Goal: Task Accomplishment & Management: Complete application form

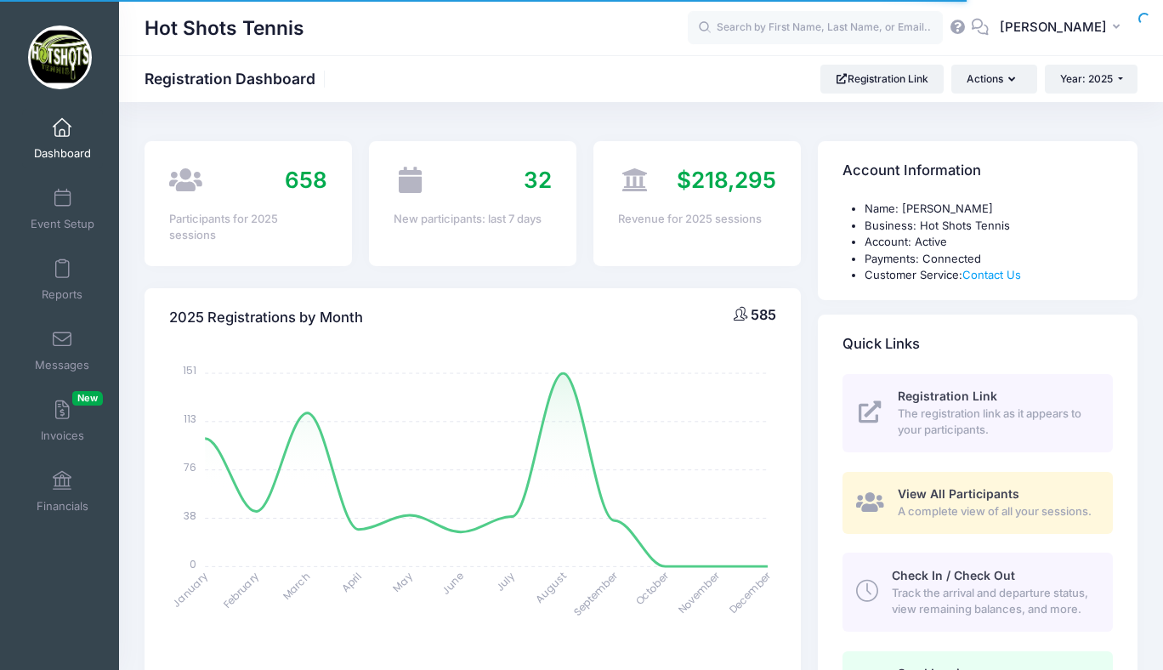
select select
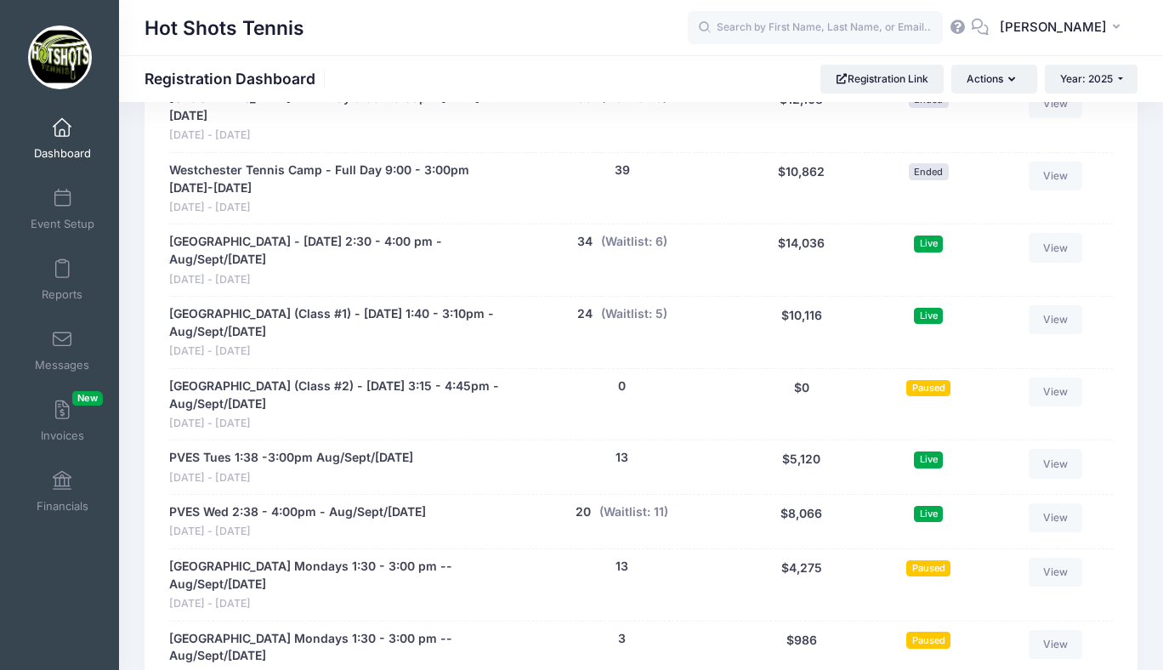
scroll to position [3357, 0]
click at [627, 241] on button "(Waitlist: 6)" at bounding box center [634, 243] width 66 height 18
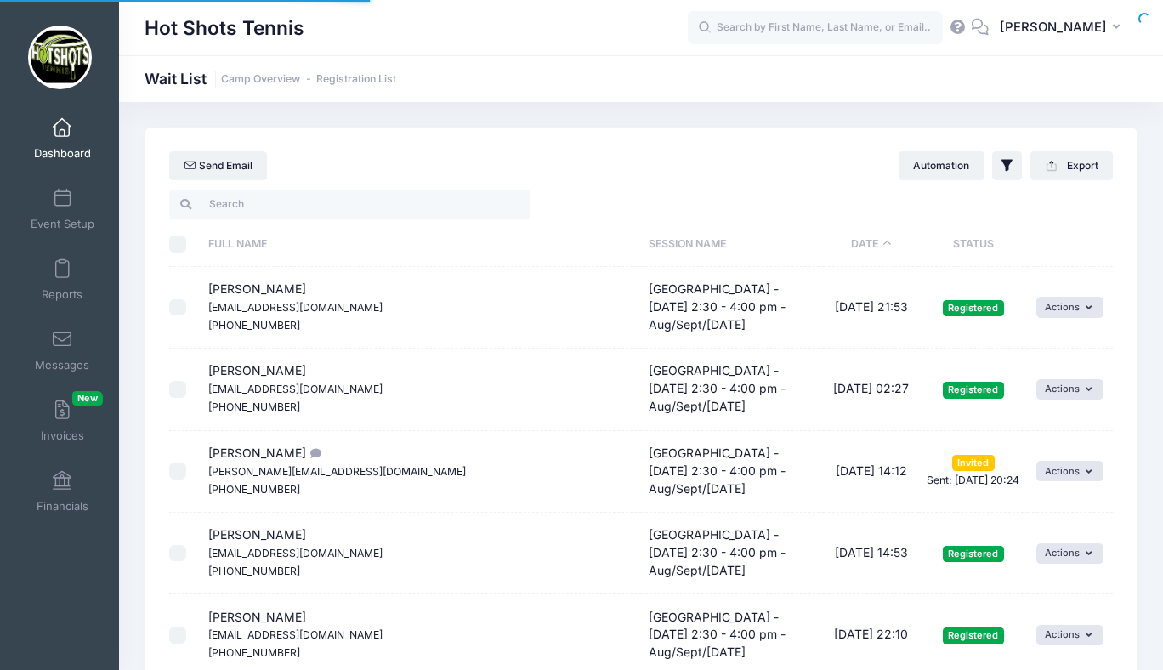
select select "50"
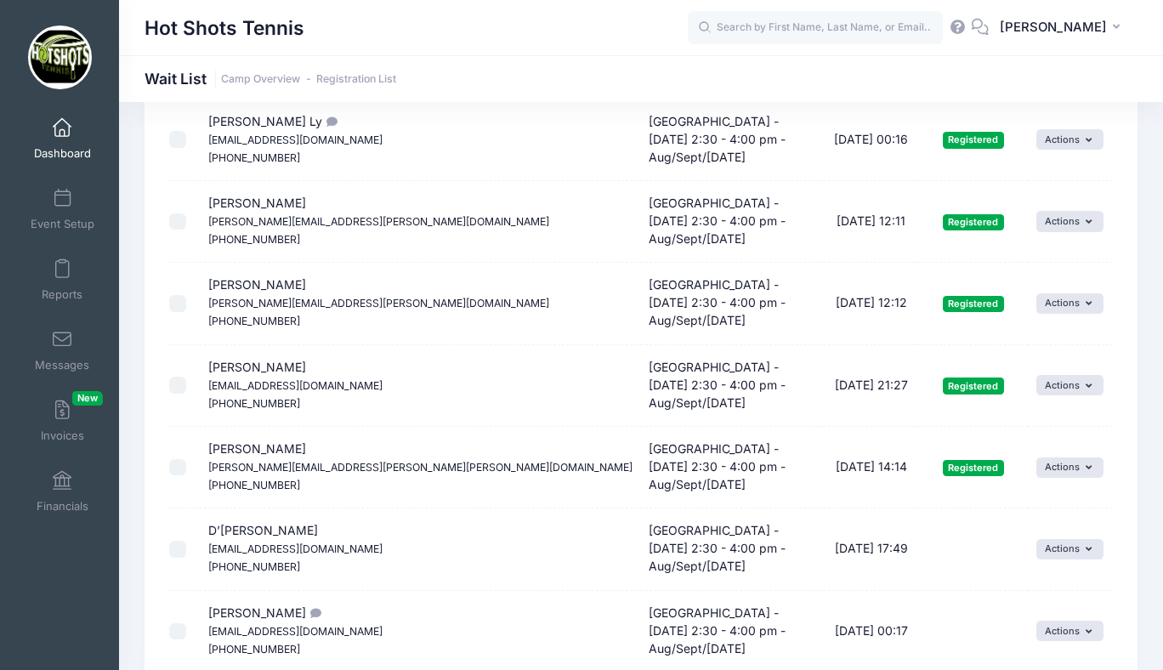
scroll to position [1128, 0]
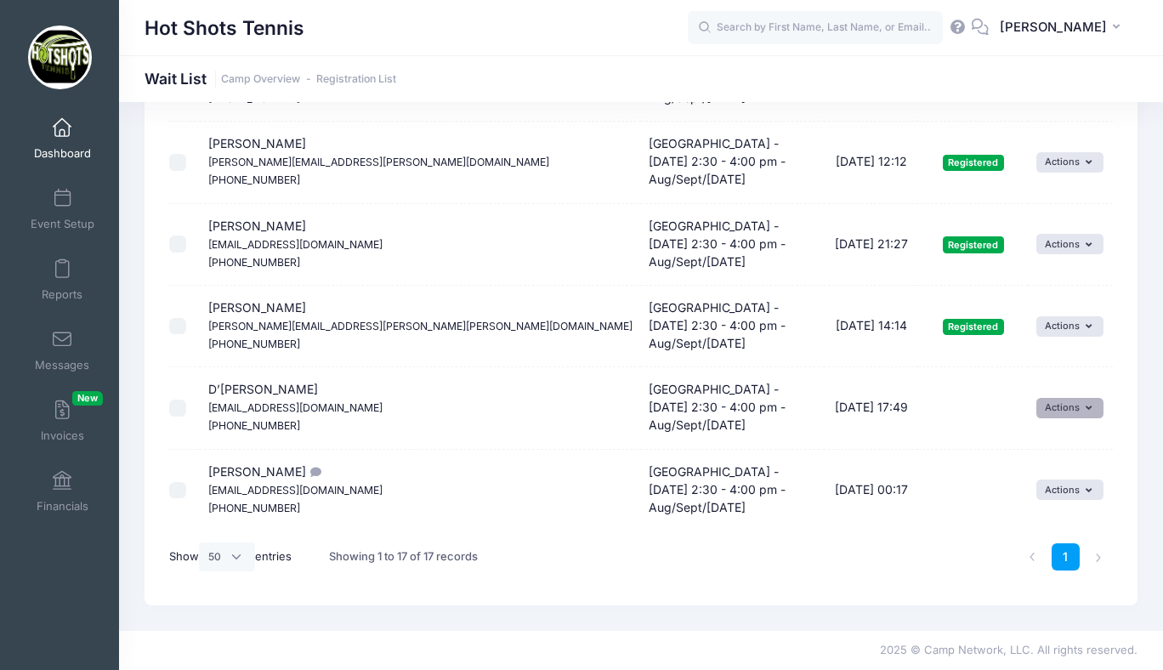
click at [1049, 404] on button "Actions" at bounding box center [1069, 408] width 67 height 20
drag, startPoint x: 208, startPoint y: 388, endPoint x: 237, endPoint y: 388, distance: 28.9
click at [237, 388] on span "D’Lor Simmons-Taylor Foreverdgracemom@gmail.com (323) 314-5437" at bounding box center [295, 407] width 174 height 50
copy span "D’Lor"
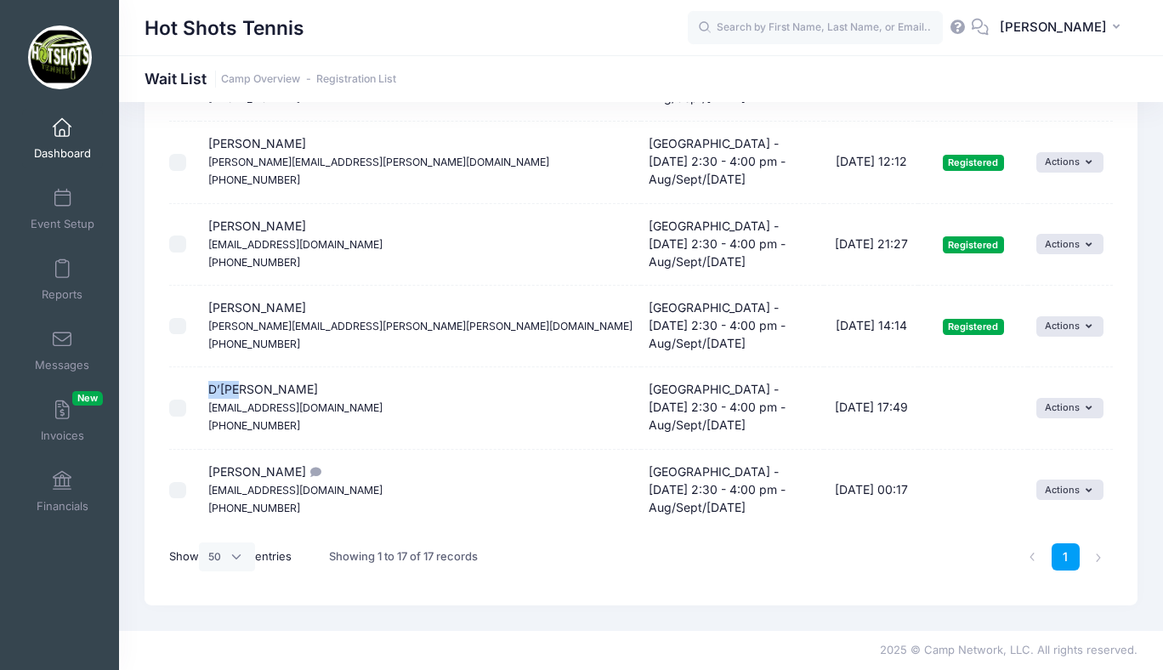
click at [62, 127] on span at bounding box center [62, 128] width 0 height 19
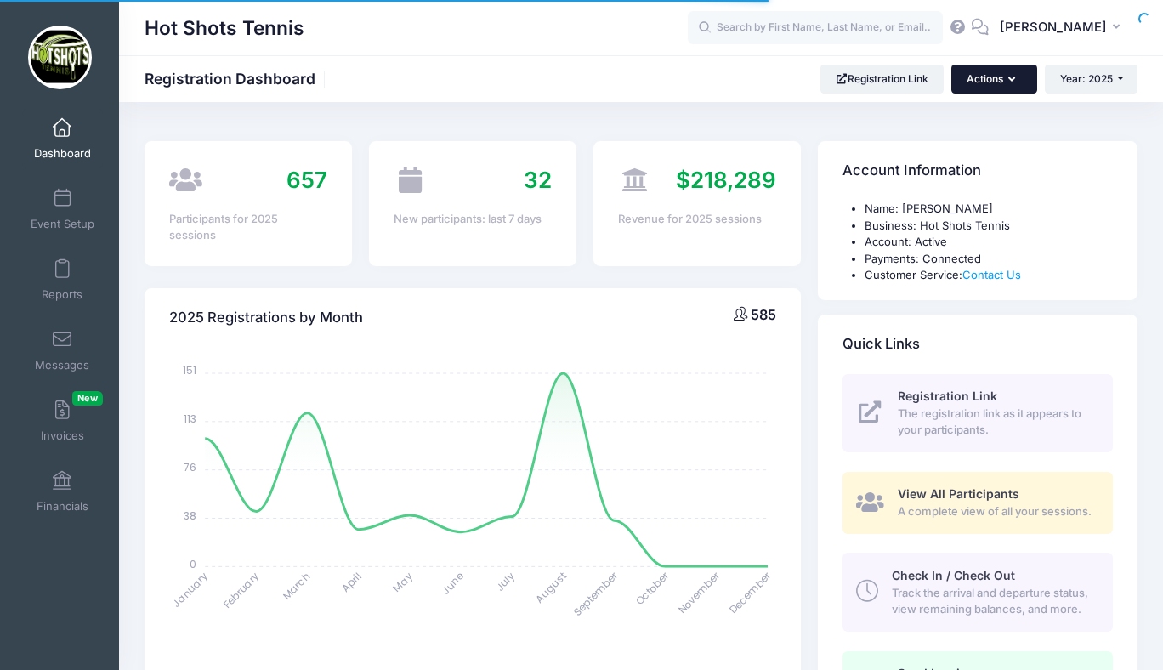
select select
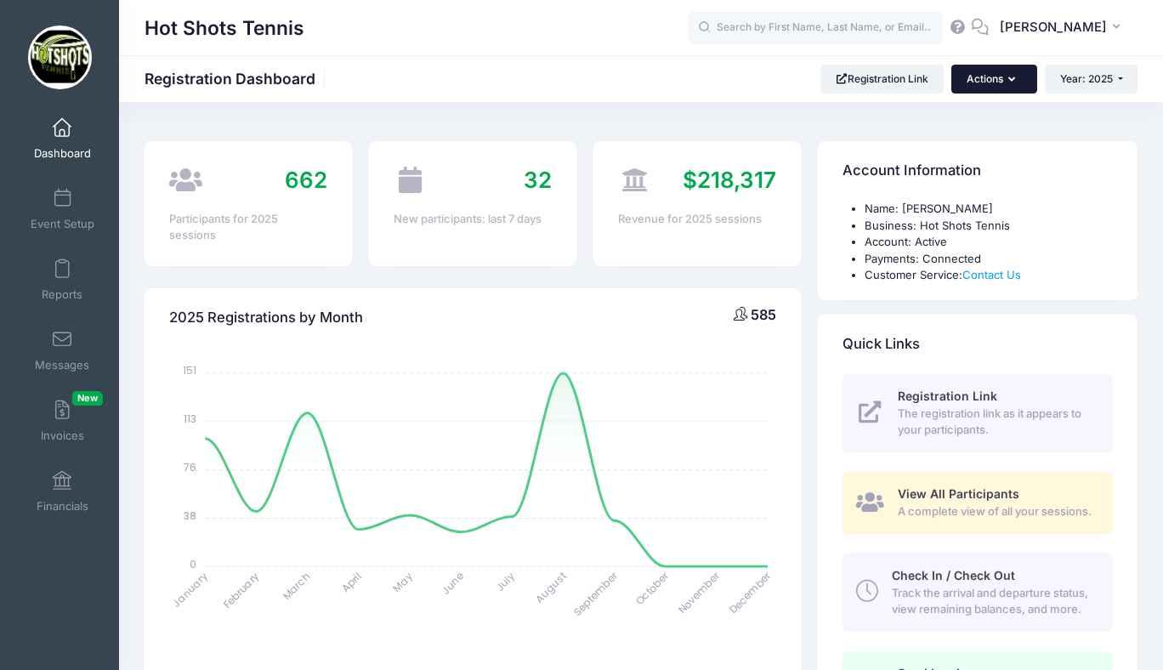
click at [980, 78] on button "Actions" at bounding box center [993, 79] width 85 height 29
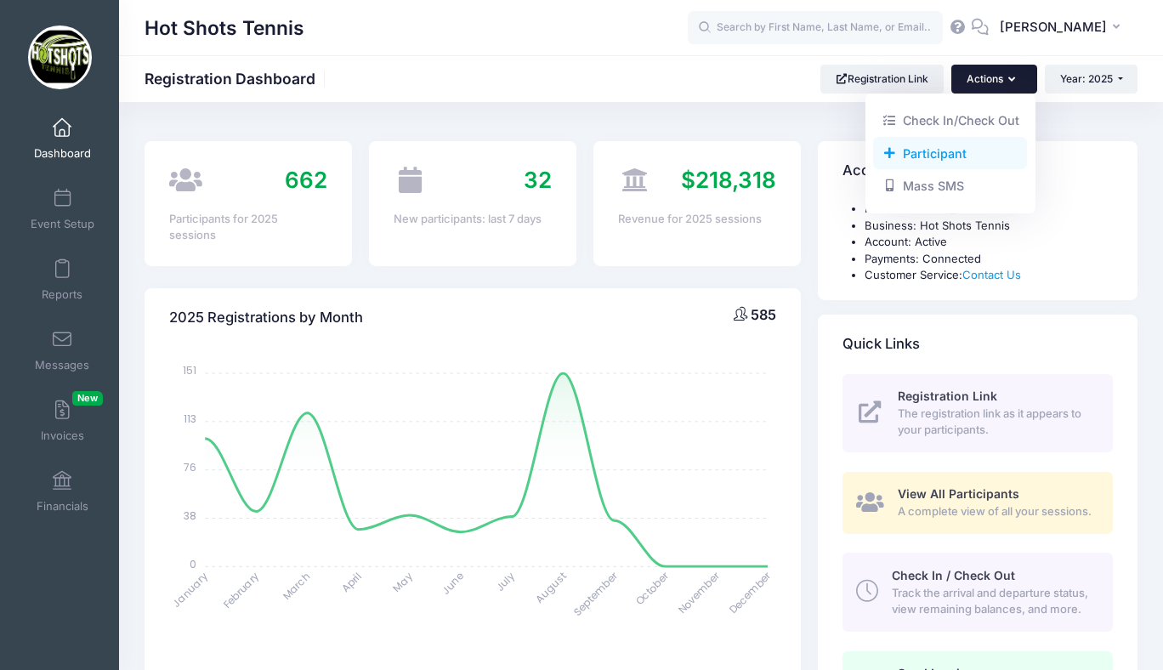
click at [938, 160] on link "Participant" at bounding box center [950, 153] width 154 height 32
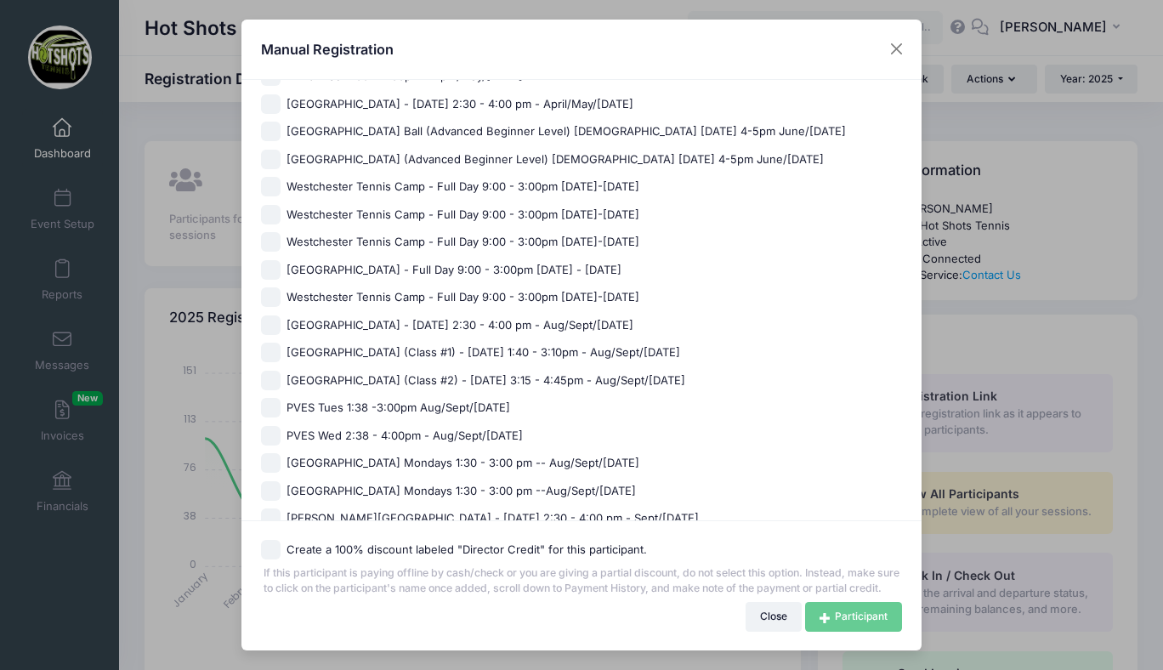
scroll to position [882, 0]
click at [391, 323] on span "Kentwood Elementary - Friday 2:30 - 4:00 pm - Aug/Sept/Oct 2025" at bounding box center [459, 326] width 347 height 17
click at [281, 323] on input "[GEOGRAPHIC_DATA] - [DATE] 2:30 - 4:00 pm - Aug/Sept/[DATE]" at bounding box center [271, 326] width 20 height 20
checkbox input "true"
click at [841, 610] on link "Participant" at bounding box center [853, 616] width 97 height 29
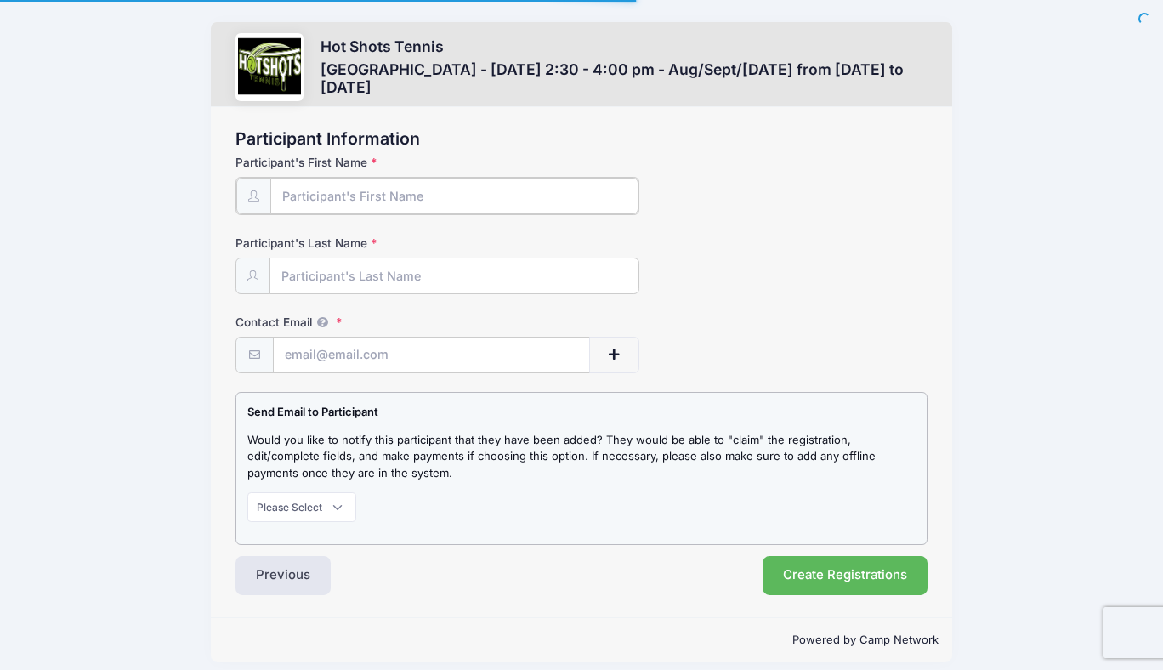
click at [388, 191] on input "Participant's First Name" at bounding box center [454, 196] width 368 height 37
type input "[PERSON_NAME]"
click at [353, 271] on input "Participant's Last Name" at bounding box center [454, 275] width 368 height 37
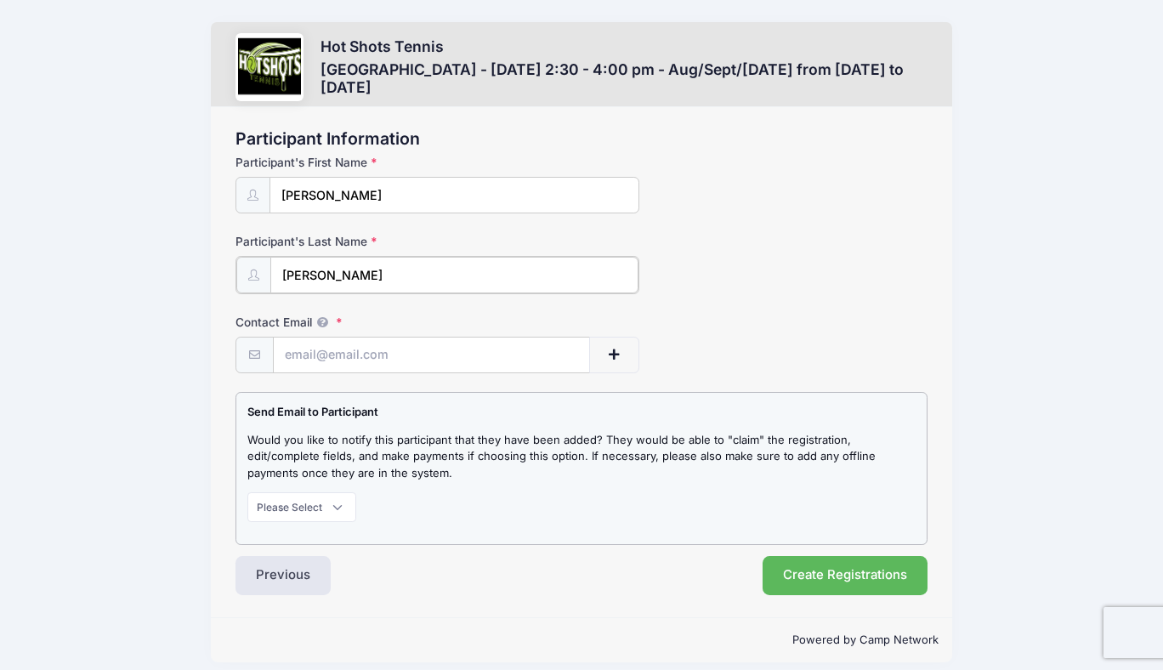
type input "[PERSON_NAME]"
click at [352, 353] on input "Contact Email" at bounding box center [431, 354] width 315 height 37
click at [400, 351] on input "Contact Email" at bounding box center [431, 354] width 315 height 37
paste input "[EMAIL_ADDRESS][DOMAIN_NAME]"
type input "[EMAIL_ADDRESS][DOMAIN_NAME]"
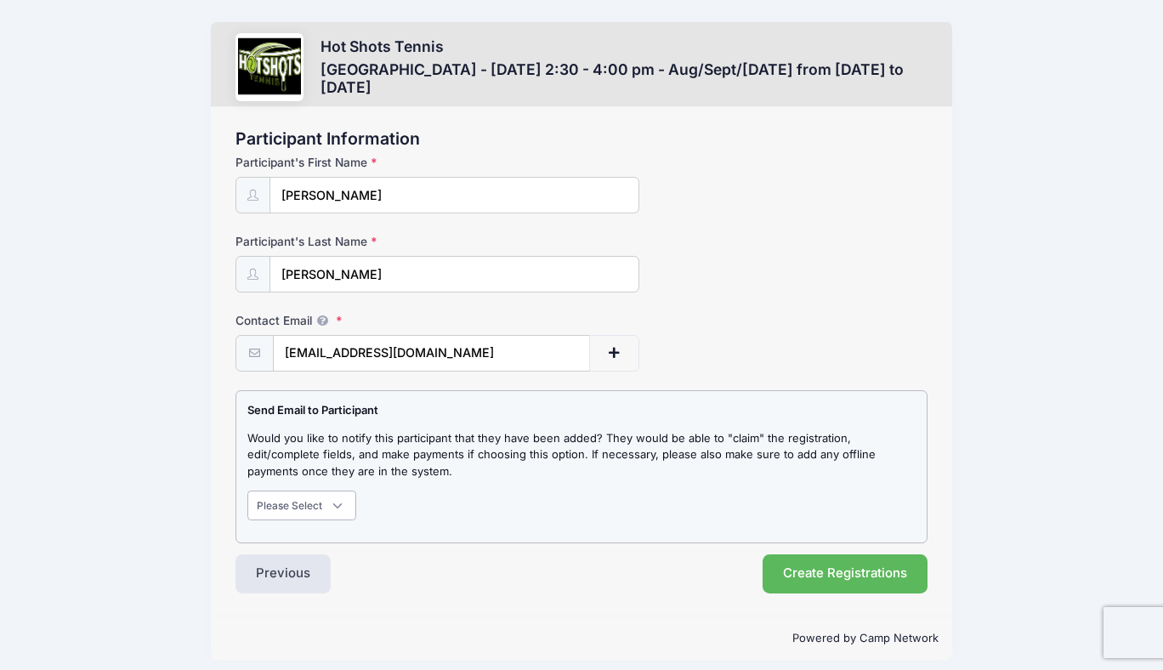
click at [298, 504] on select "Please Select Don't Notify Notify" at bounding box center [301, 504] width 109 height 29
select select "1"
click at [247, 490] on select "Please Select Don't Notify Notify" at bounding box center [301, 504] width 109 height 29
click at [848, 567] on button "Create Registrations" at bounding box center [845, 573] width 165 height 39
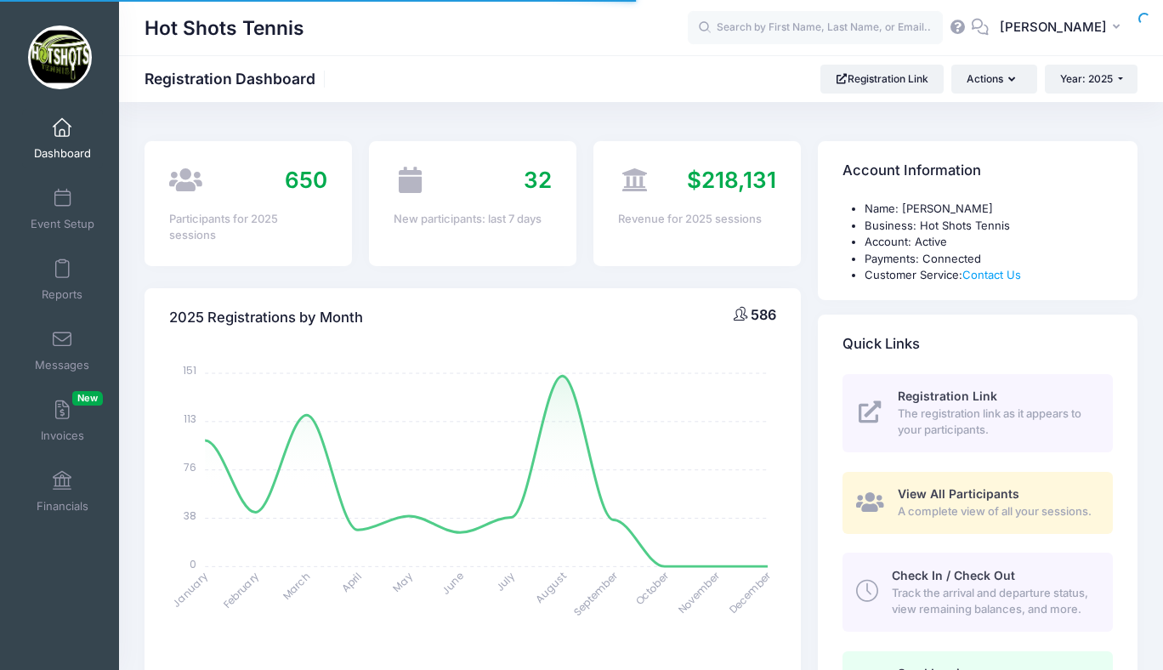
select select
click at [62, 135] on span at bounding box center [62, 128] width 0 height 19
select select
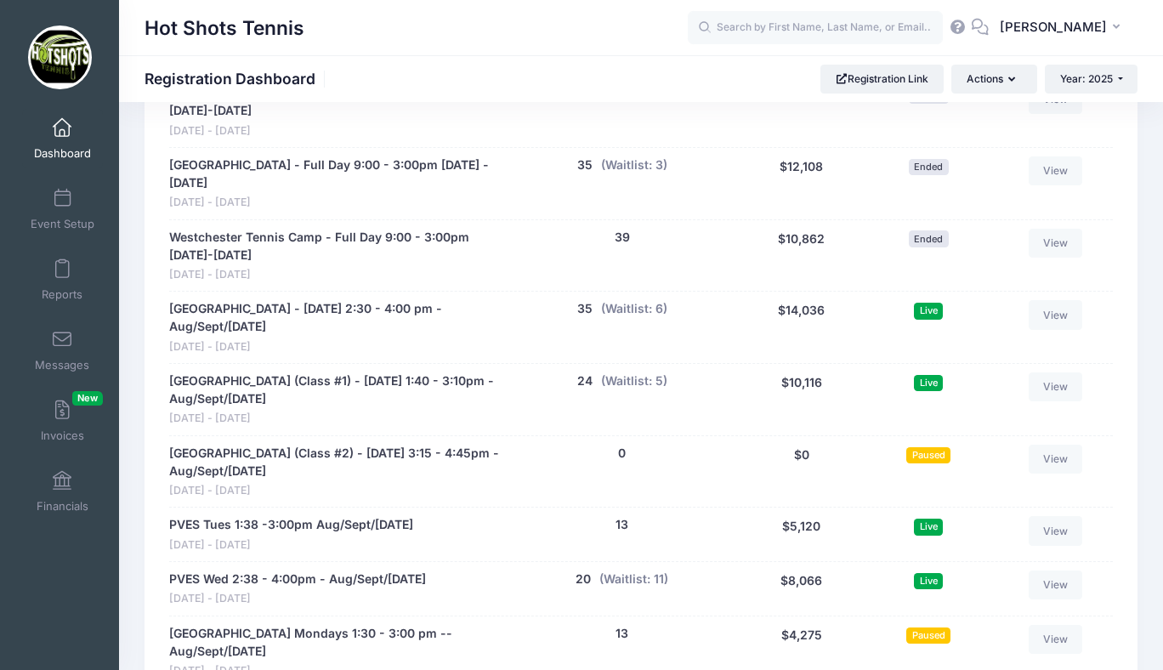
scroll to position [3289, 0]
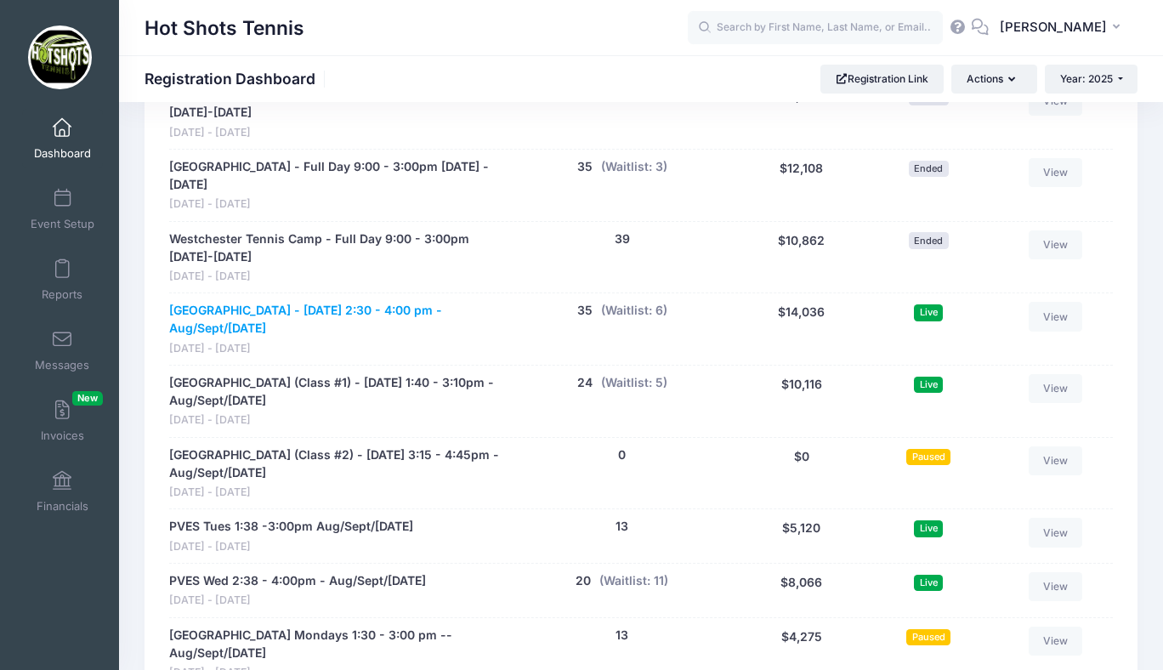
click at [303, 309] on link "[GEOGRAPHIC_DATA] - [DATE] 2:30 - 4:00 pm - Aug/Sept/[DATE]" at bounding box center [335, 320] width 332 height 36
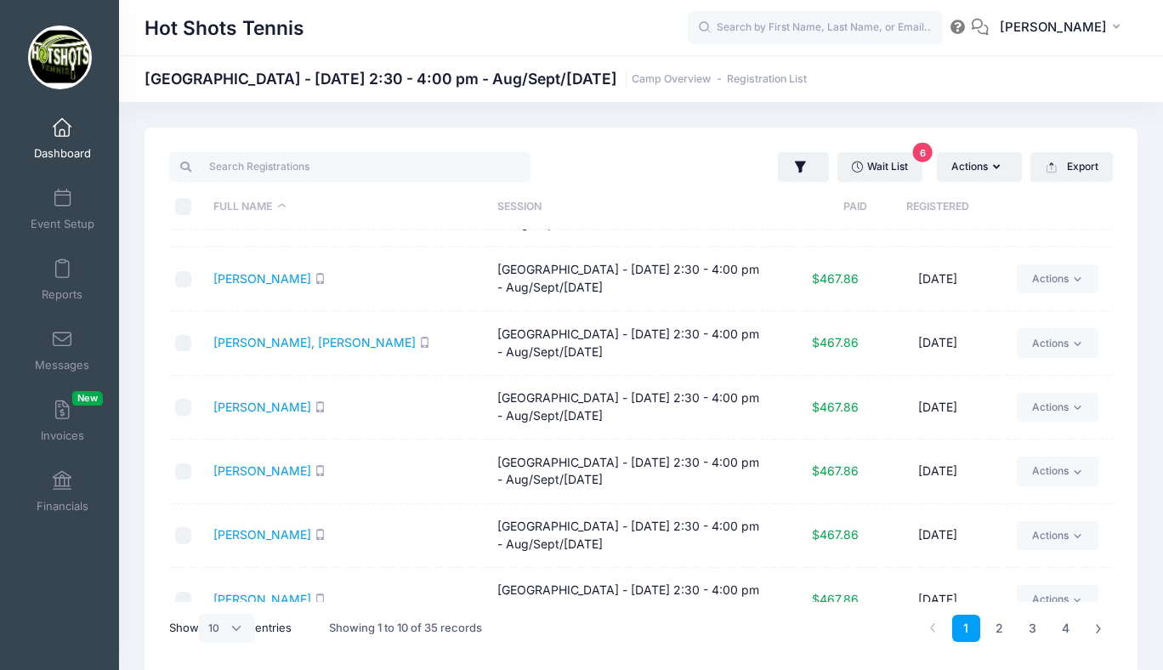
scroll to position [268, 0]
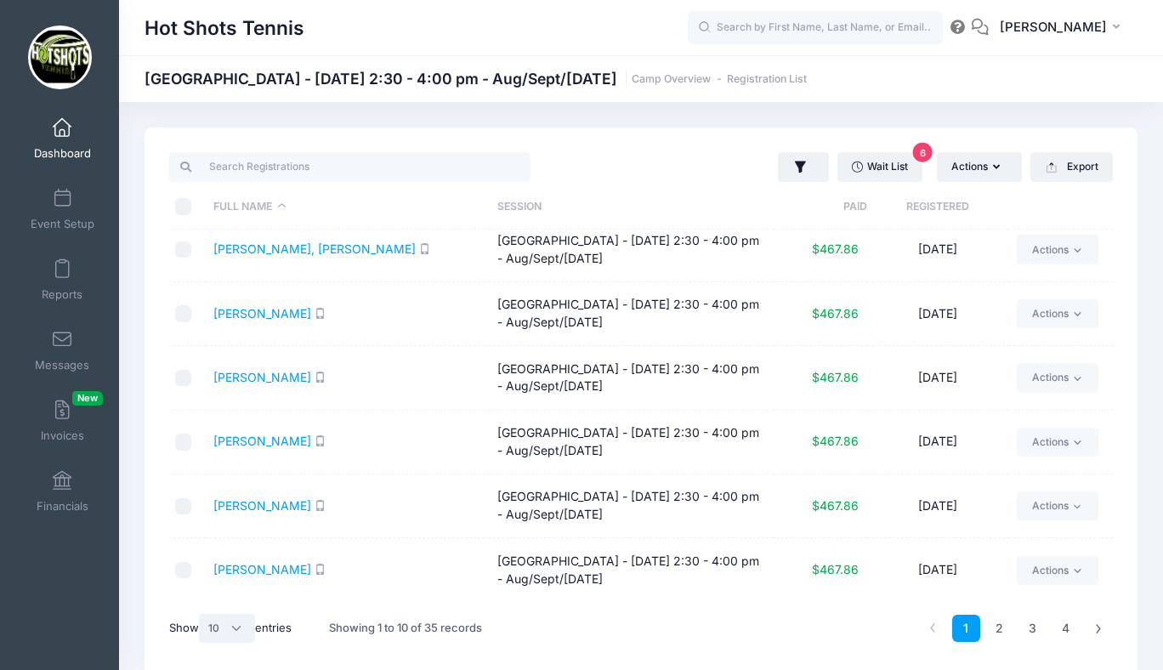
click at [235, 624] on select "All 10 25 50" at bounding box center [227, 628] width 56 height 29
select select "50"
click at [201, 614] on select "All 10 25 50" at bounding box center [227, 628] width 56 height 29
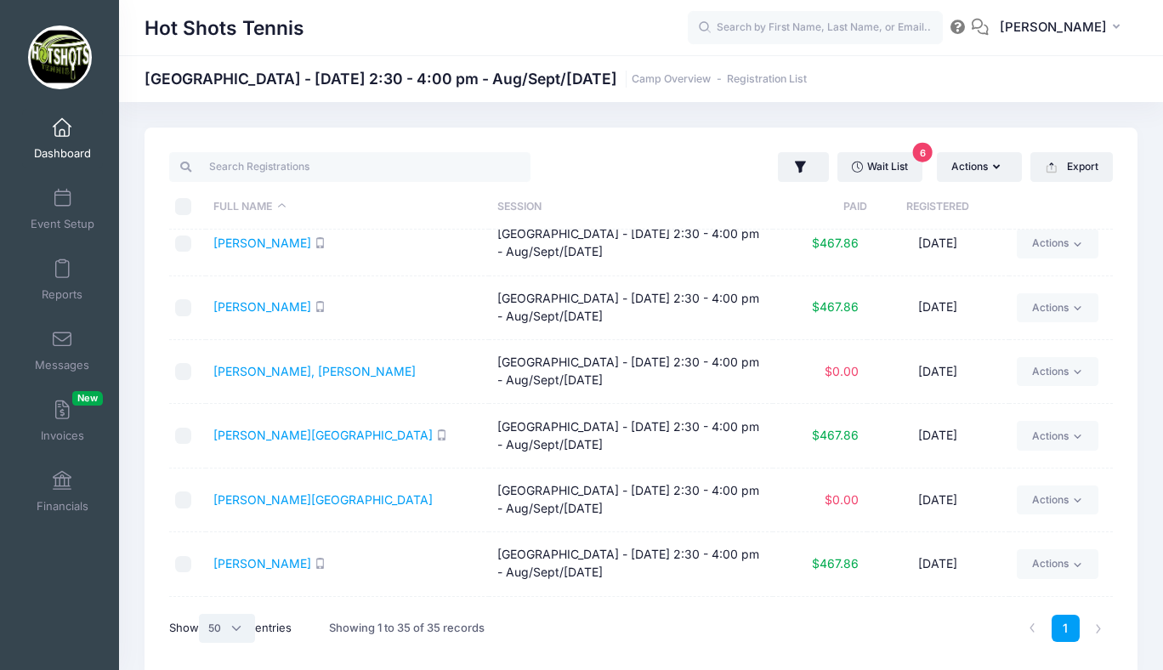
scroll to position [1870, 0]
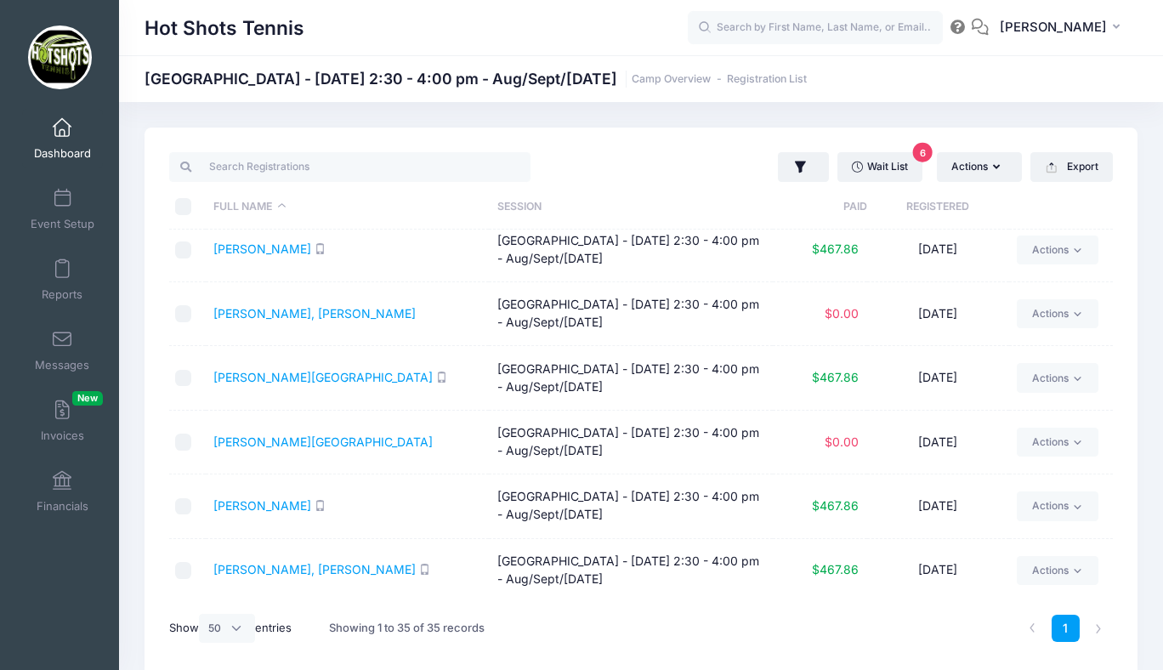
click at [62, 133] on span at bounding box center [62, 128] width 0 height 19
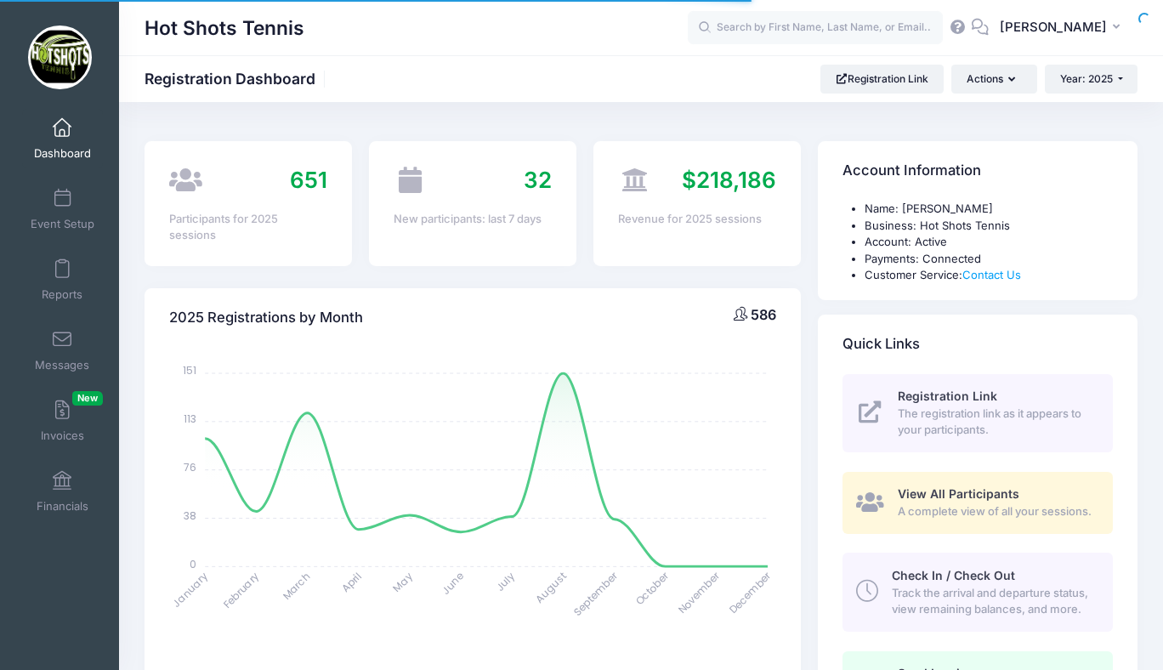
select select
click at [62, 269] on span at bounding box center [62, 269] width 0 height 19
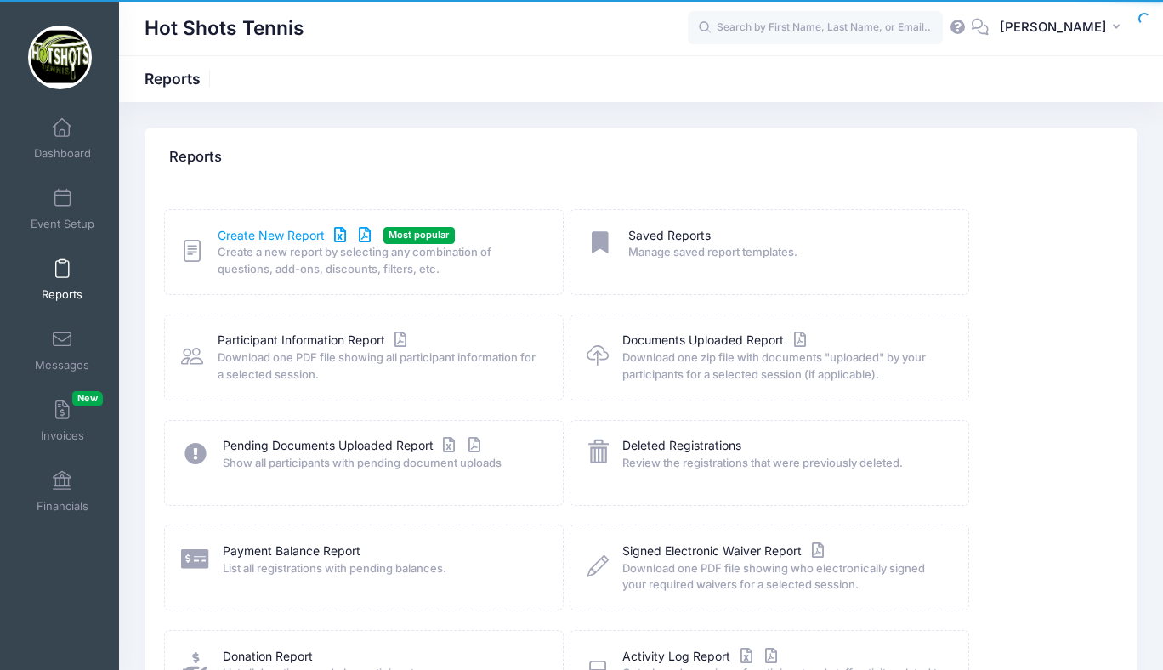
click at [265, 233] on link "Create New Report" at bounding box center [297, 236] width 158 height 18
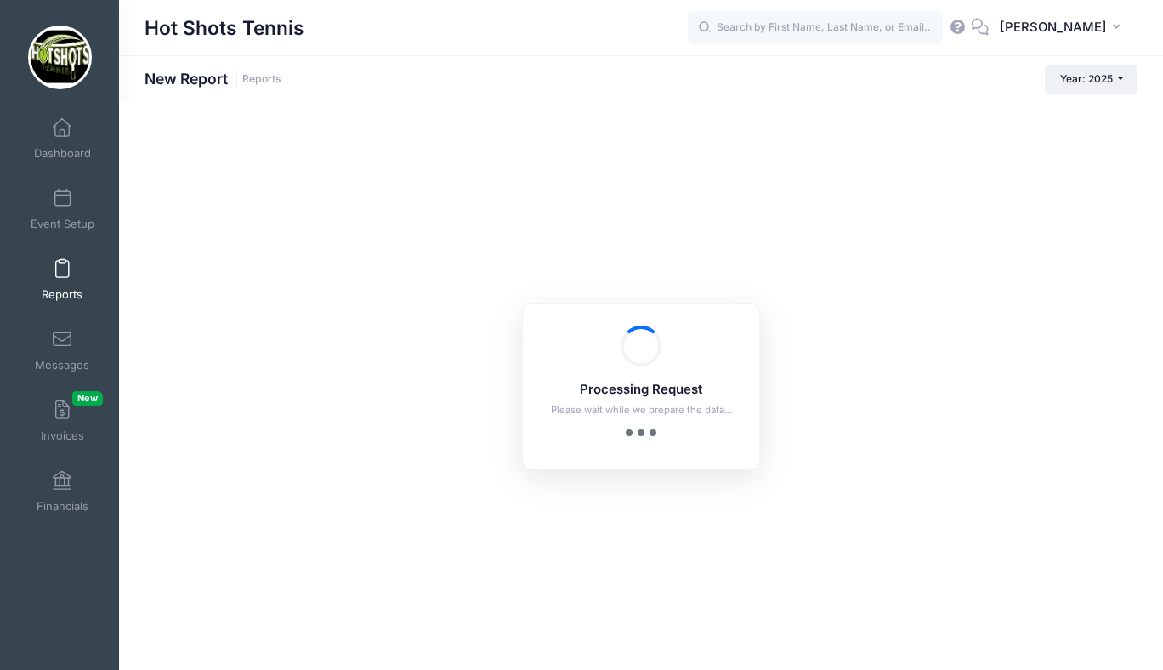
checkbox input "true"
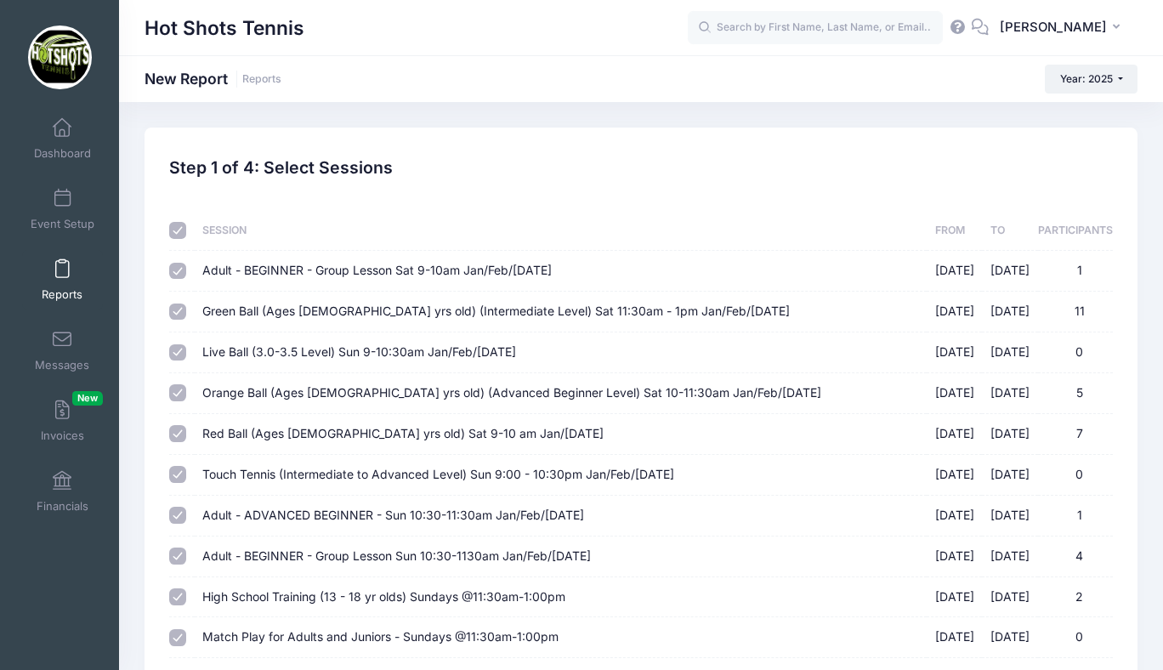
click at [176, 229] on input "checkbox" at bounding box center [177, 230] width 17 height 17
checkbox input "false"
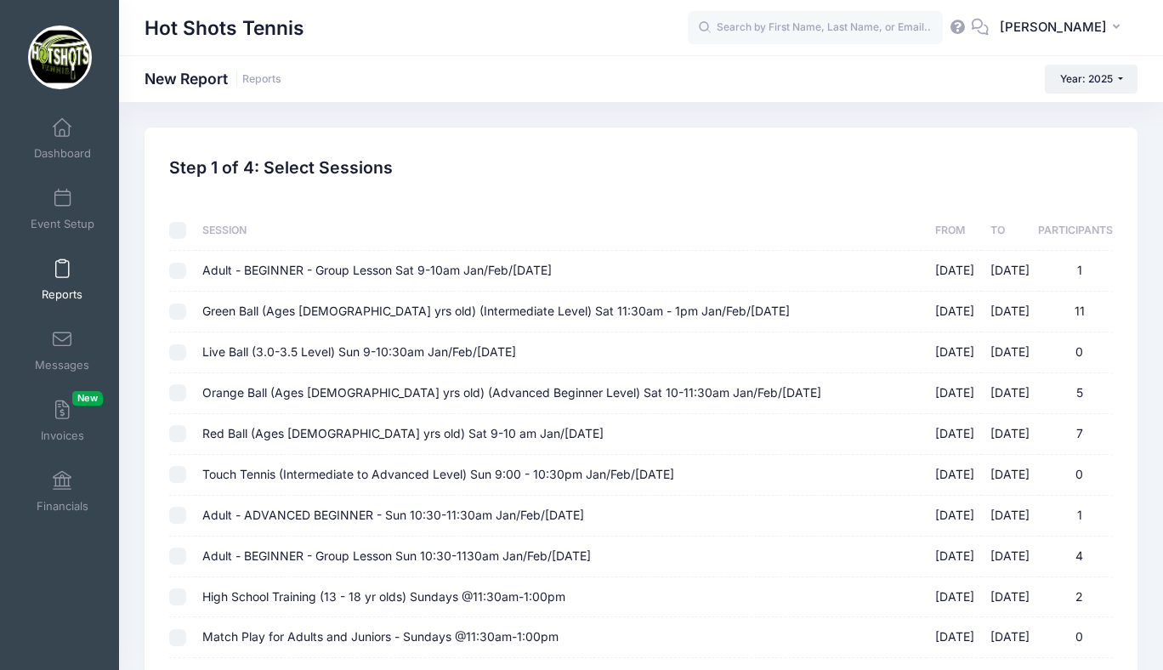
checkbox input "false"
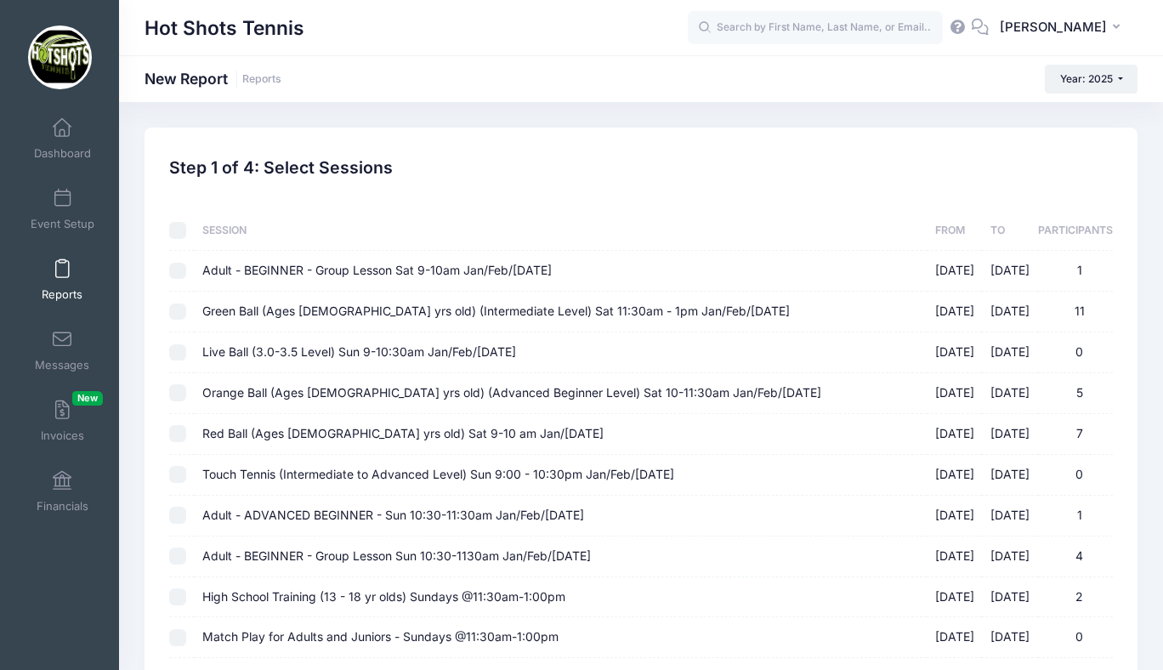
checkbox input "false"
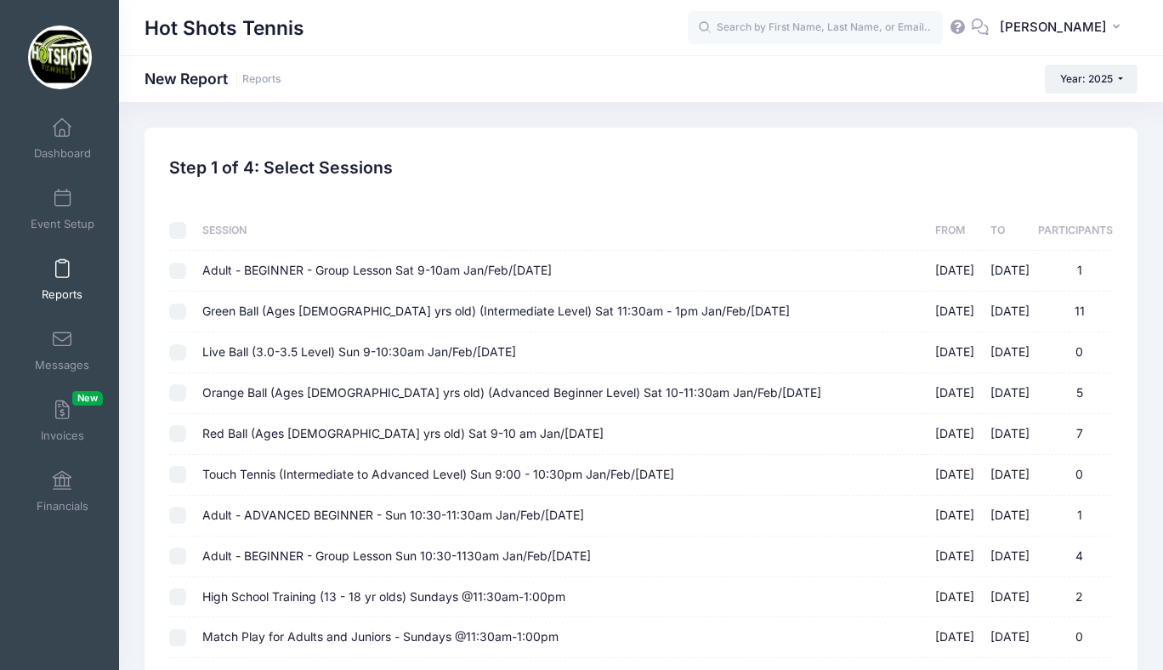
checkbox input "false"
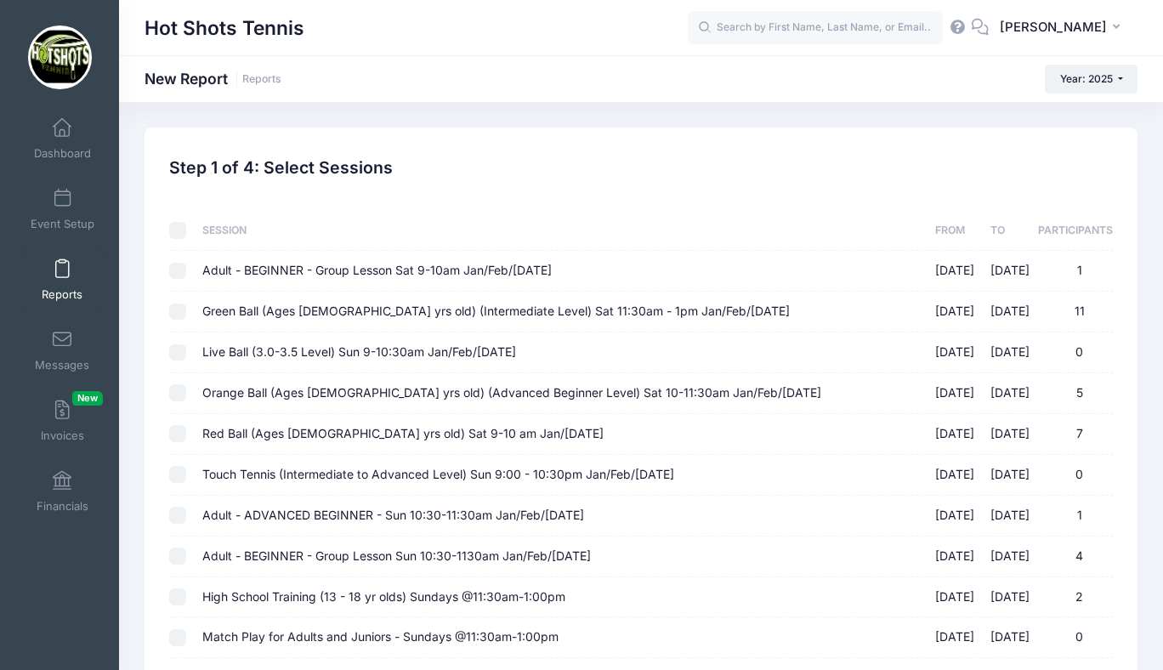
checkbox input "false"
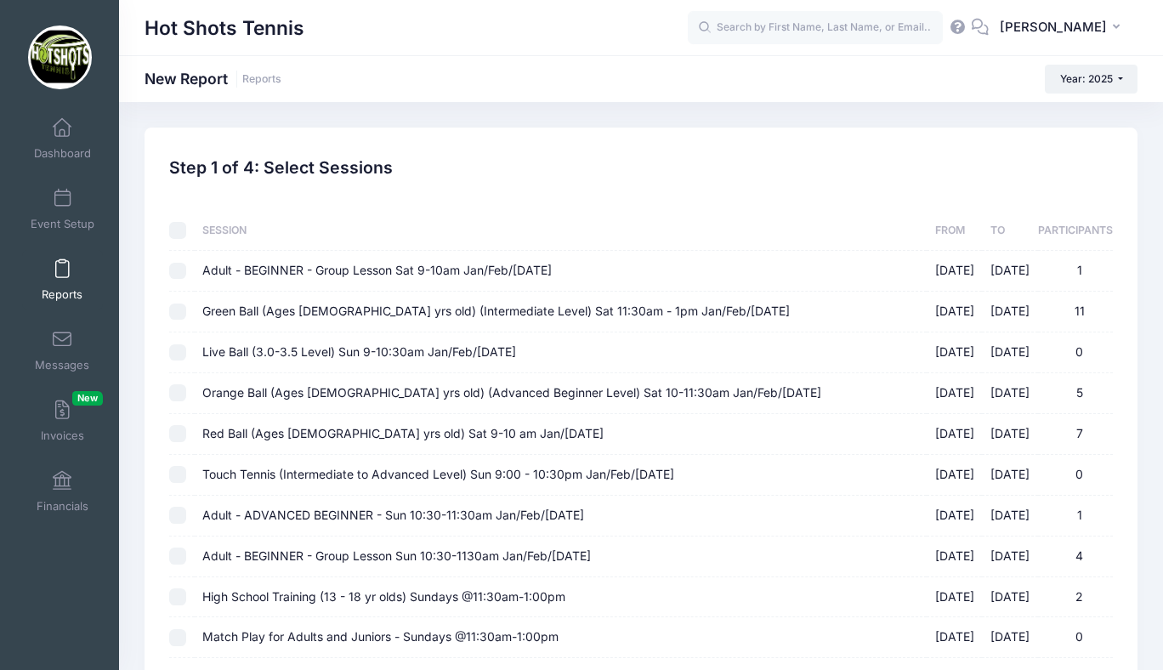
checkbox input "false"
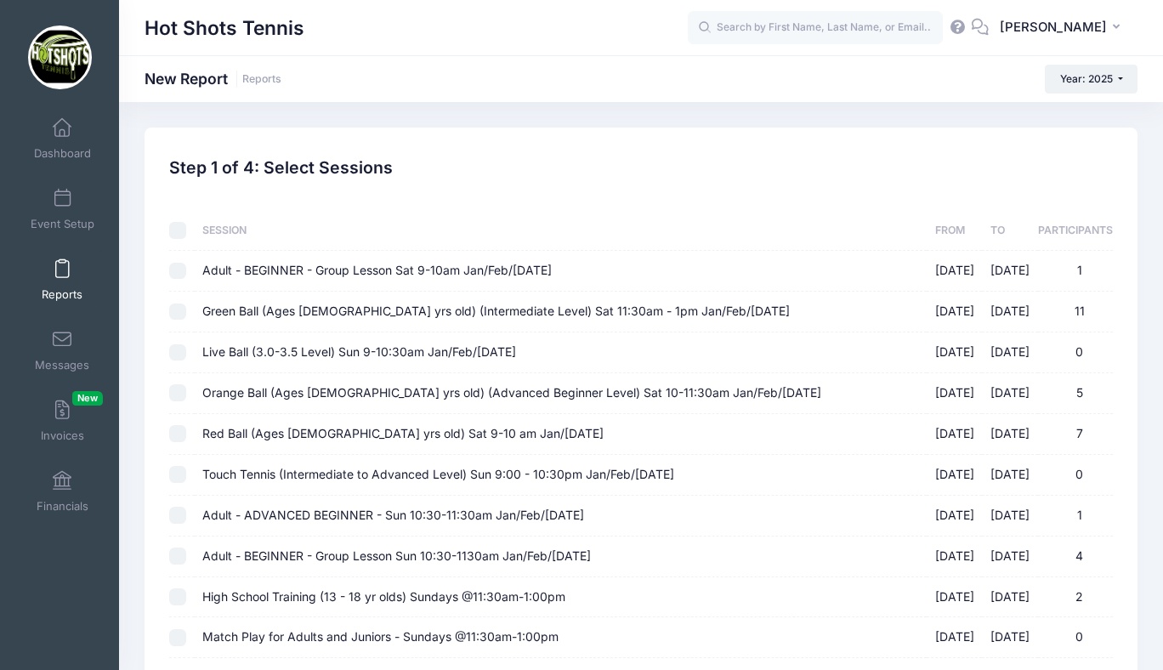
checkbox input "false"
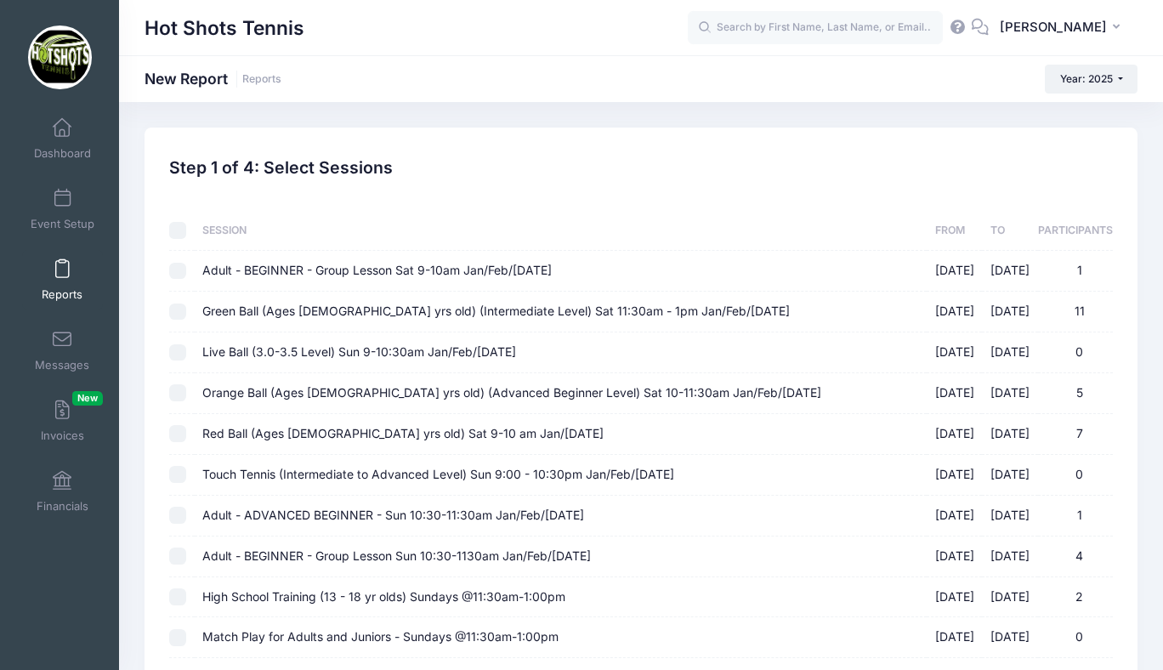
checkbox input "false"
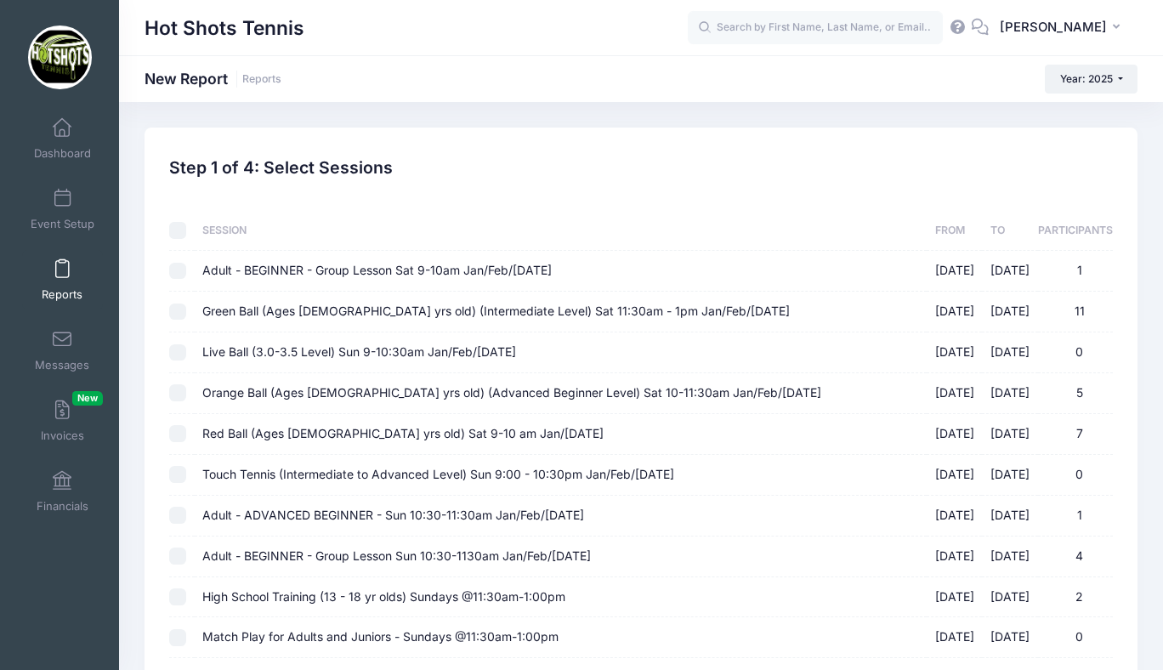
checkbox input "false"
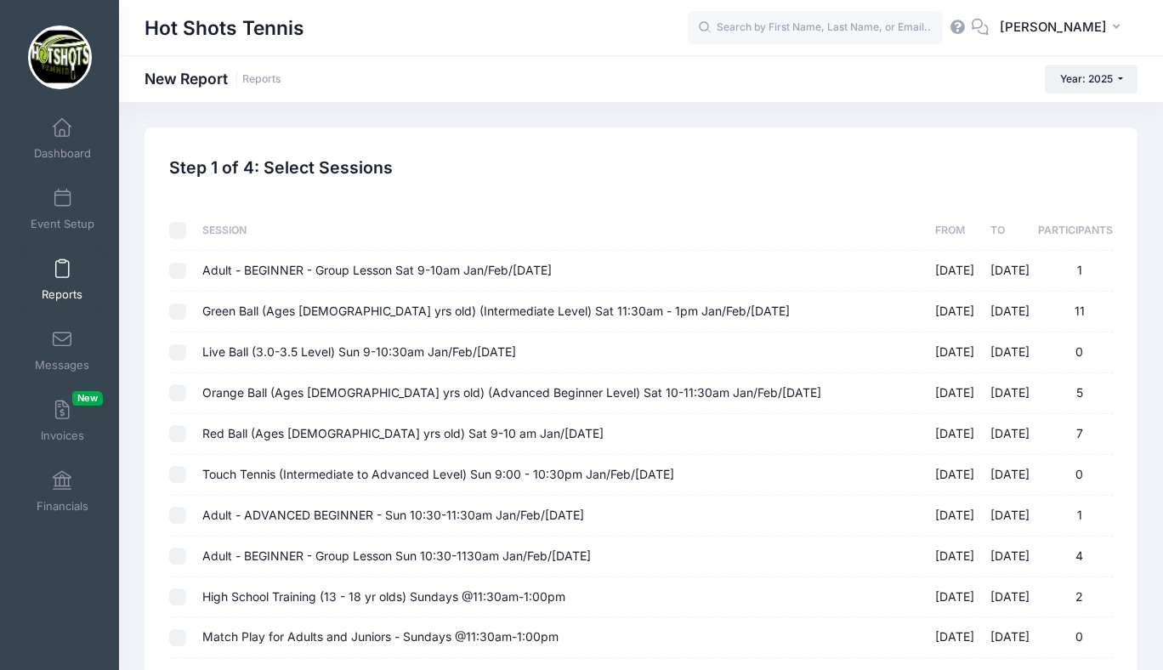
checkbox input "false"
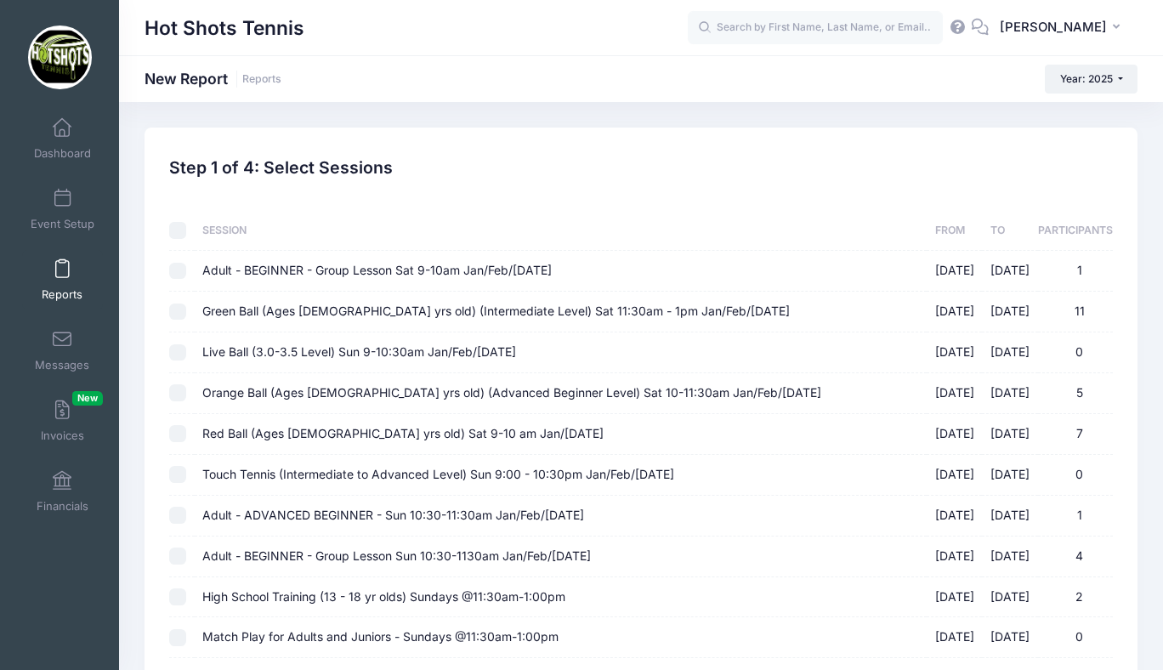
checkbox input "false"
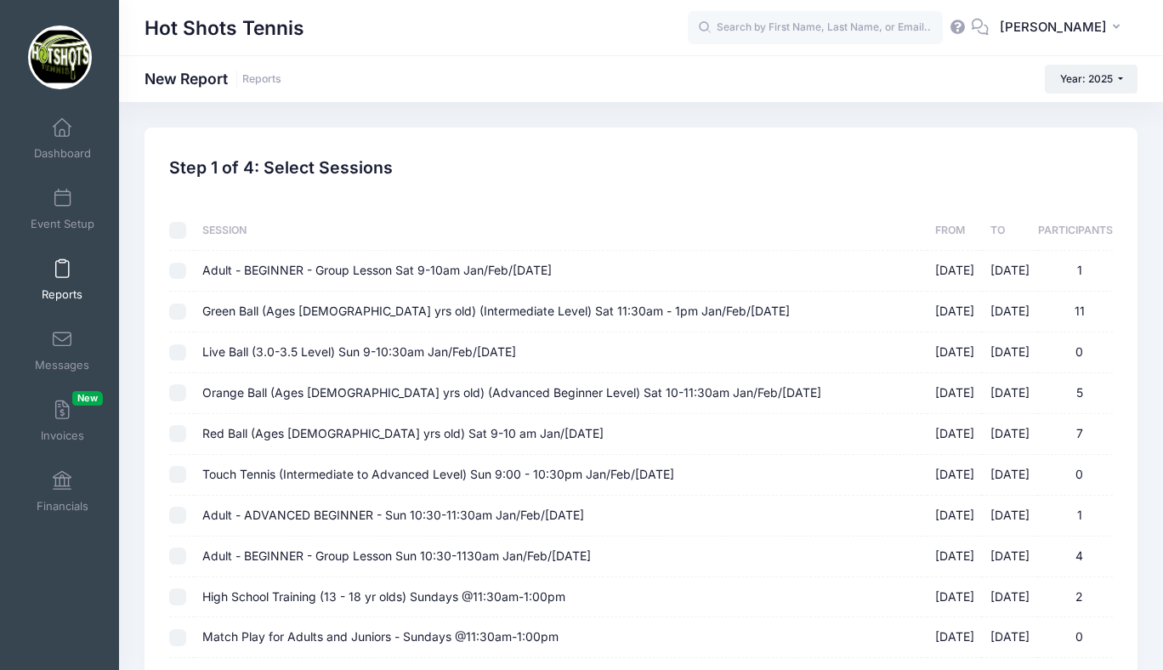
checkbox input "false"
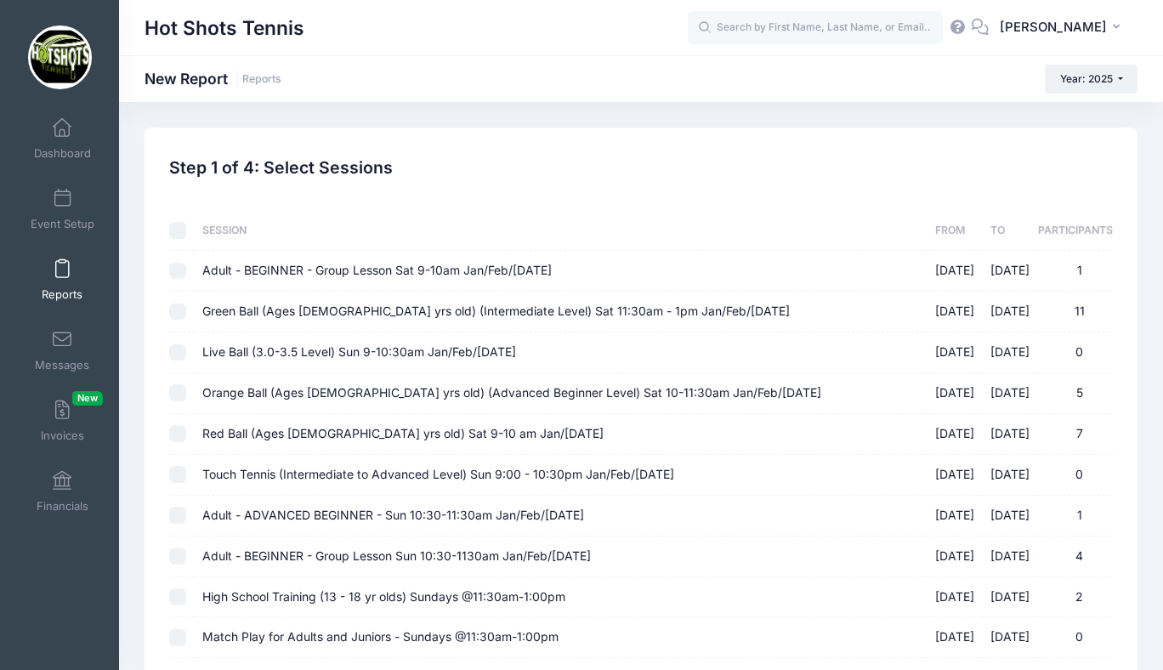
checkbox input "false"
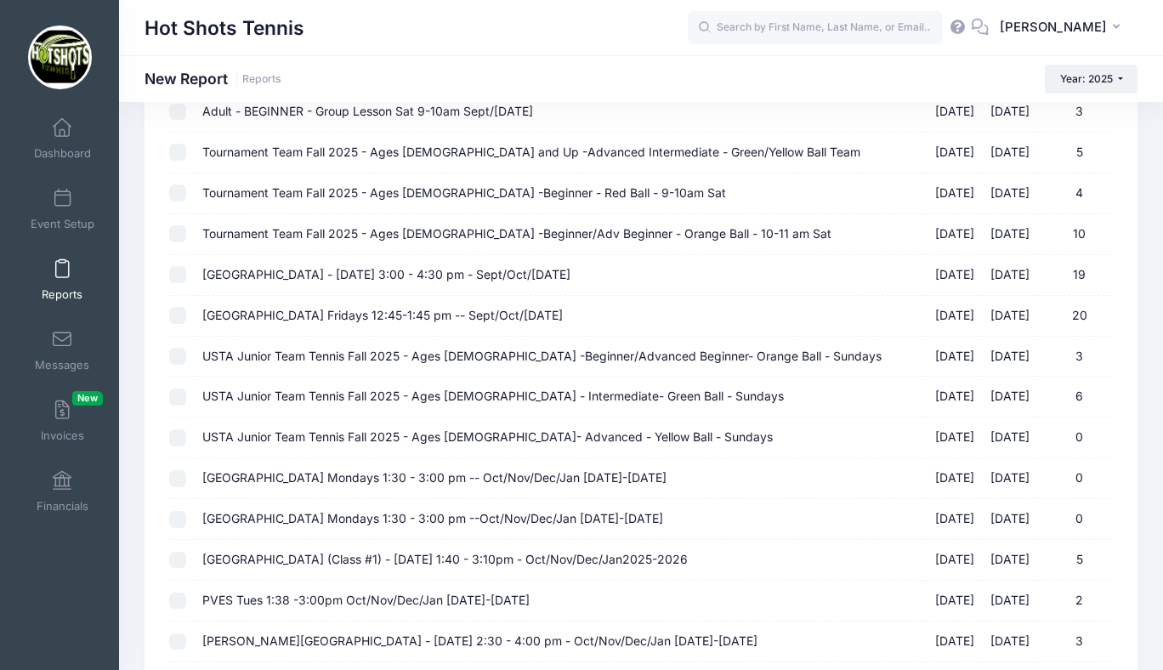
scroll to position [1777, 0]
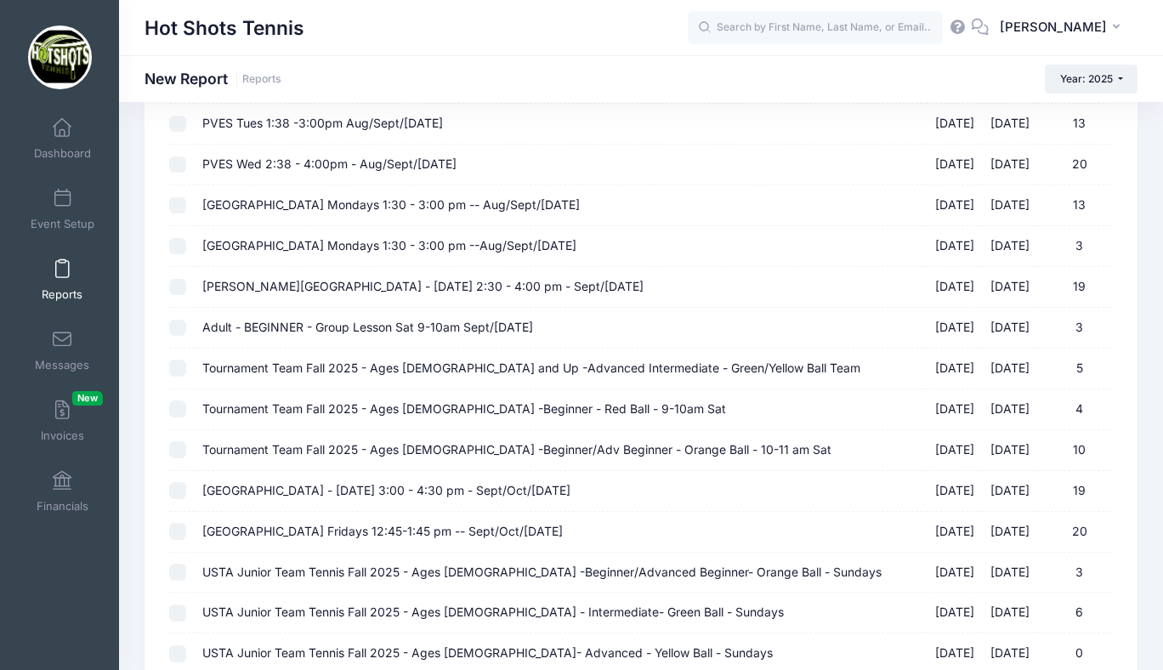
click at [485, 499] on label "St Anastasia Elementary - Monday 3:00 - 4:30 pm - Sept/Oct/Nov 2025 09/08/2025 …" at bounding box center [560, 491] width 716 height 18
click at [186, 499] on input "St Anastasia Elementary - Monday 3:00 - 4:30 pm - Sept/Oct/Nov 2025 09/08/2025 …" at bounding box center [177, 490] width 17 height 17
checkbox input "true"
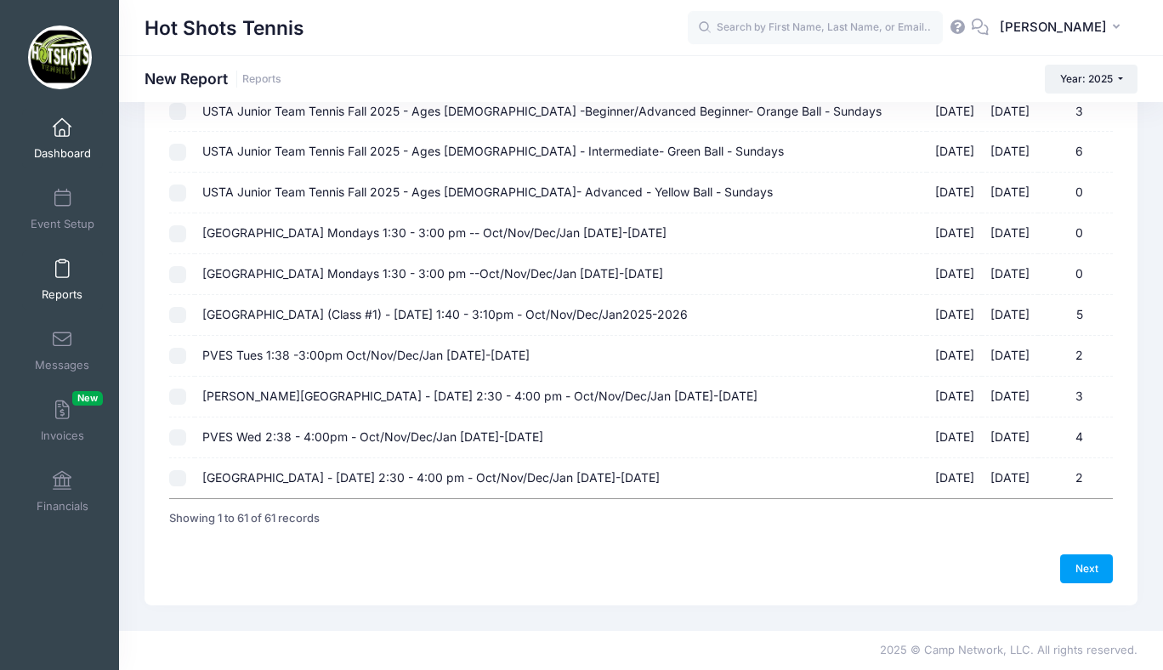
click at [62, 127] on span at bounding box center [62, 128] width 0 height 19
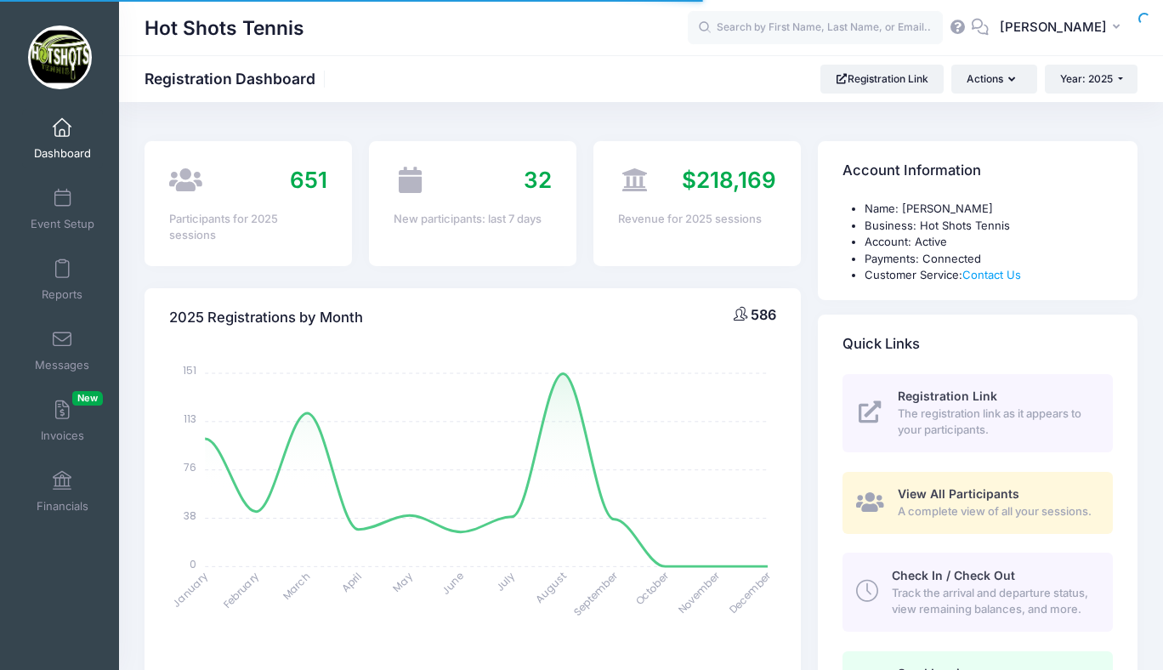
select select
click at [62, 275] on span at bounding box center [62, 269] width 0 height 19
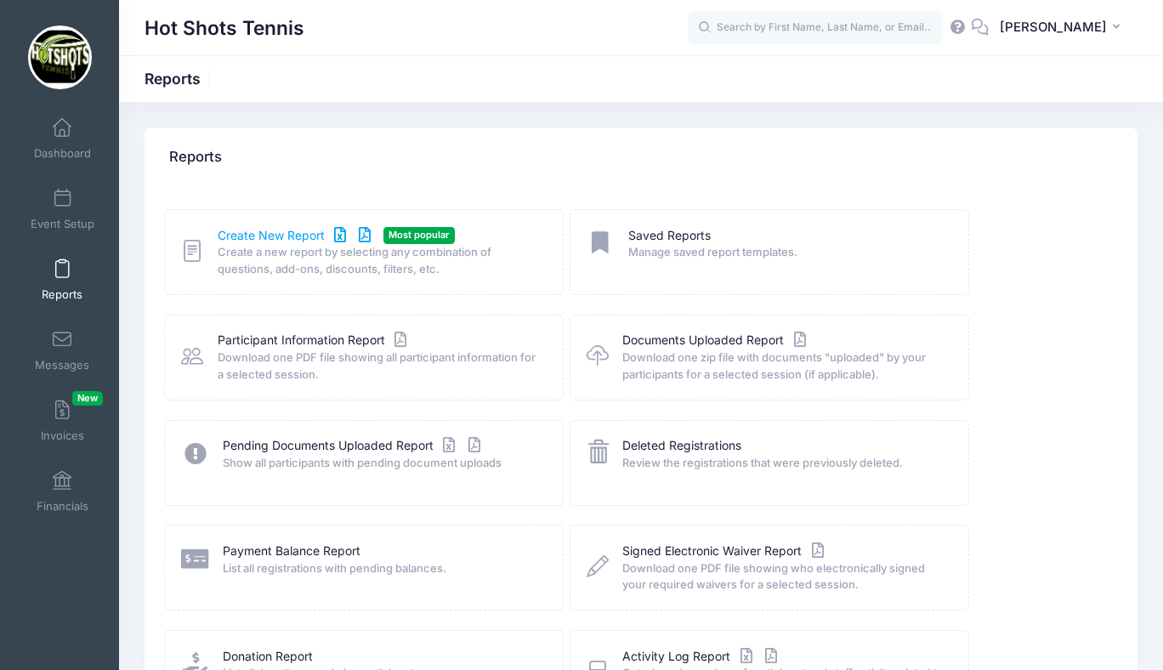
click at [275, 227] on link "Create New Report" at bounding box center [297, 236] width 158 height 18
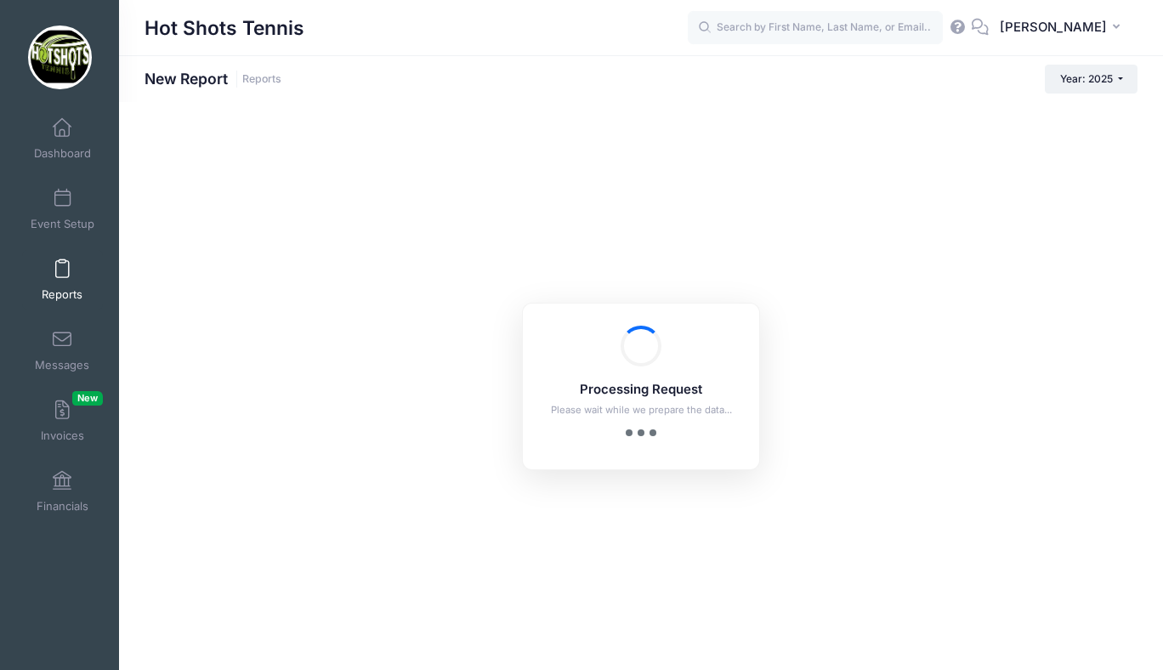
checkbox input "true"
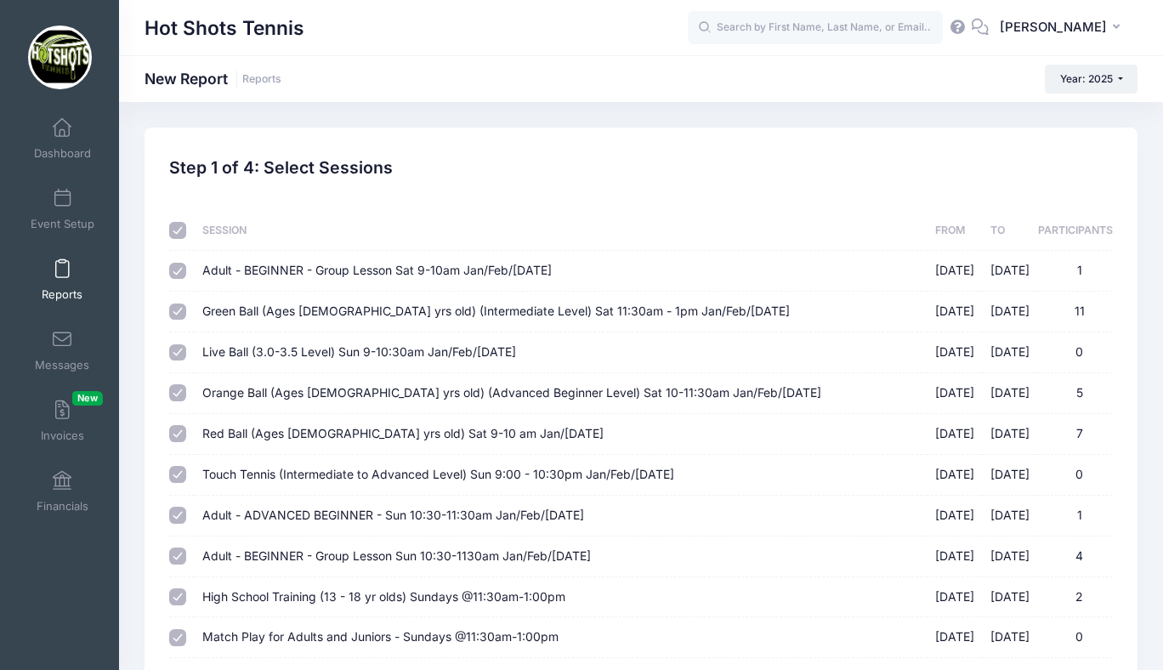
click at [174, 229] on input "checkbox" at bounding box center [177, 230] width 17 height 17
checkbox input "false"
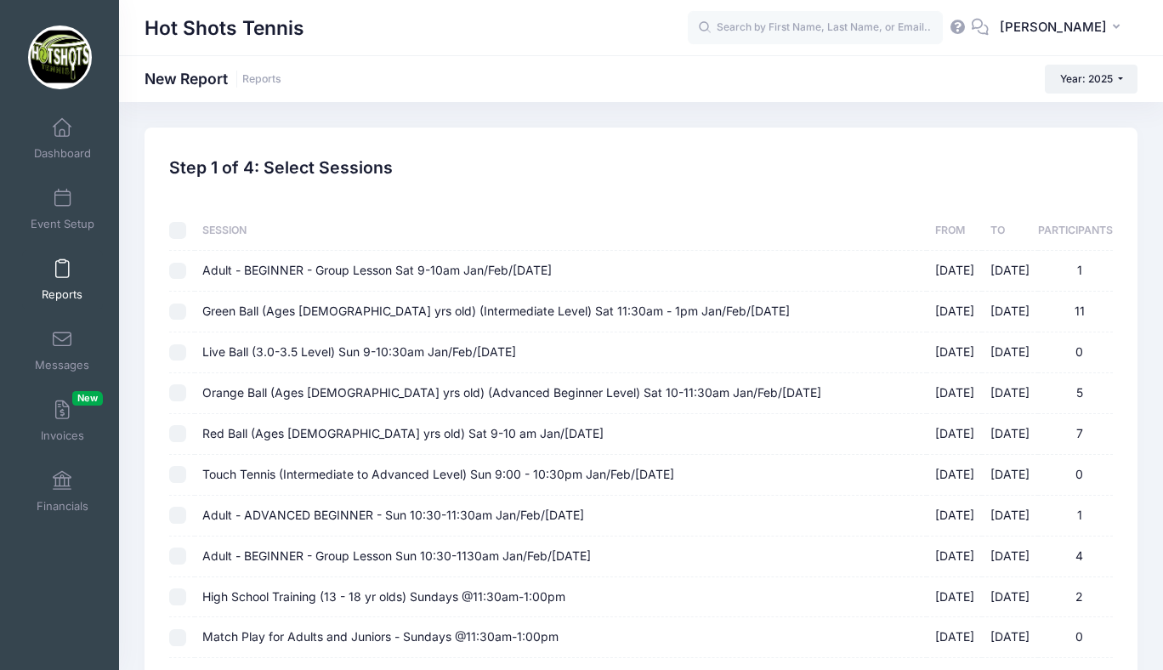
checkbox input "false"
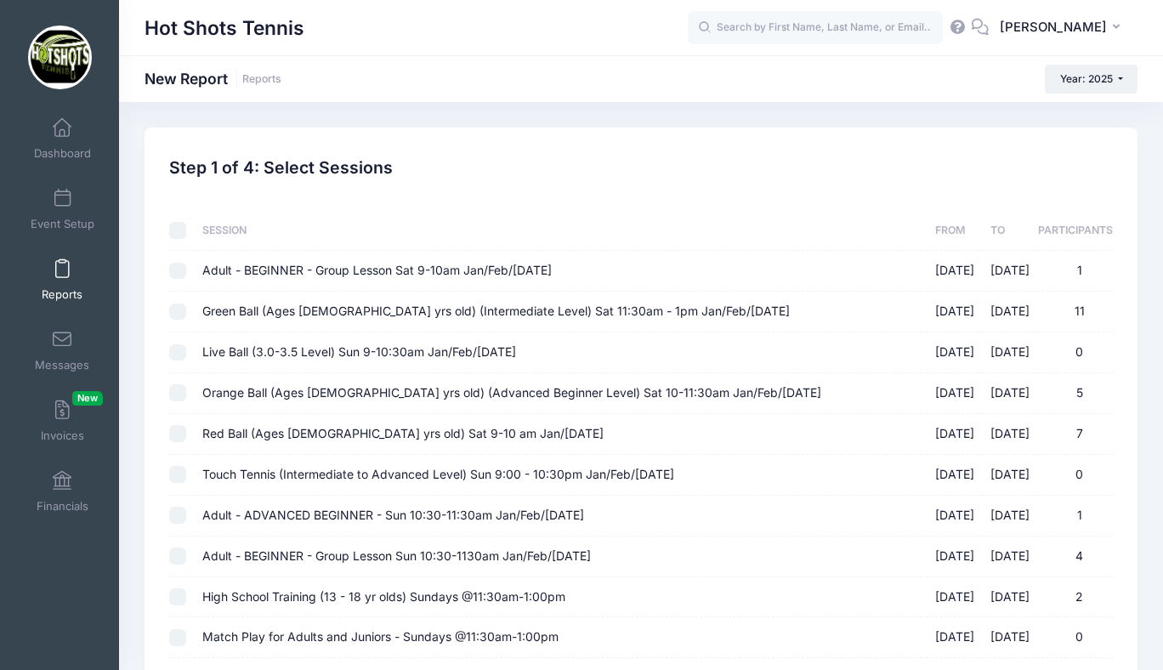
checkbox input "false"
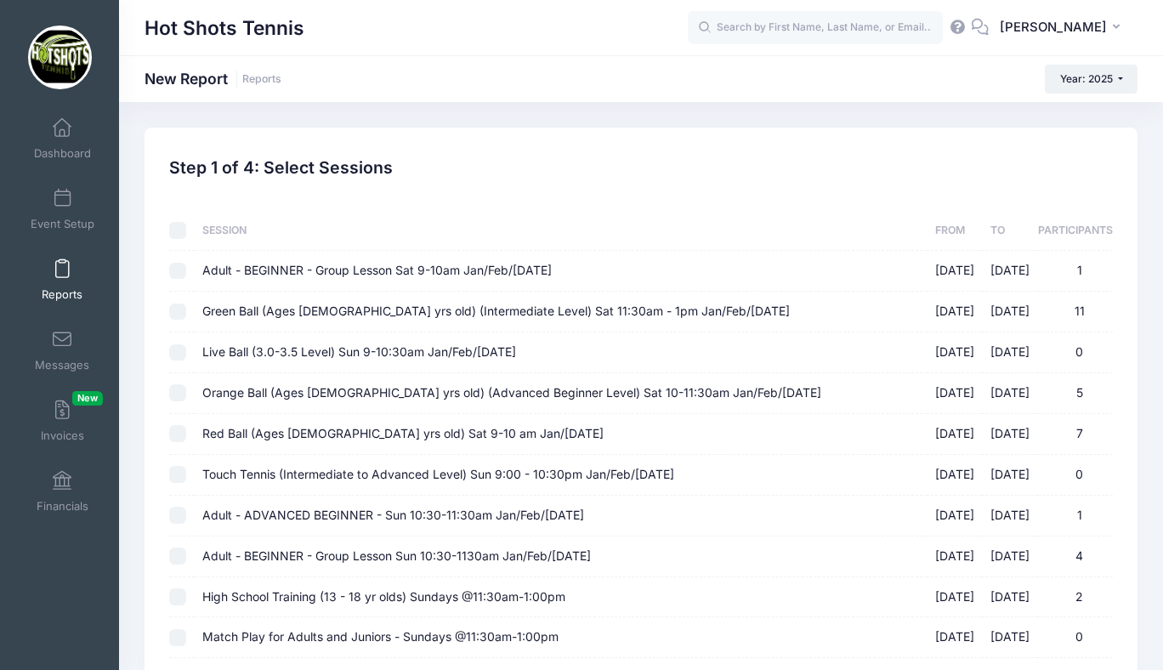
checkbox input "false"
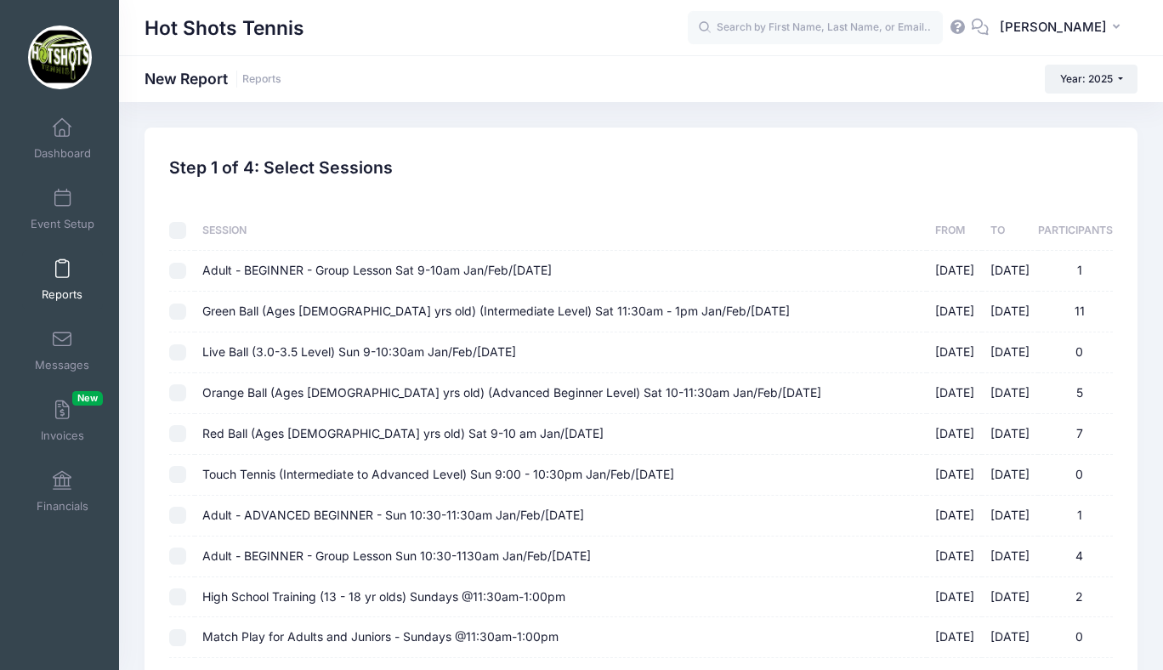
checkbox input "false"
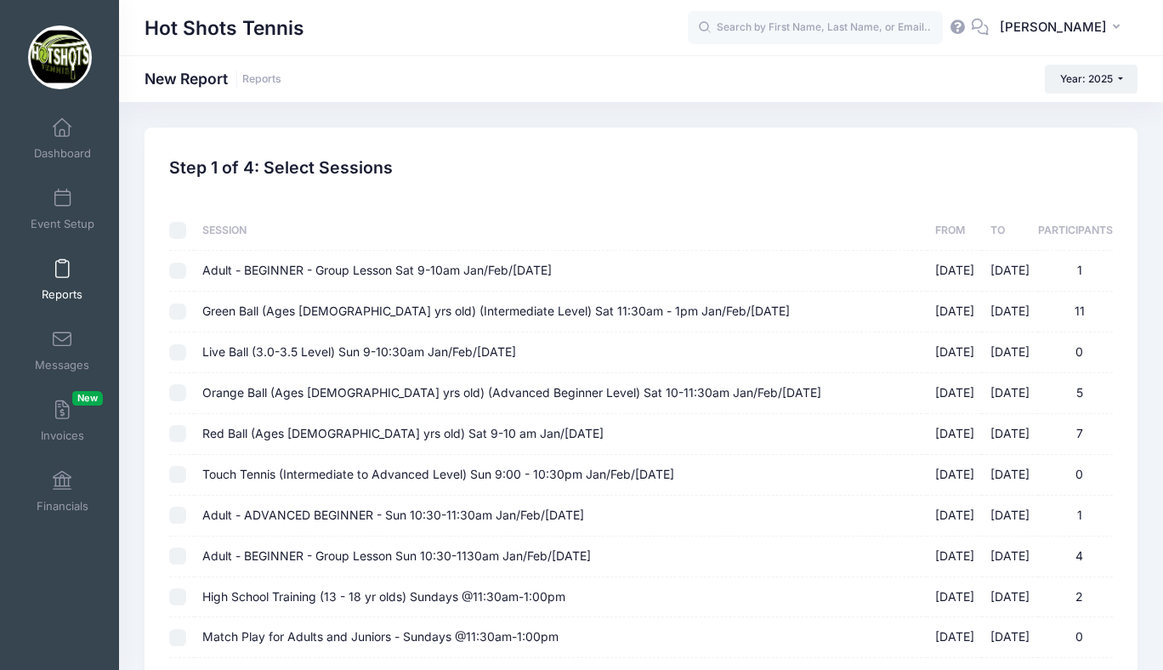
checkbox input "false"
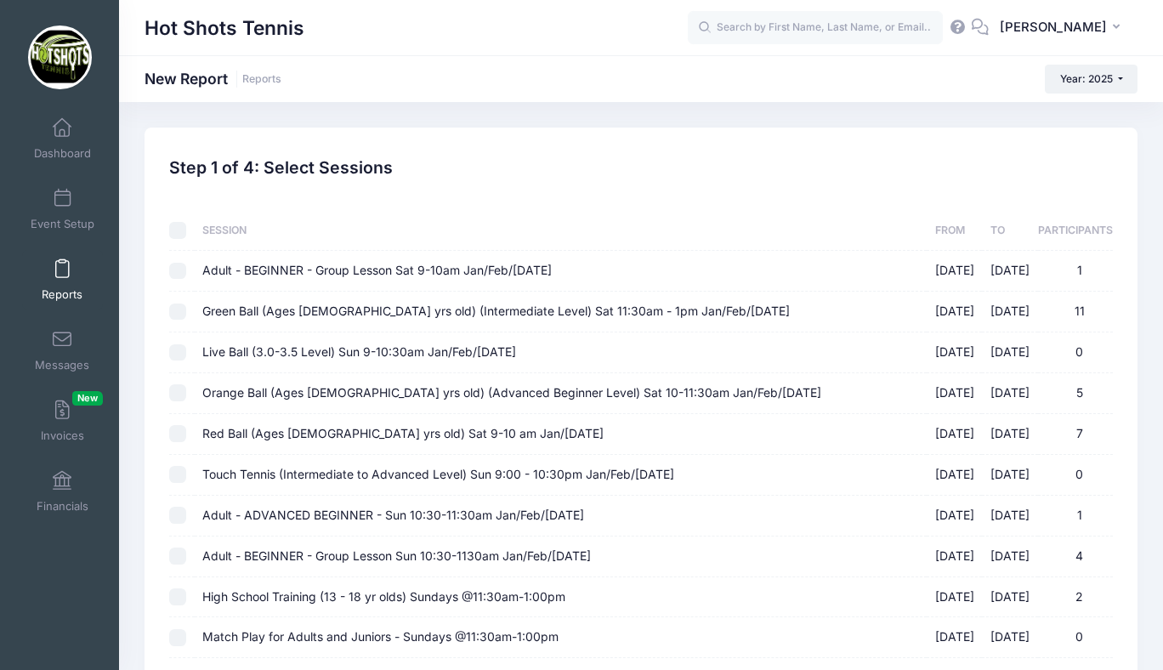
checkbox input "false"
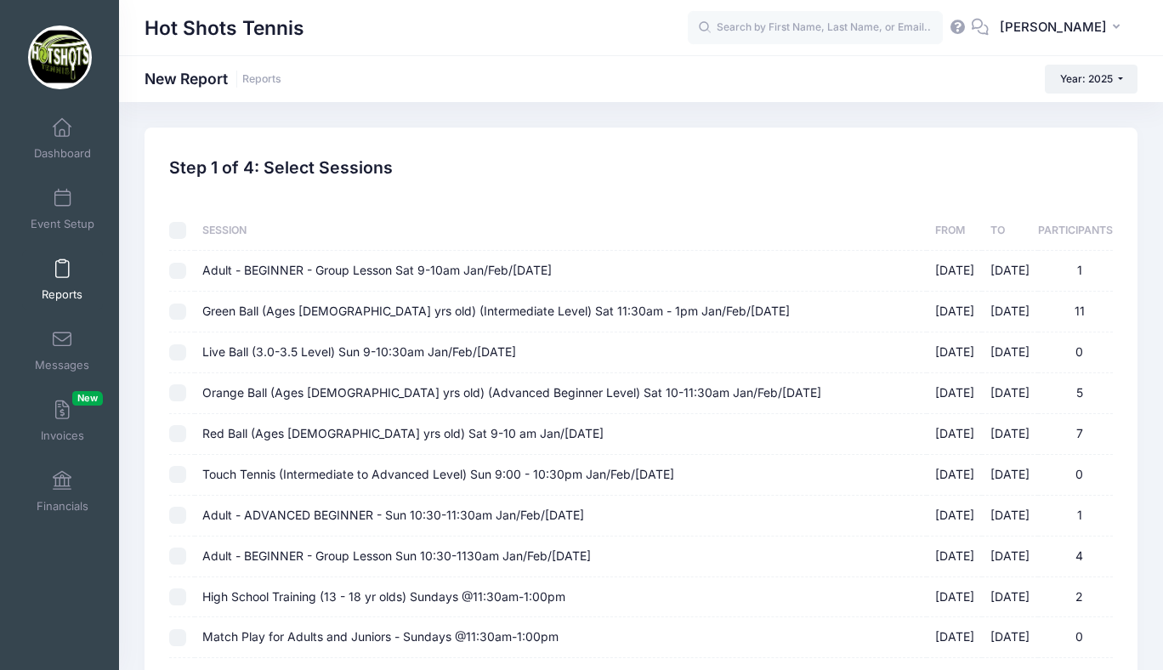
checkbox input "false"
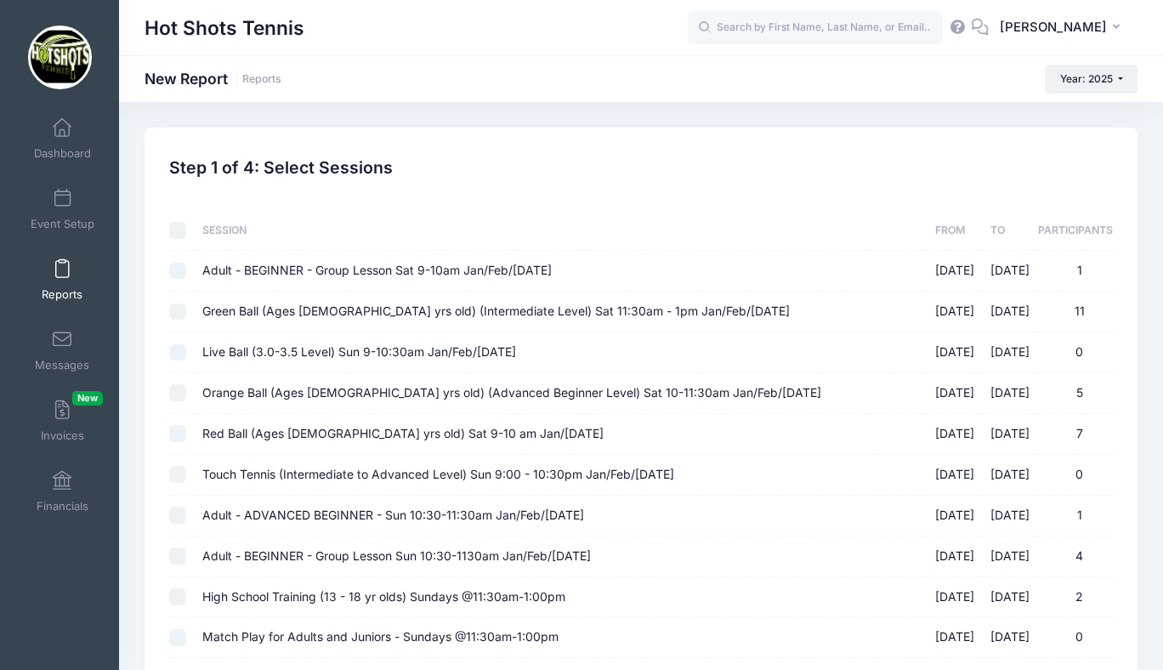
checkbox input "false"
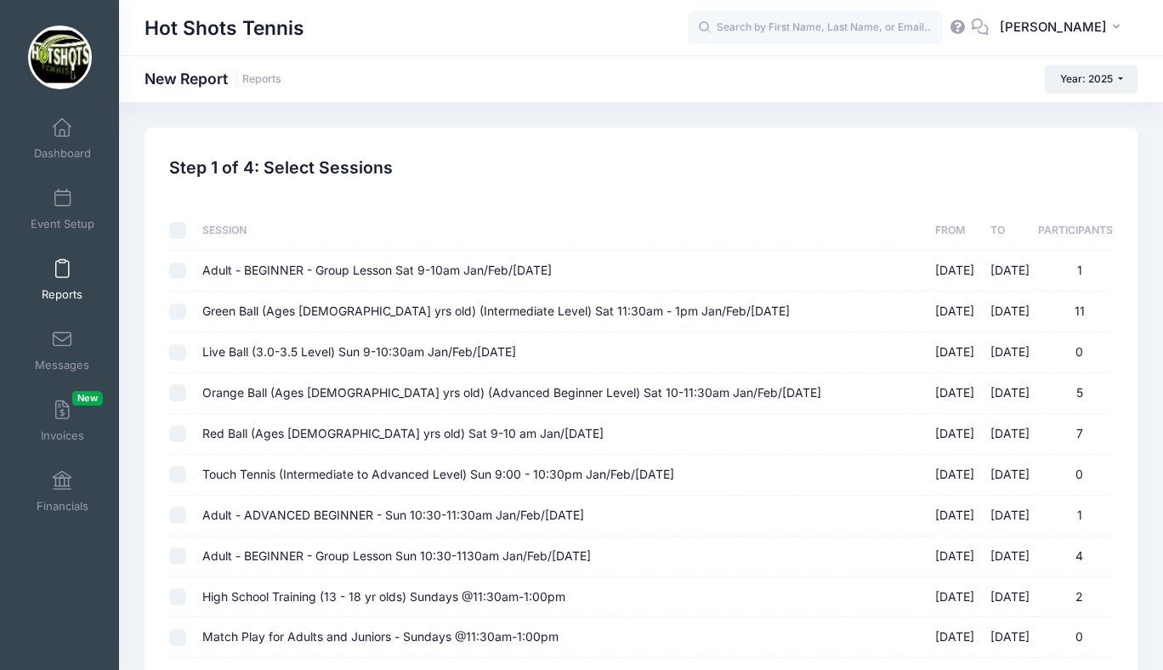
checkbox input "false"
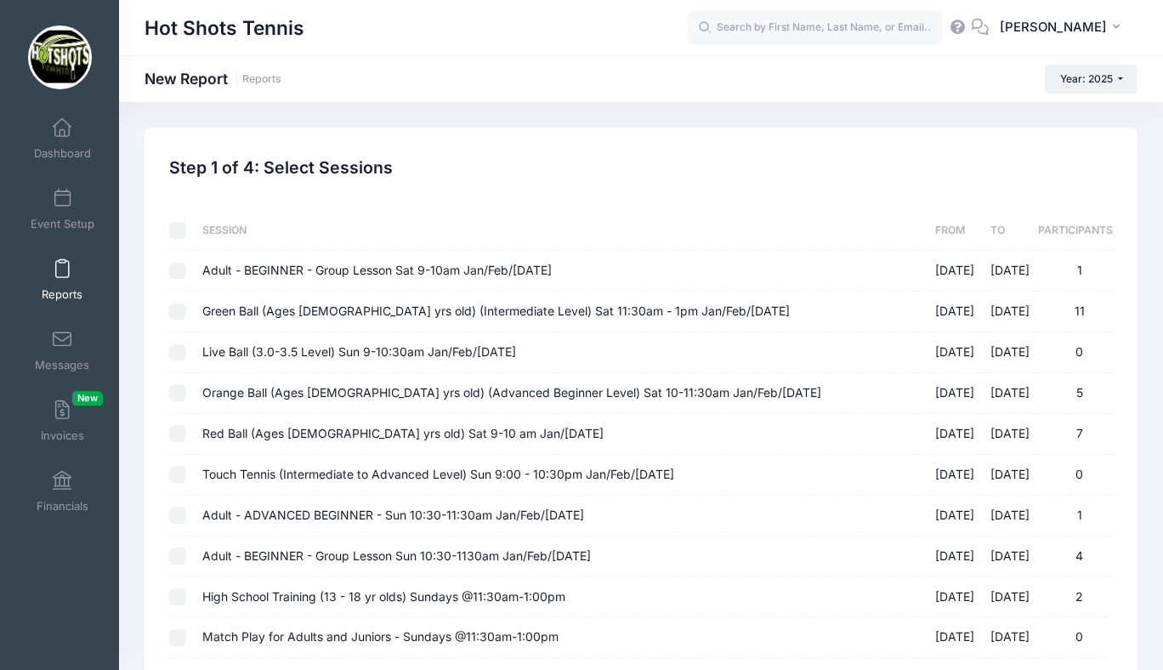
checkbox input "false"
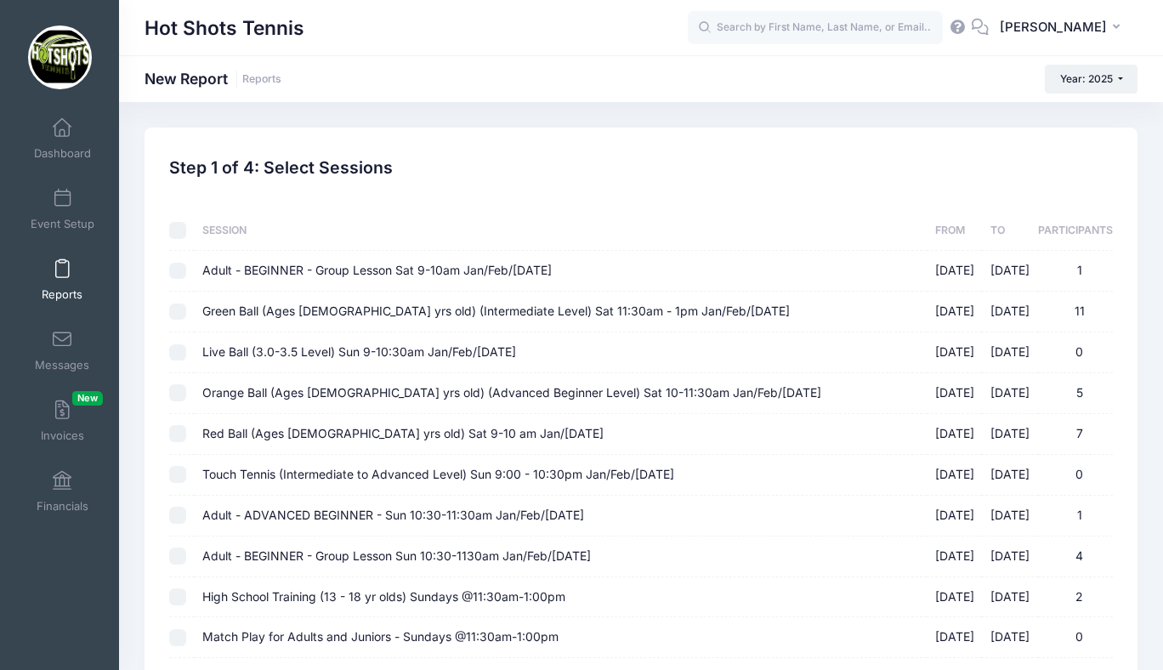
checkbox input "false"
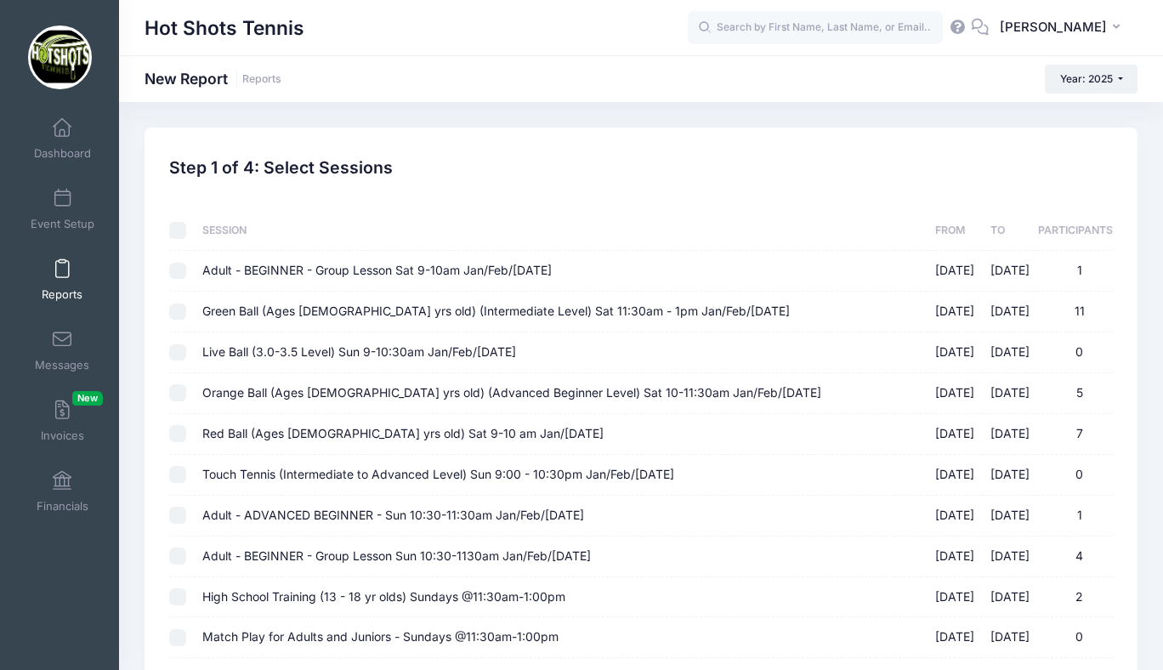
checkbox input "false"
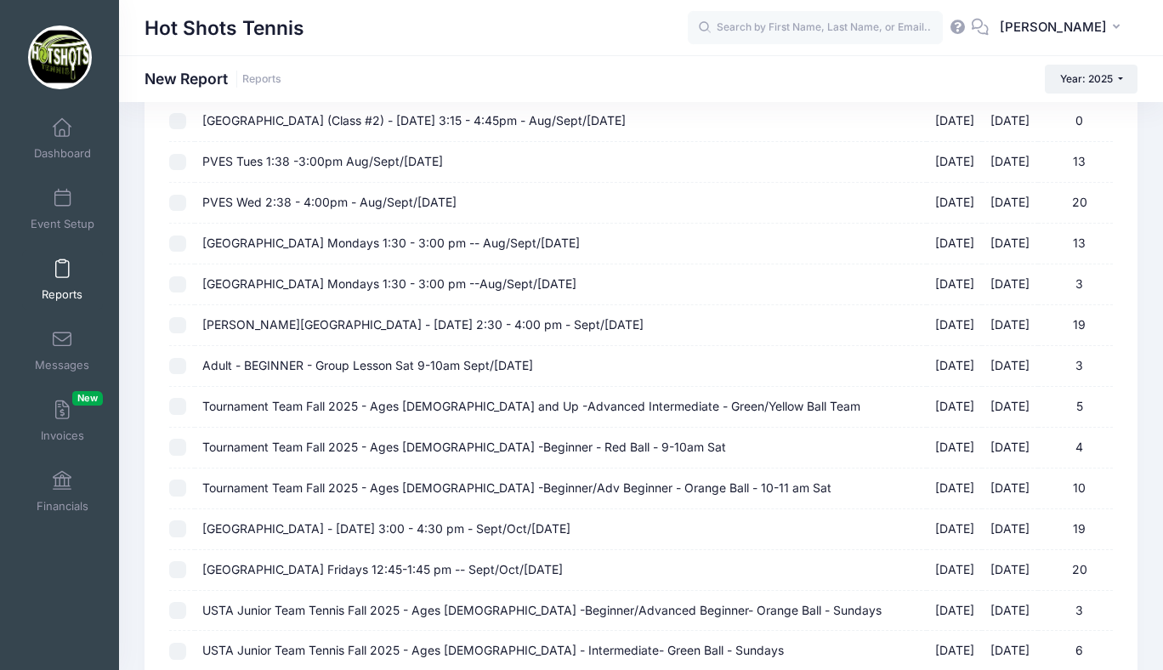
scroll to position [1765, 0]
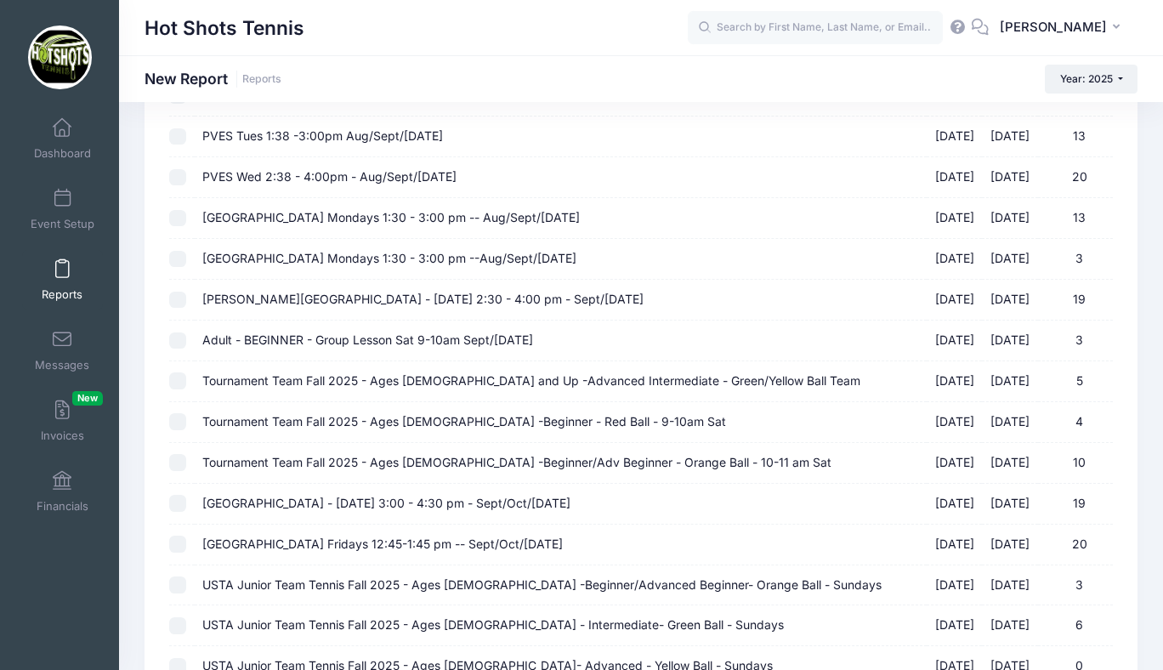
click at [410, 501] on span "[GEOGRAPHIC_DATA] - [DATE] 3:00 - 4:30 pm - Sept/Oct/[DATE]" at bounding box center [386, 503] width 368 height 14
click at [186, 501] on input "St Anastasia Elementary - Monday 3:00 - 4:30 pm - Sept/Oct/Nov 2025 09/08/2025 …" at bounding box center [177, 503] width 17 height 17
checkbox input "true"
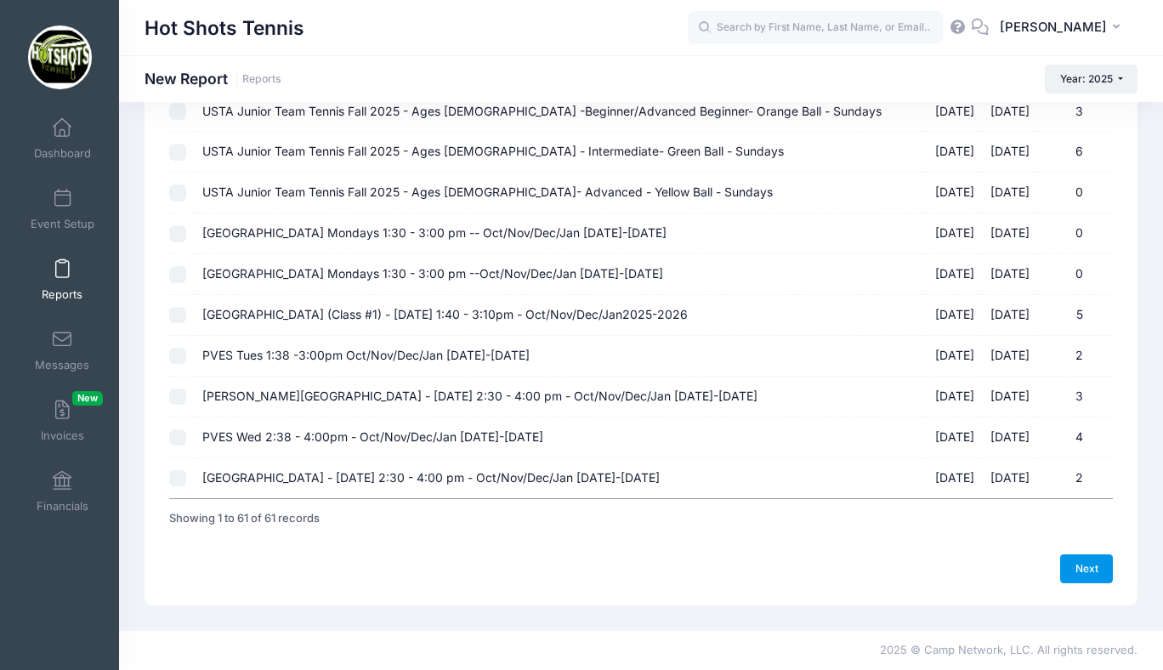
click at [1081, 564] on link "Next" at bounding box center [1086, 568] width 53 height 29
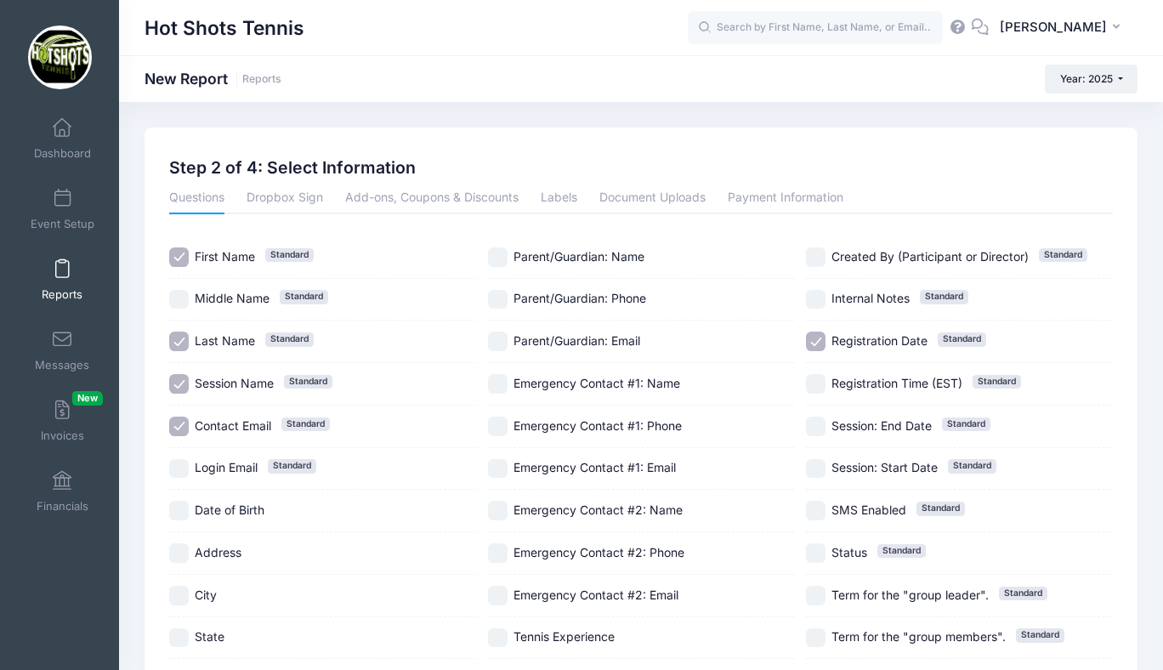
click at [177, 377] on input "Session Name Standard" at bounding box center [179, 384] width 20 height 20
checkbox input "false"
click at [819, 337] on input "Registration Date Standard" at bounding box center [816, 342] width 20 height 20
checkbox input "false"
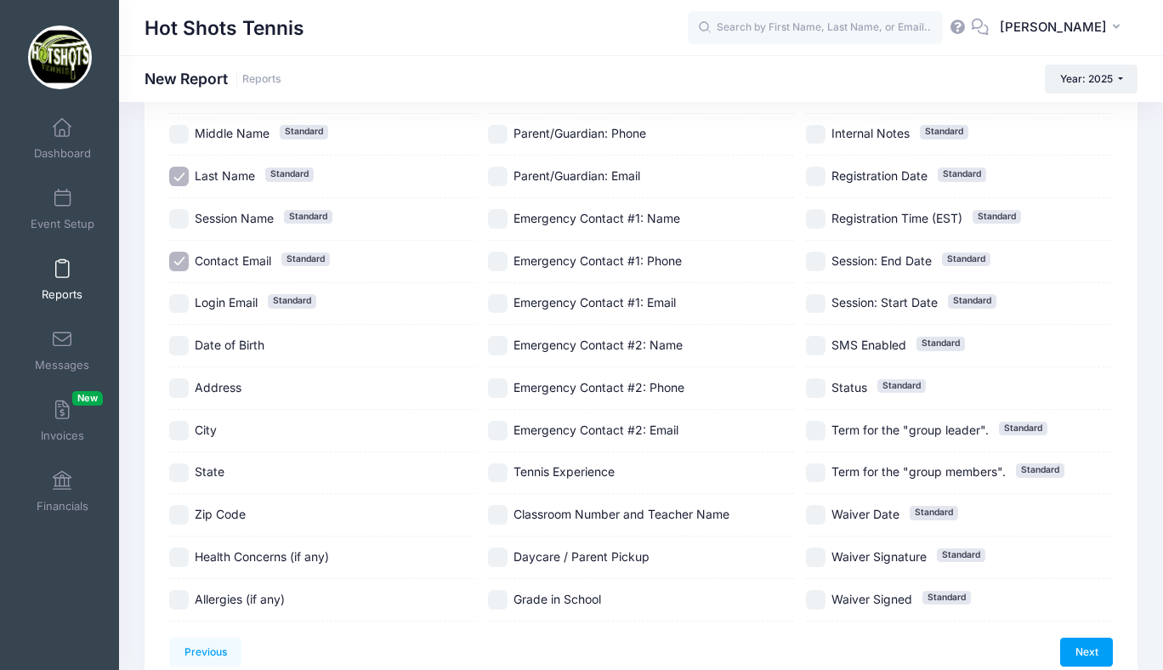
scroll to position [158, 0]
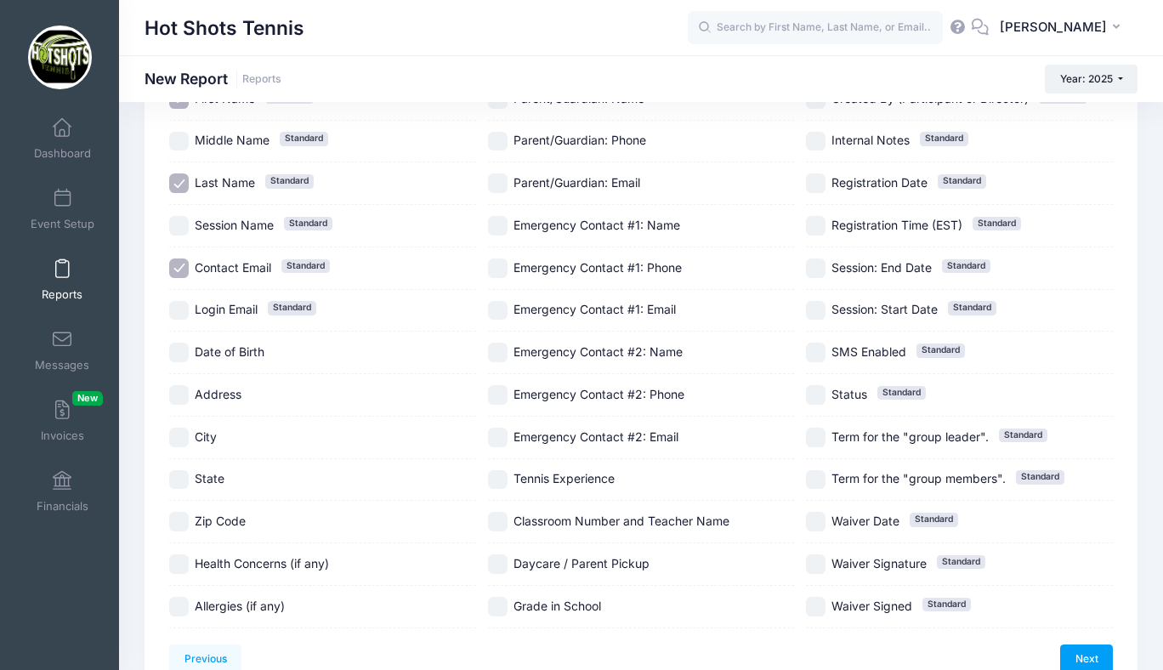
click at [509, 142] on label "Parent/Guardian: Phone" at bounding box center [641, 142] width 307 height 20
checkbox input "true"
click at [551, 515] on span "Classroom Number and Teacher Name" at bounding box center [621, 520] width 216 height 14
checkbox input "true"
click at [547, 557] on span "Daycare / Parent Pickup" at bounding box center [581, 563] width 136 height 14
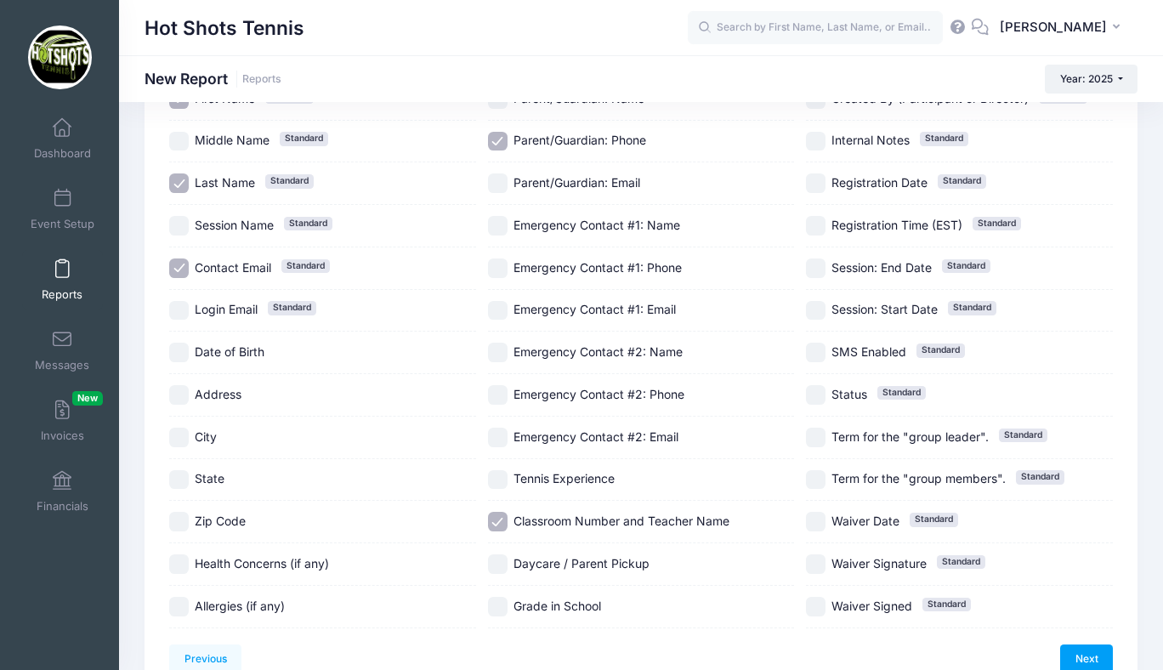
checkbox input "true"
click at [533, 606] on span "Grade in School" at bounding box center [557, 605] width 88 height 14
checkbox input "true"
click at [213, 354] on span "Date of Birth" at bounding box center [230, 351] width 70 height 14
checkbox input "true"
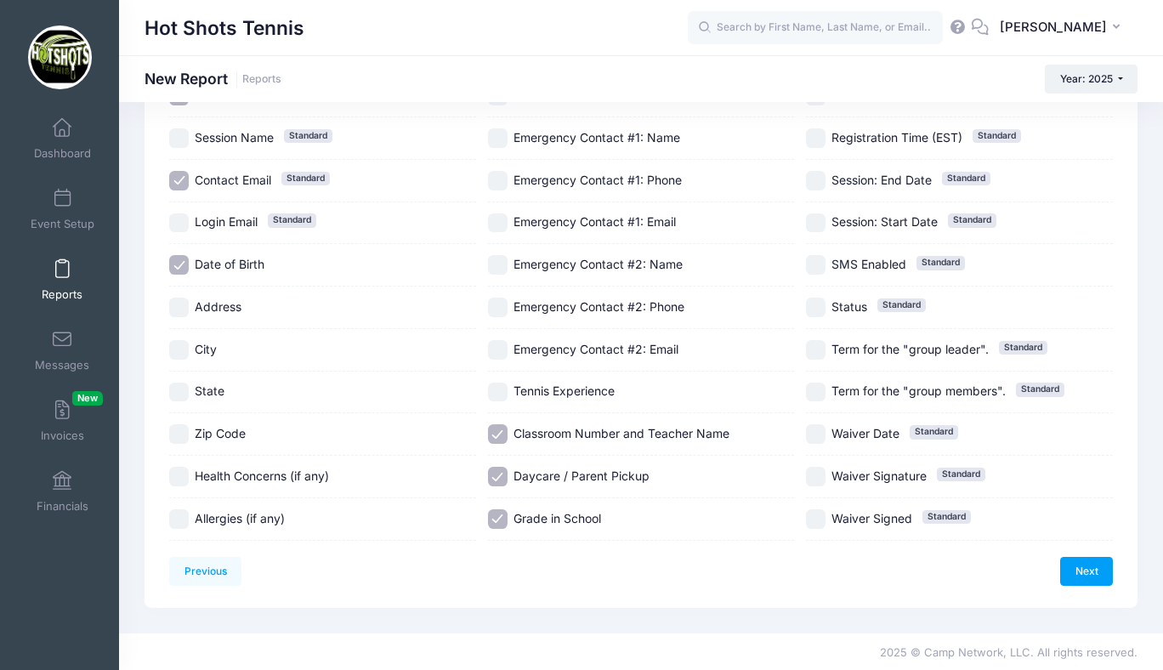
scroll to position [248, 0]
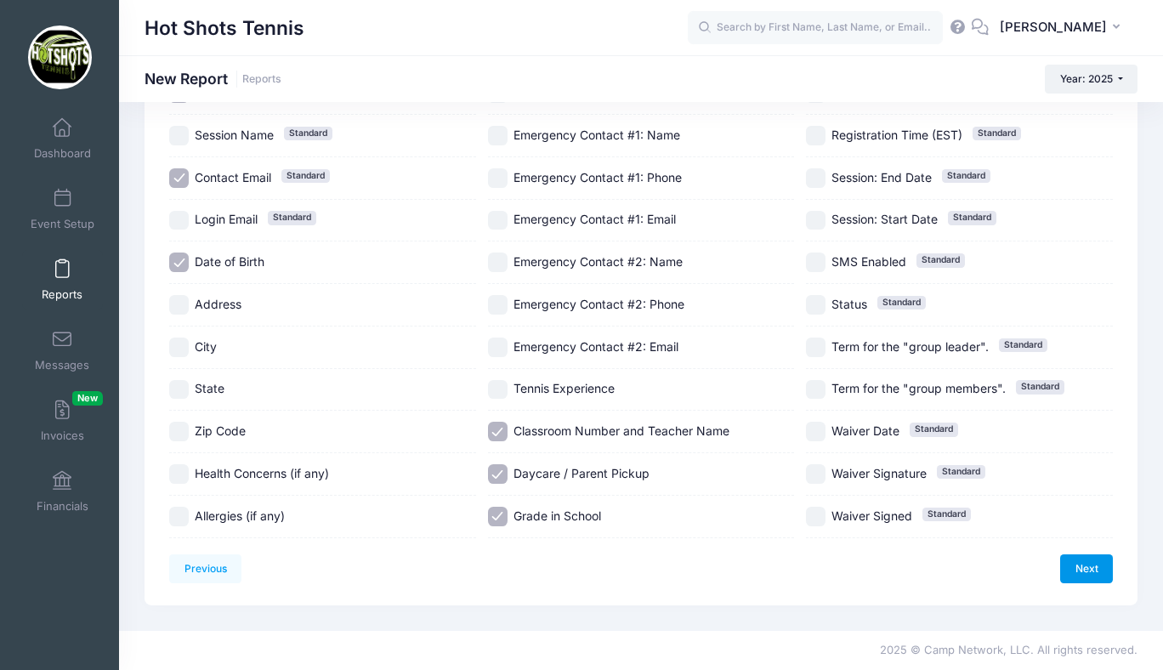
click at [1086, 564] on link "Next" at bounding box center [1086, 568] width 53 height 29
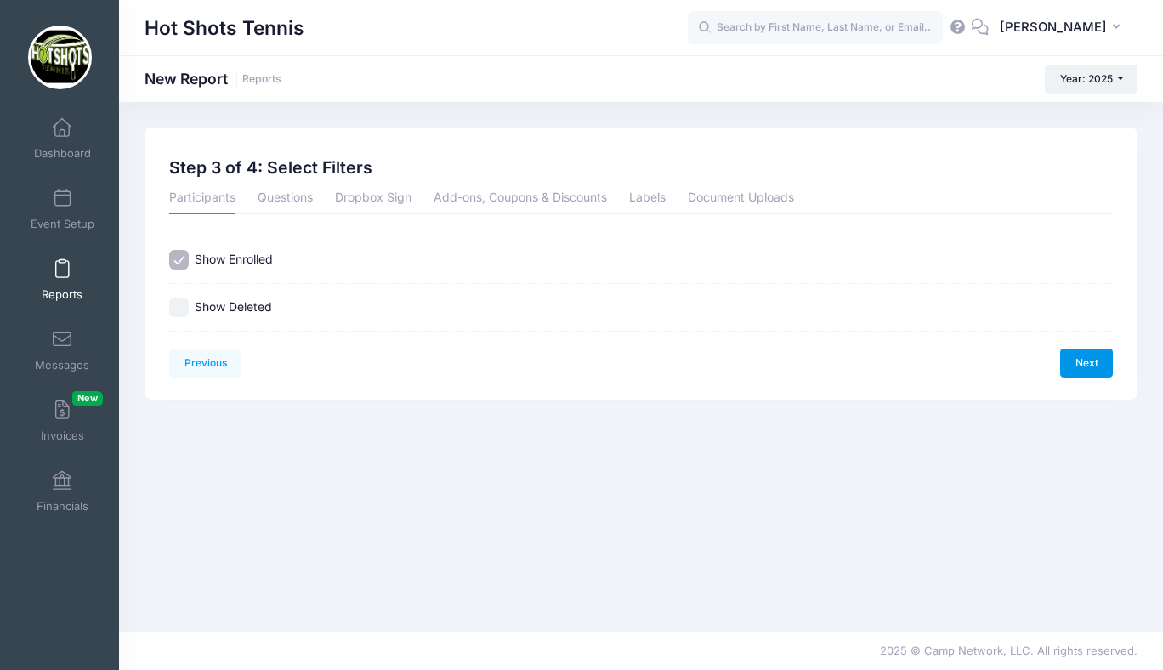
click at [1074, 363] on link "Next" at bounding box center [1086, 363] width 53 height 29
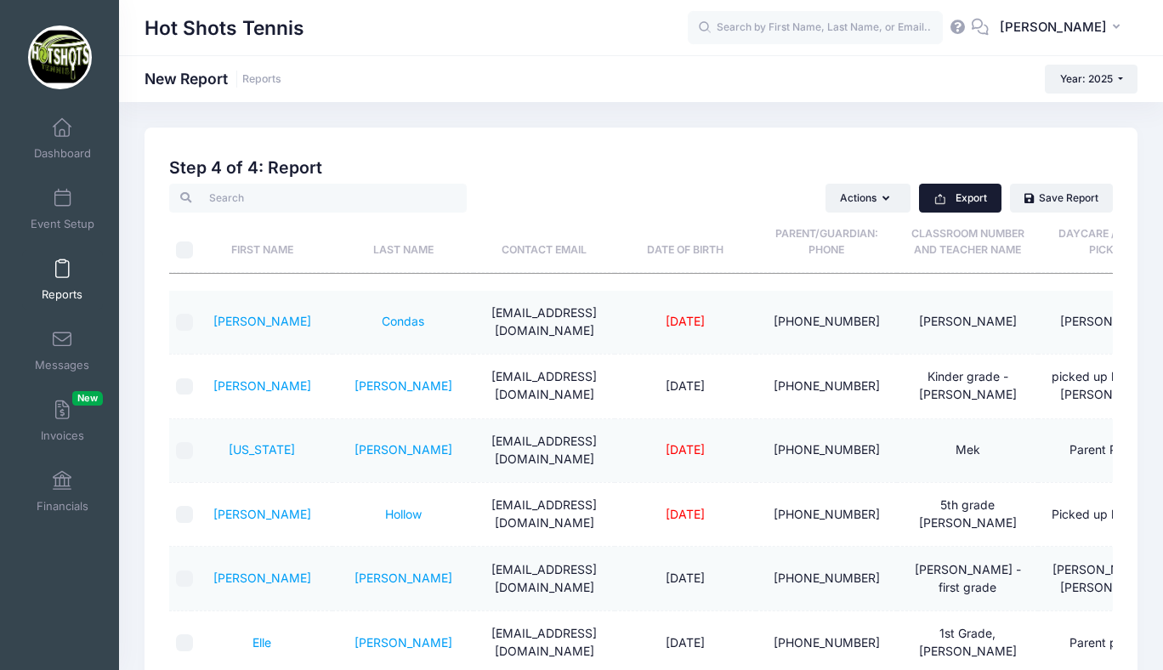
click at [971, 198] on button "Export" at bounding box center [960, 198] width 82 height 29
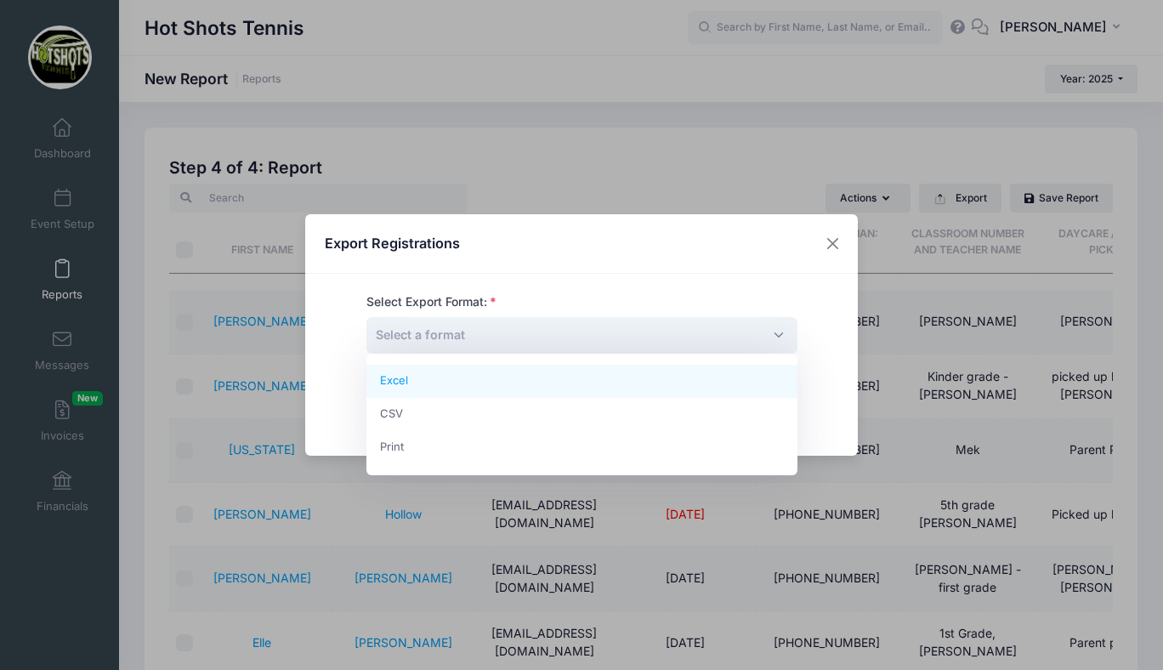
click at [749, 337] on span "Select a format" at bounding box center [581, 335] width 431 height 37
select select "excel"
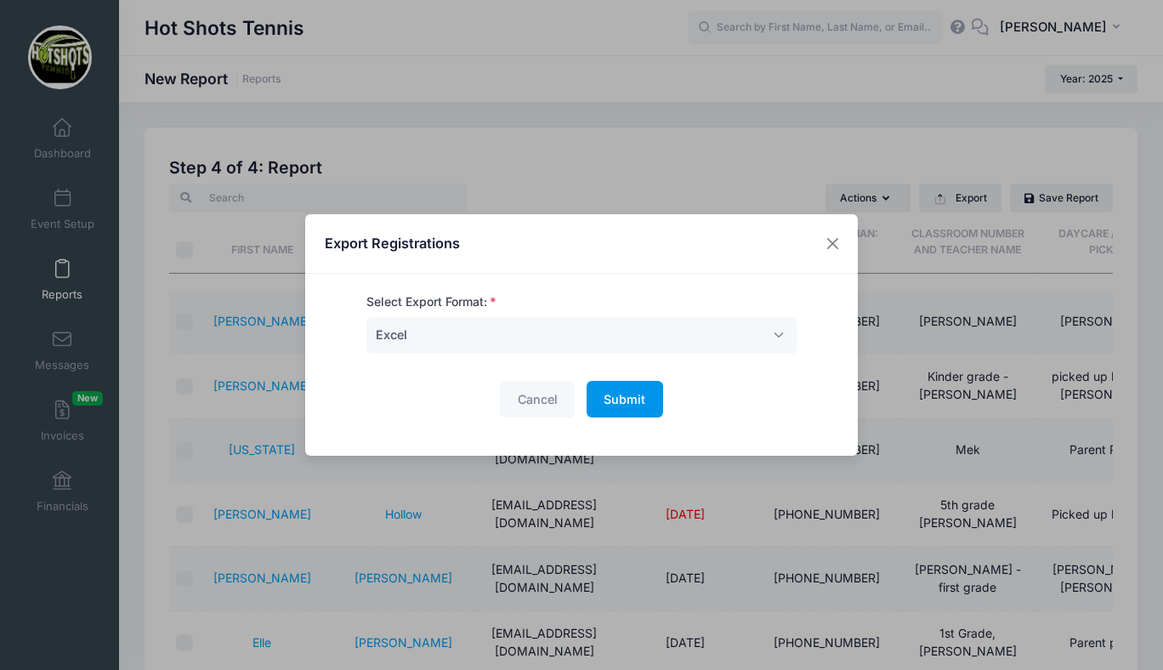
click at [623, 392] on span "Submit" at bounding box center [625, 399] width 42 height 14
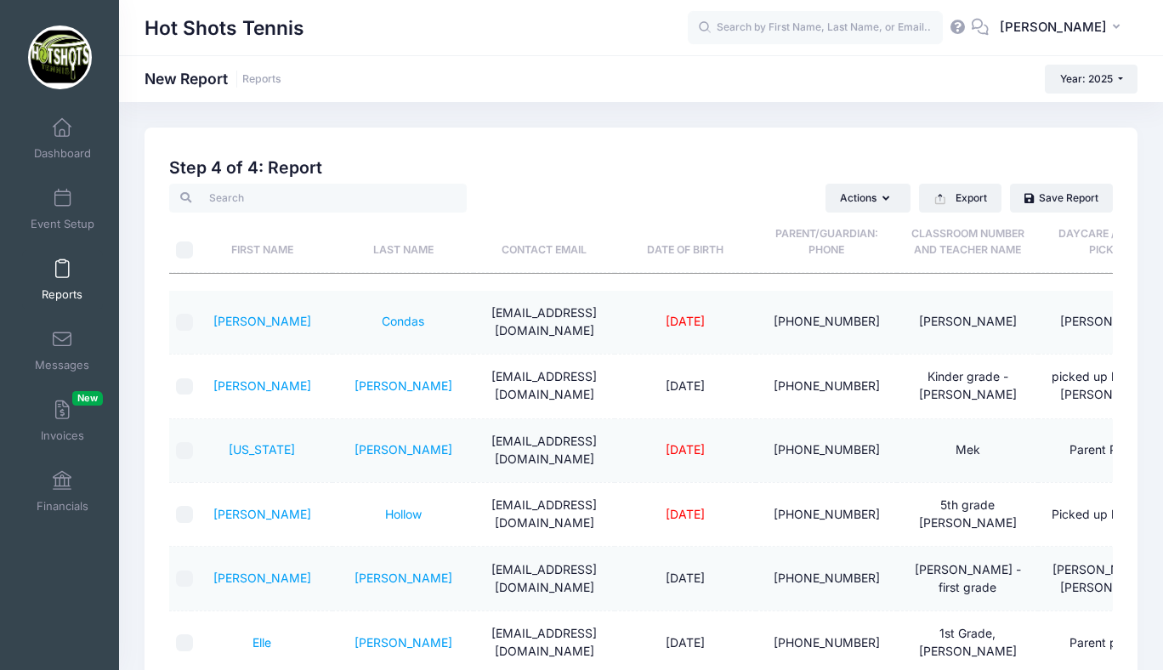
click at [66, 281] on link "Reports" at bounding box center [62, 280] width 81 height 60
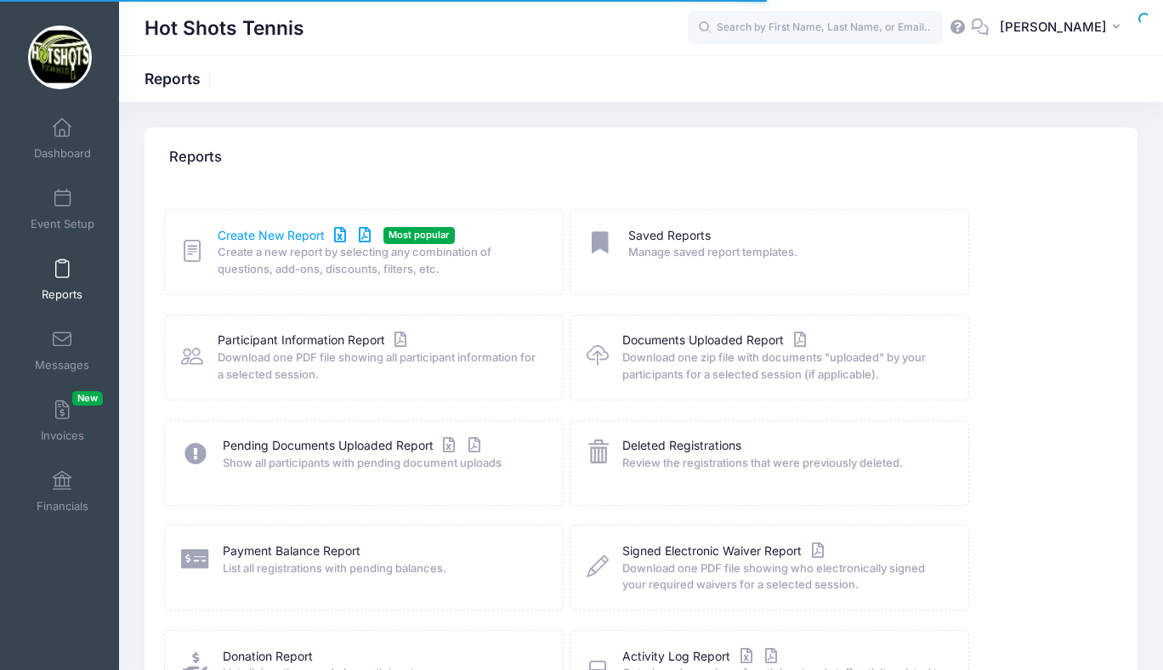
click at [256, 236] on link "Create New Report" at bounding box center [297, 236] width 158 height 18
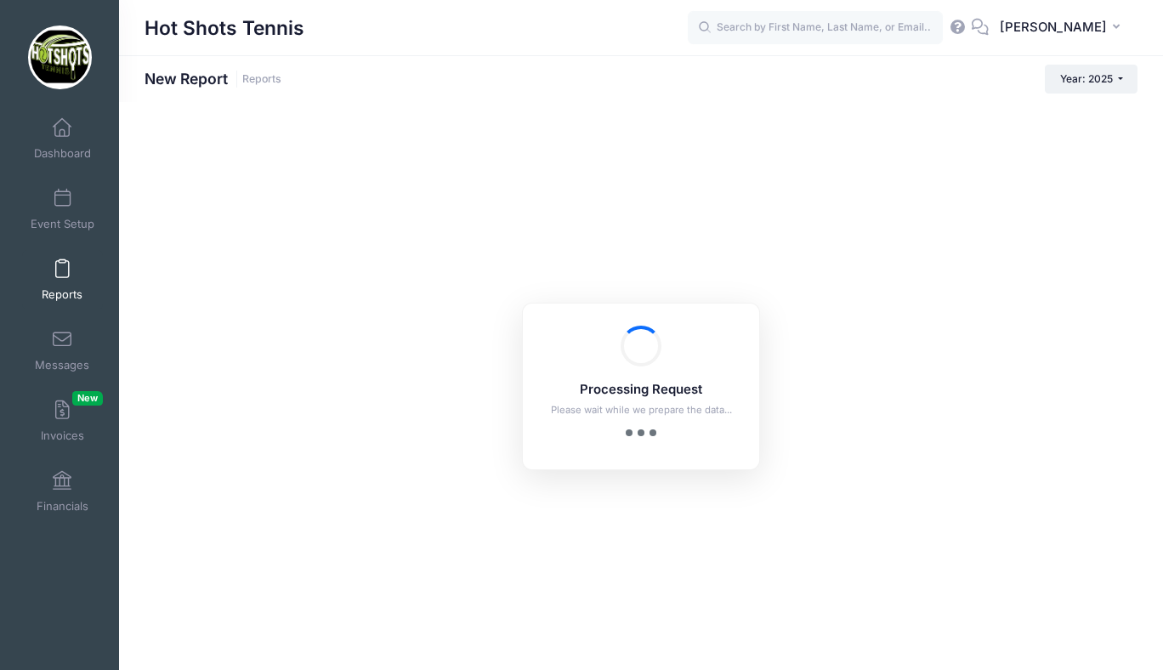
checkbox input "true"
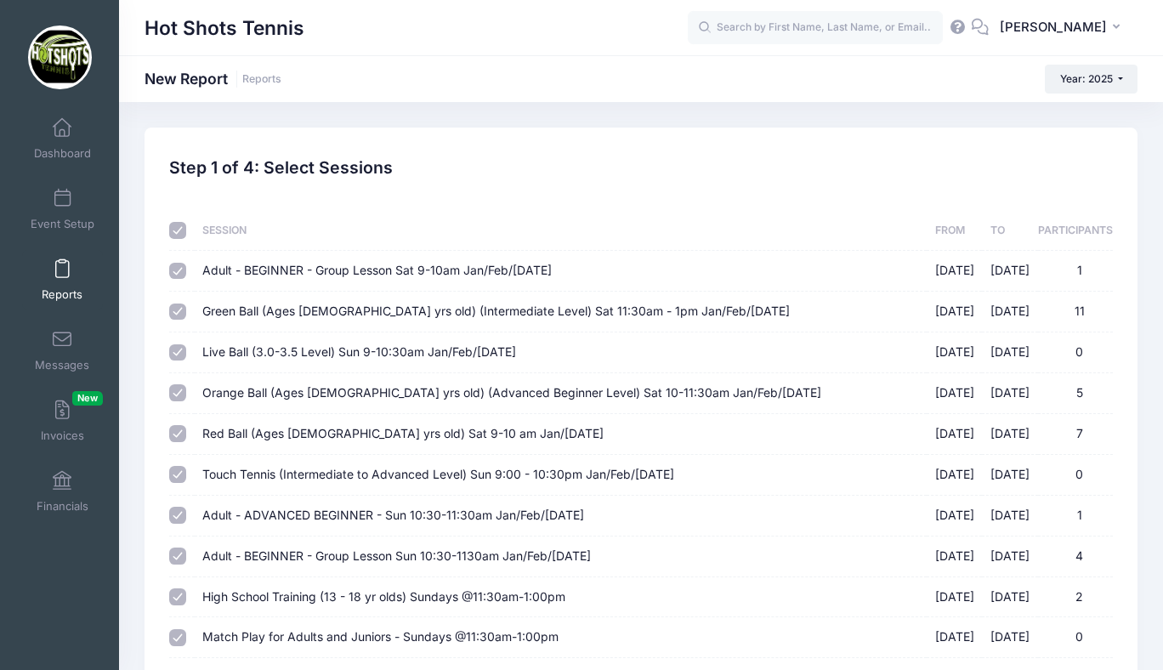
click at [178, 229] on input "checkbox" at bounding box center [177, 230] width 17 height 17
checkbox input "false"
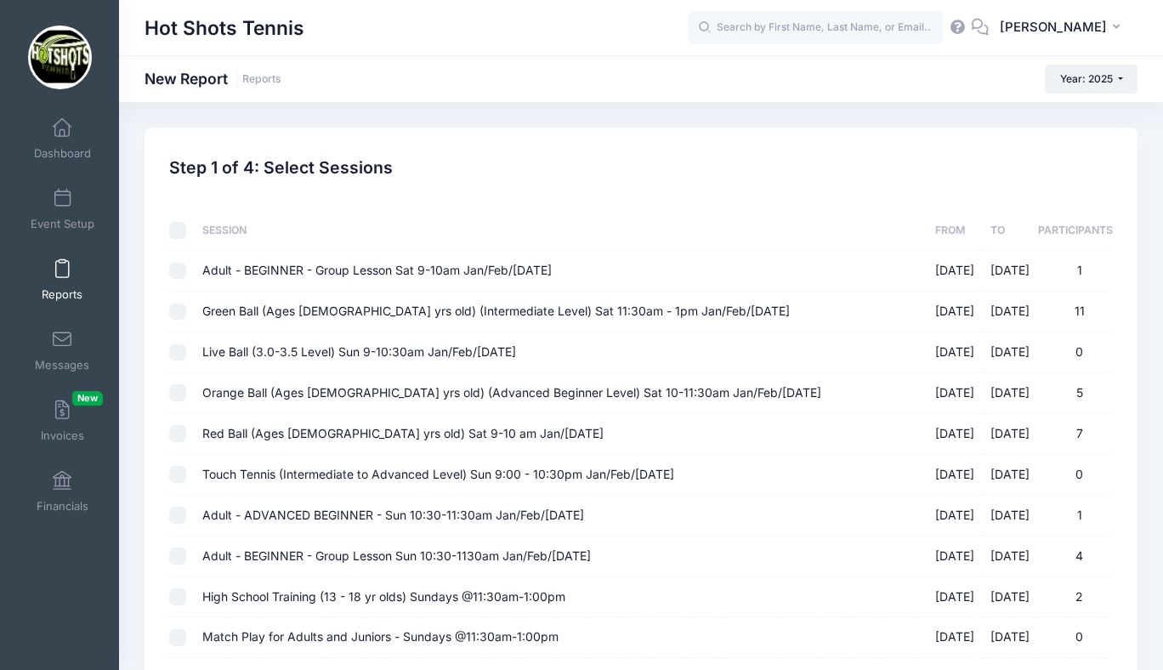
checkbox input "false"
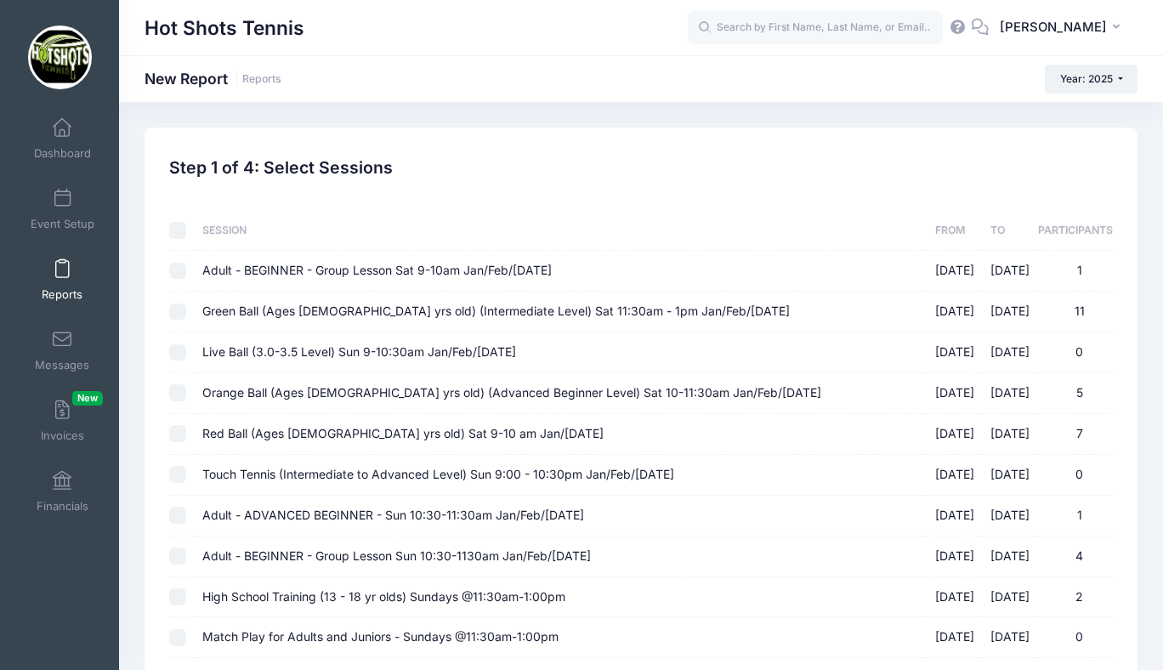
checkbox input "false"
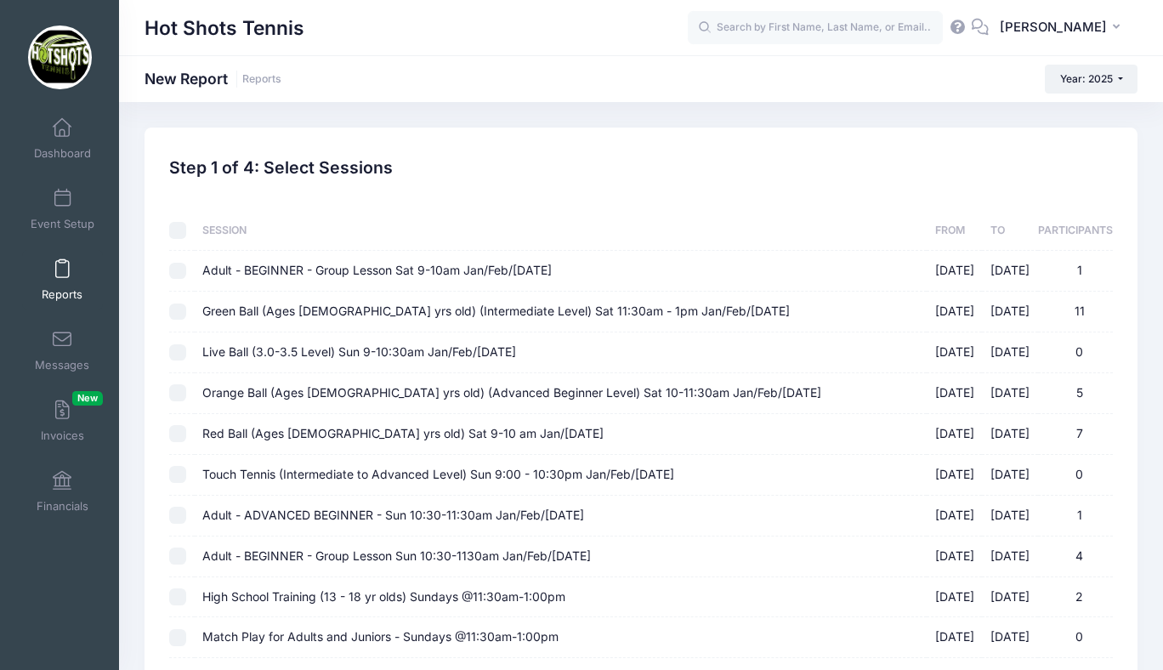
checkbox input "false"
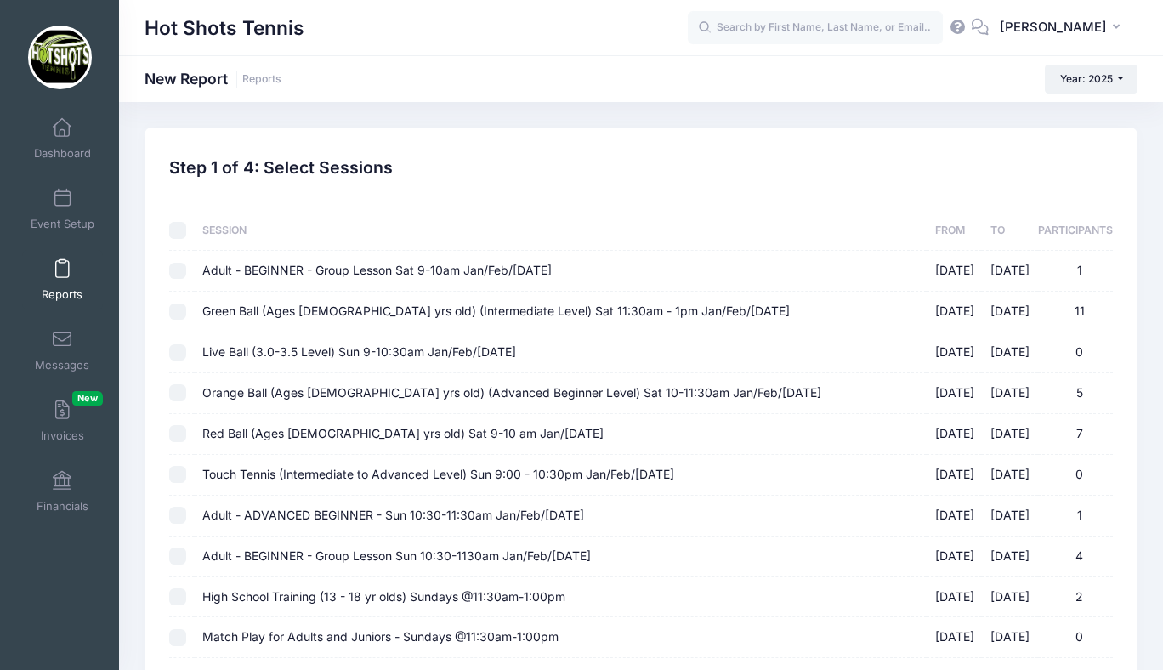
checkbox input "false"
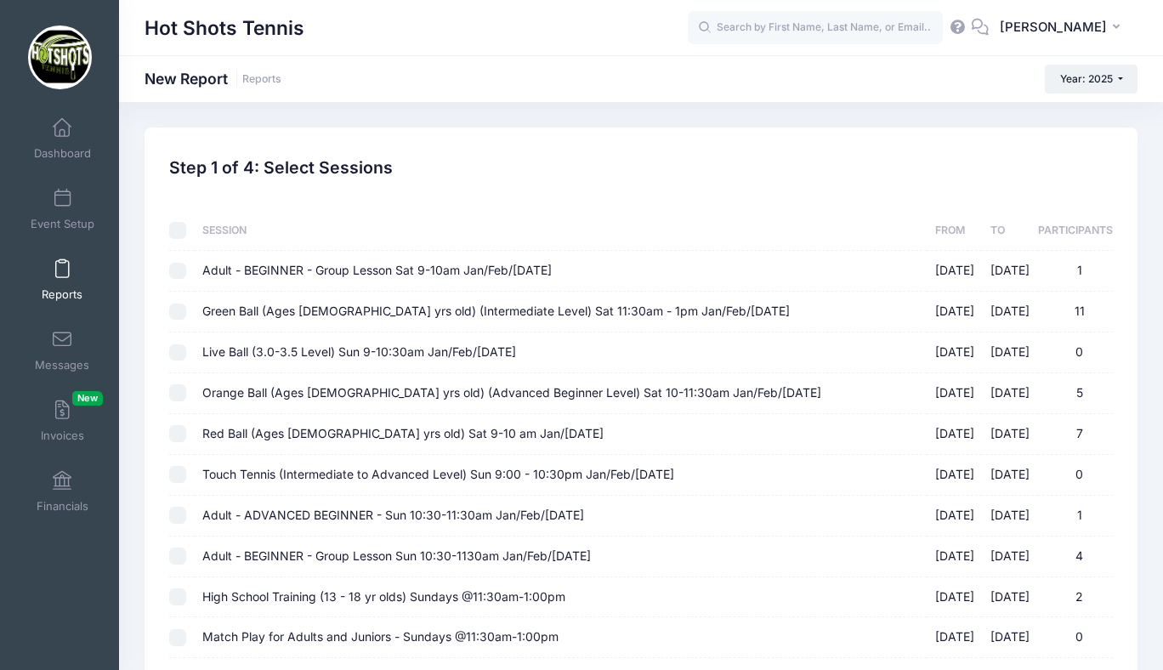
checkbox input "false"
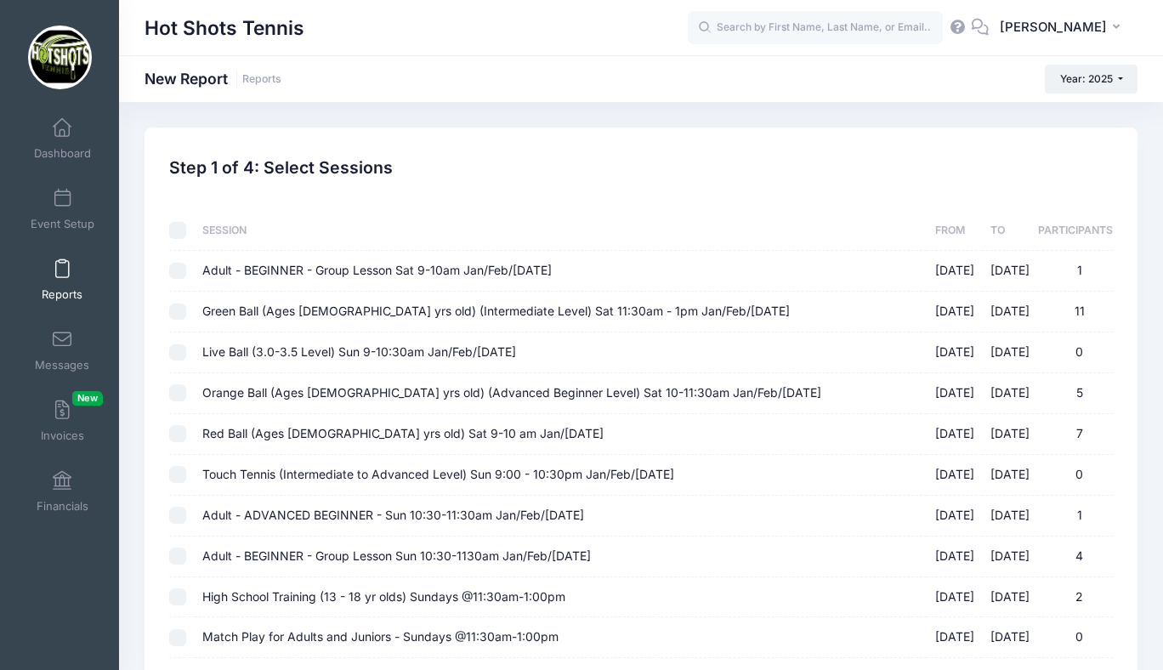
checkbox input "false"
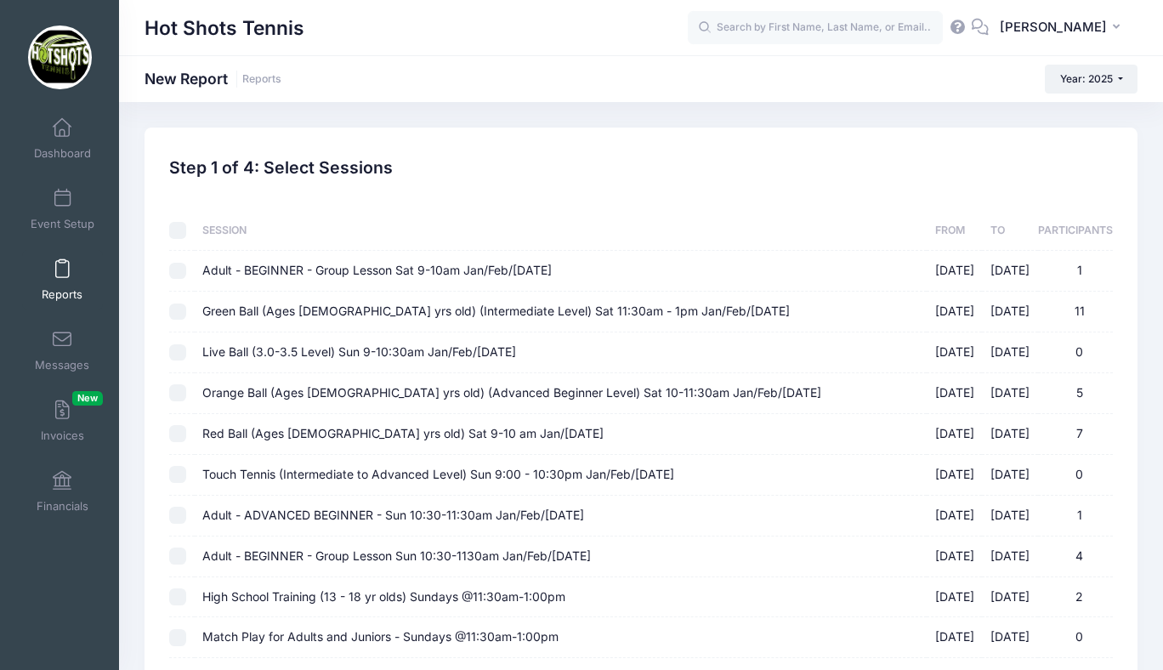
checkbox input "false"
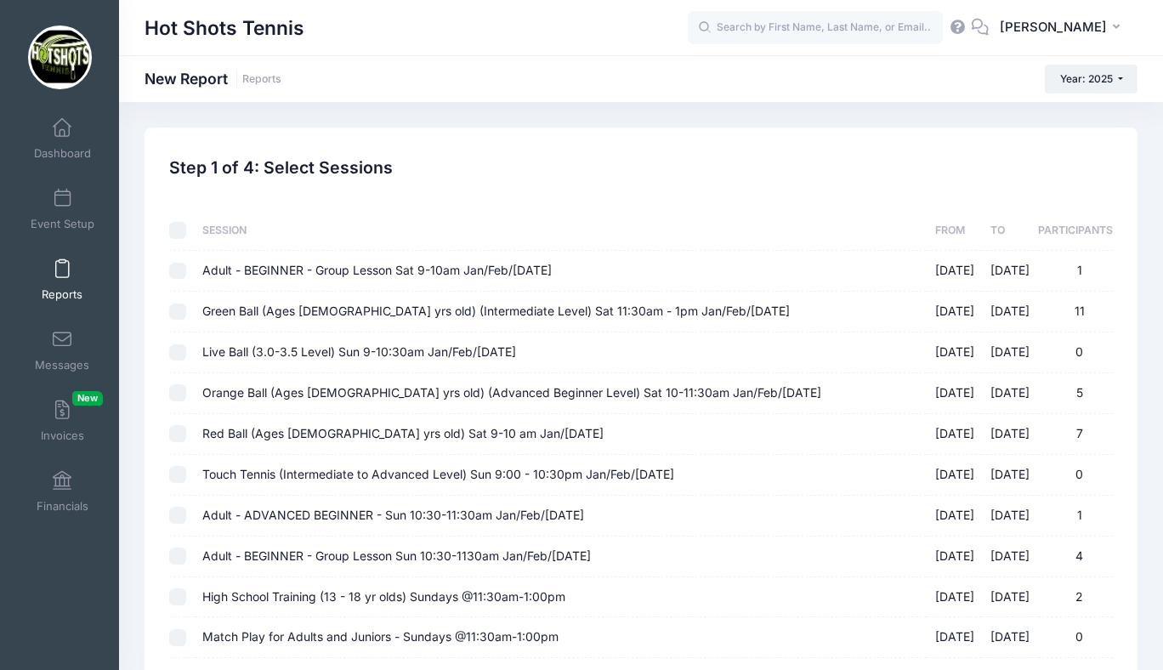
checkbox input "false"
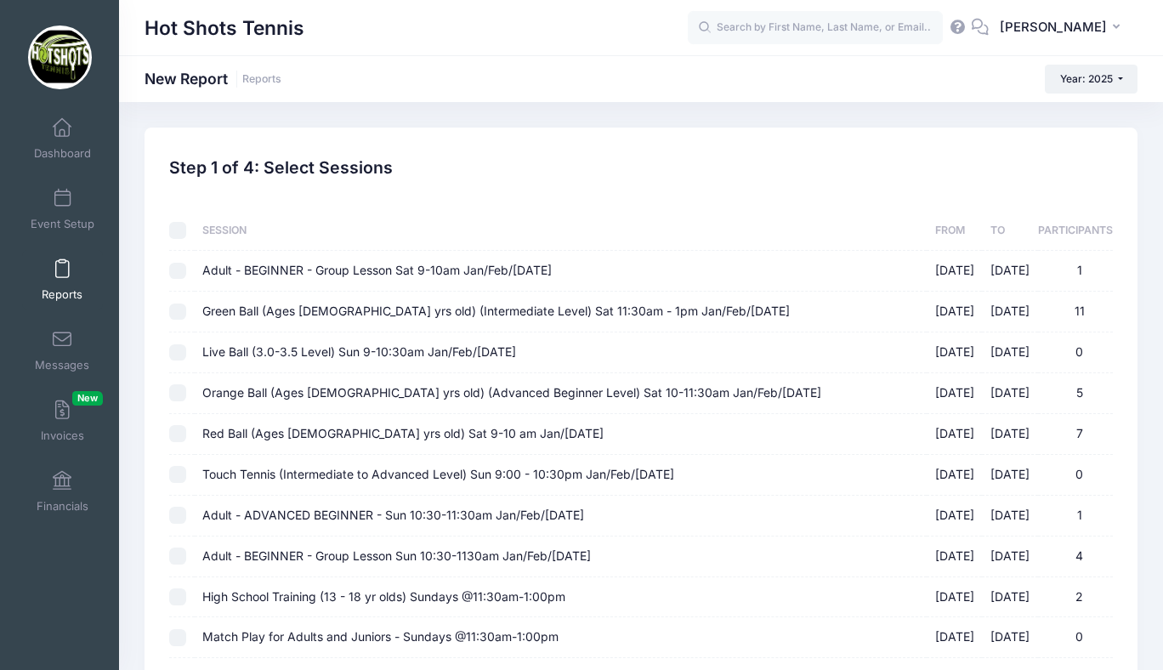
checkbox input "false"
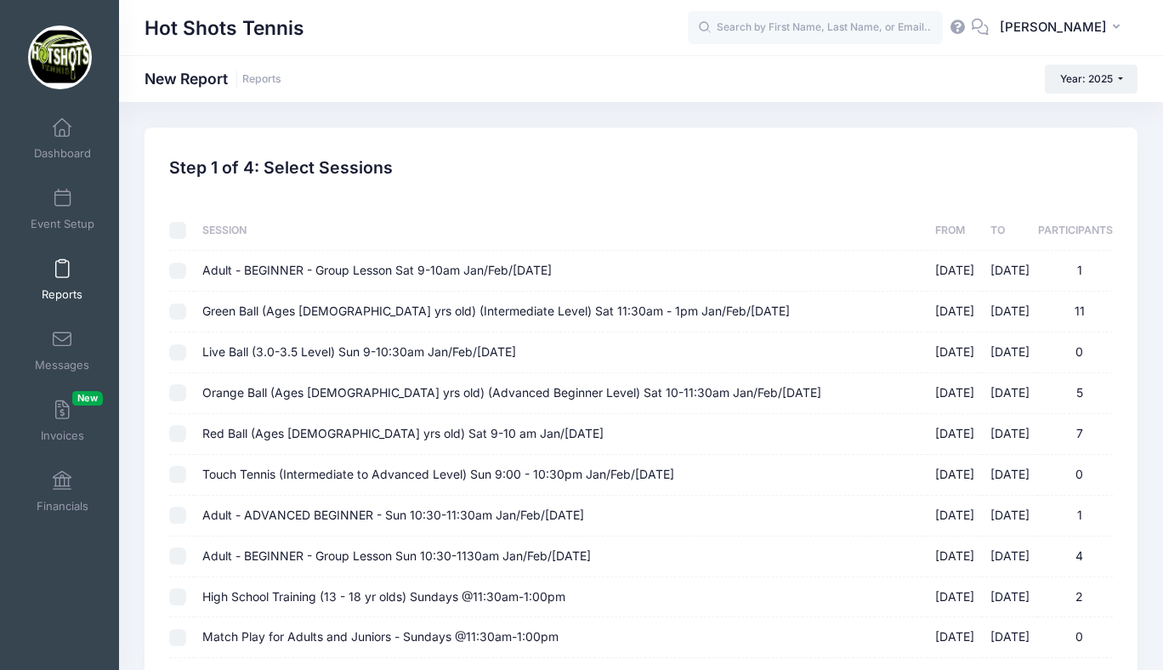
checkbox input "false"
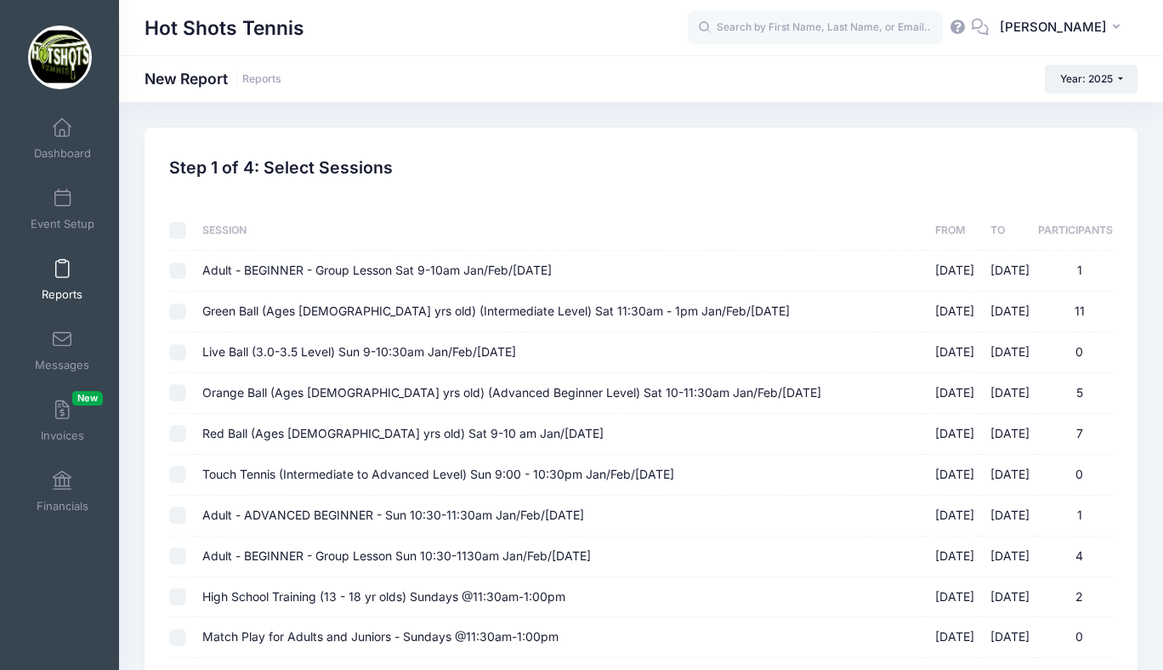
checkbox input "false"
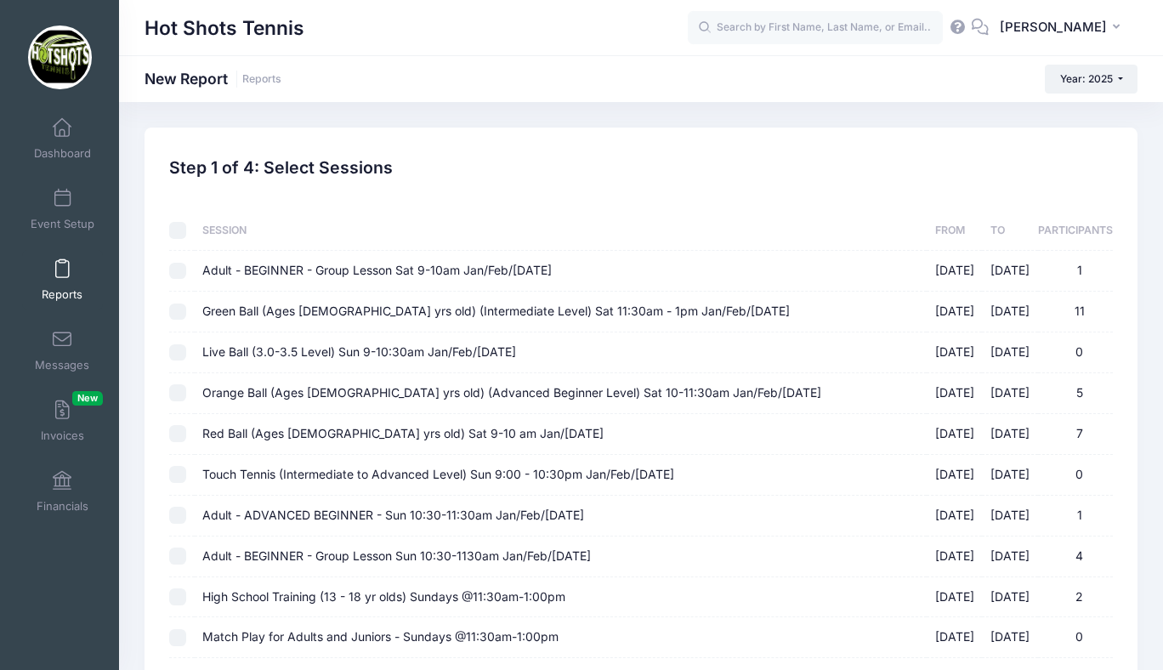
checkbox input "false"
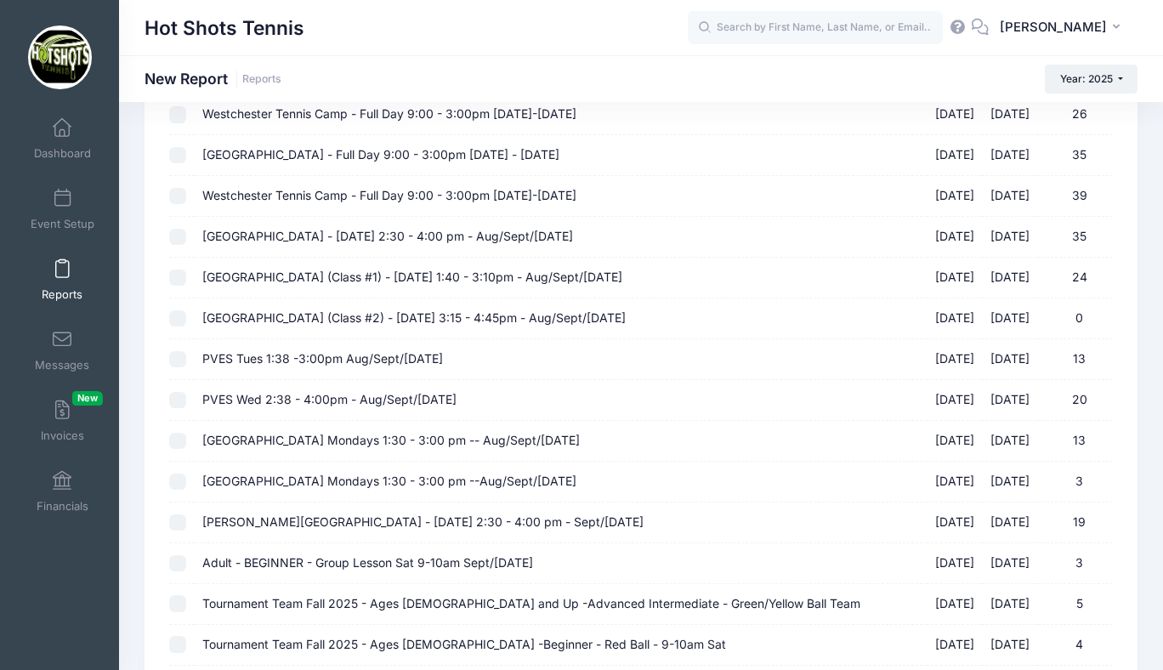
scroll to position [1521, 0]
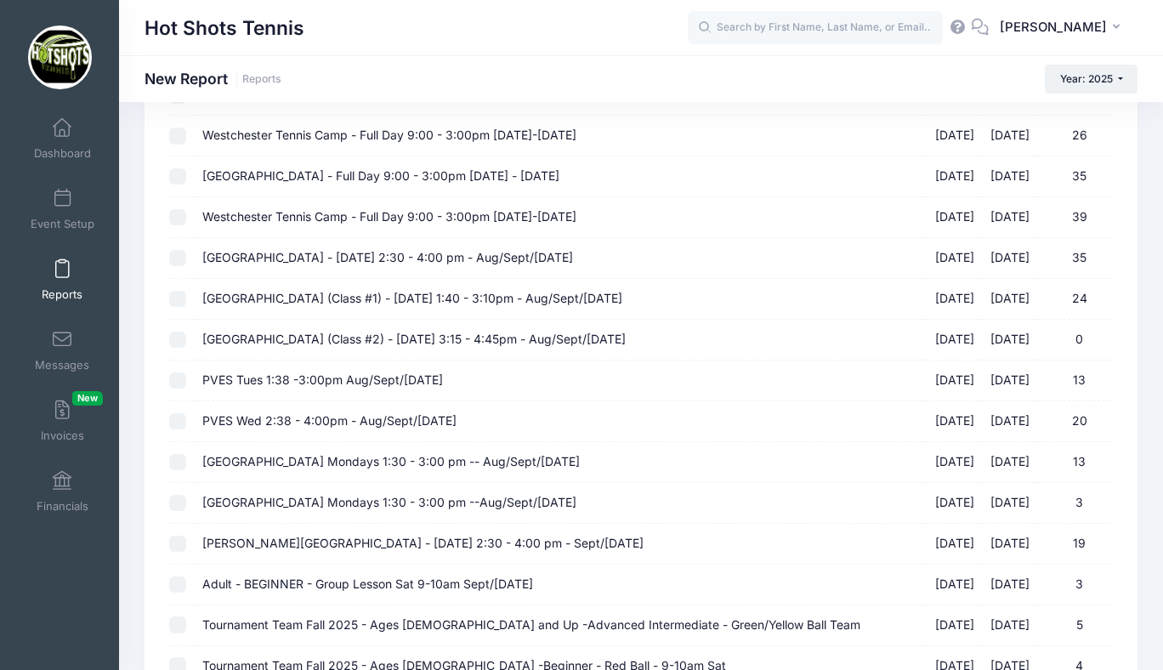
click at [463, 258] on span "Kentwood Elementary - Friday 2:30 - 4:00 pm - Aug/Sept/Oct 2025" at bounding box center [387, 257] width 371 height 14
click at [186, 258] on input "Kentwood Elementary - Friday 2:30 - 4:00 pm - Aug/Sept/Oct 2025 08/15/2025 - 10…" at bounding box center [177, 258] width 17 height 17
checkbox input "true"
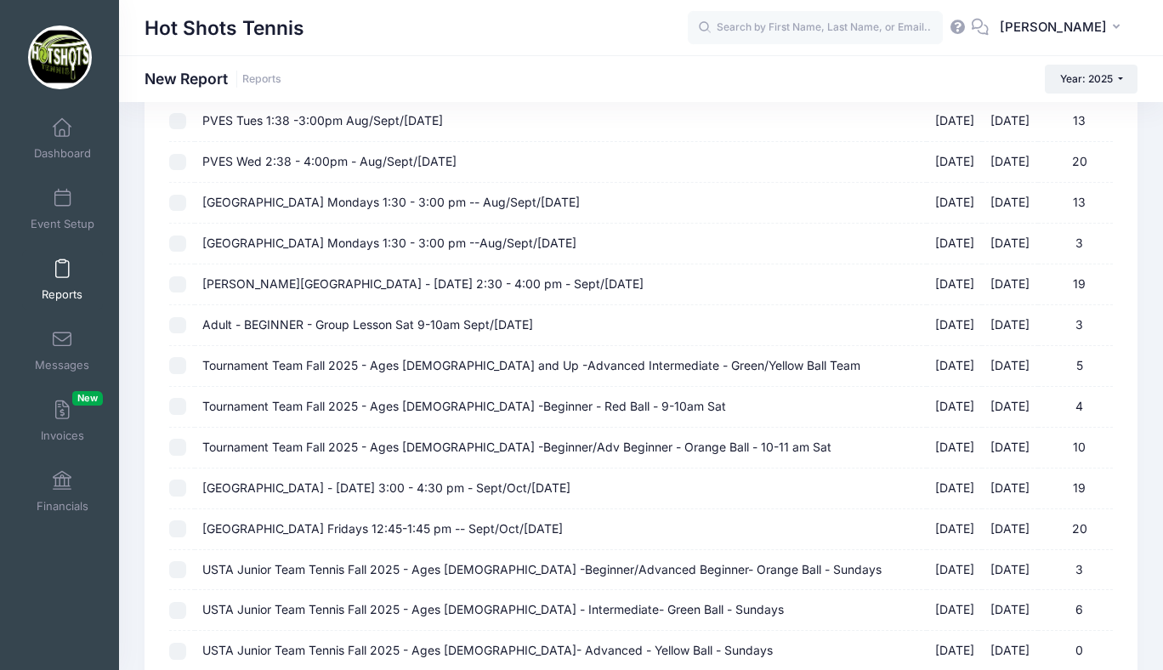
scroll to position [2238, 0]
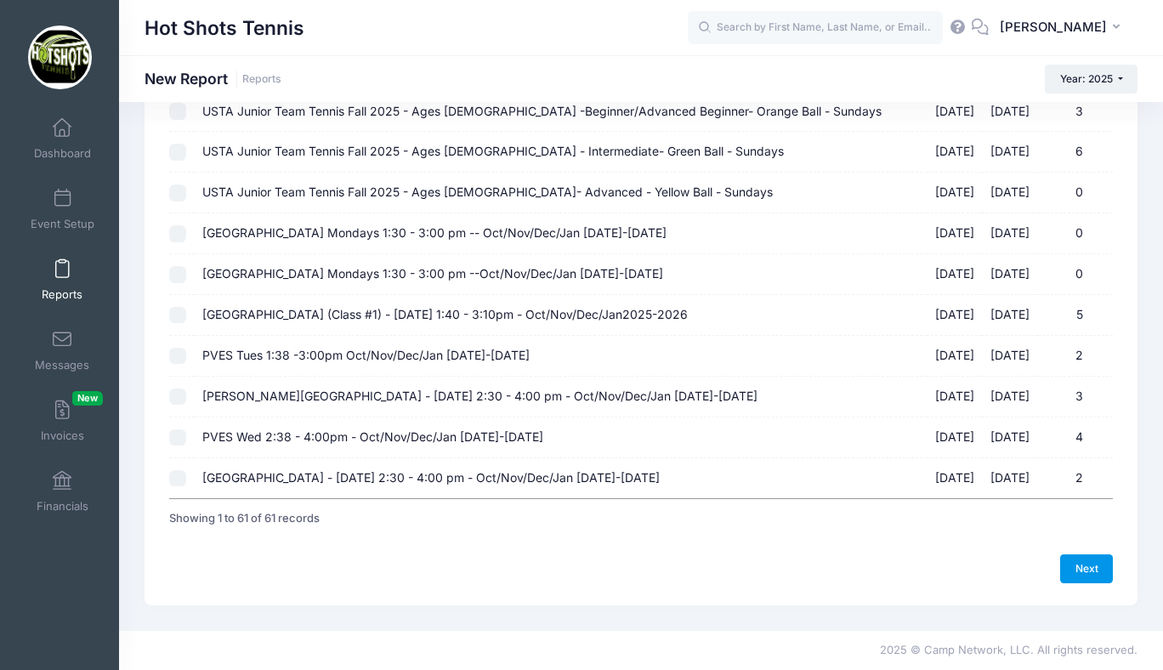
click at [1086, 567] on link "Next" at bounding box center [1086, 568] width 53 height 29
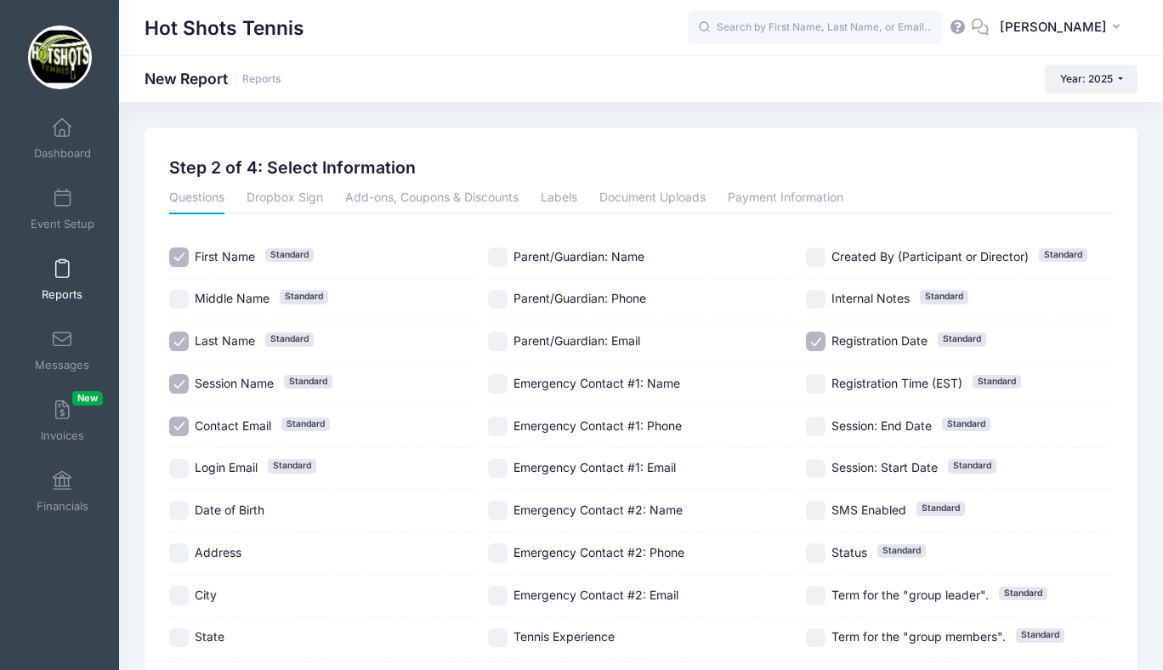
click at [183, 377] on input "Session Name Standard" at bounding box center [179, 384] width 20 height 20
checkbox input "false"
click at [496, 298] on input "Parent/Guardian: Phone" at bounding box center [498, 300] width 20 height 20
checkbox input "true"
click at [818, 338] on input "Registration Date Standard" at bounding box center [816, 342] width 20 height 20
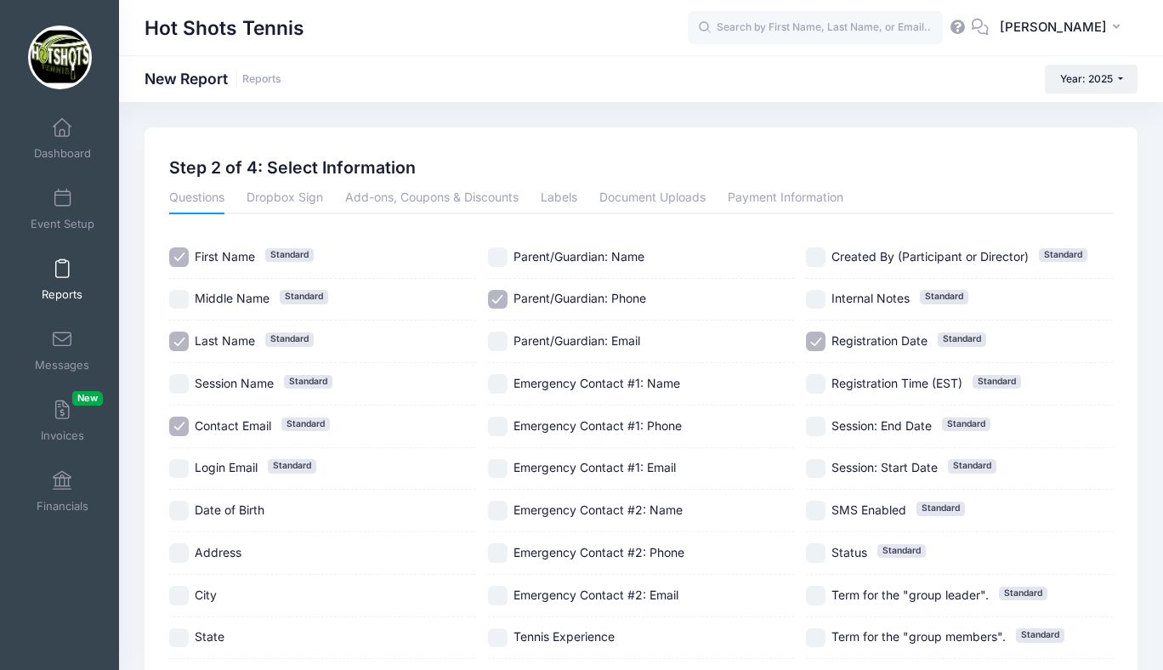
checkbox input "false"
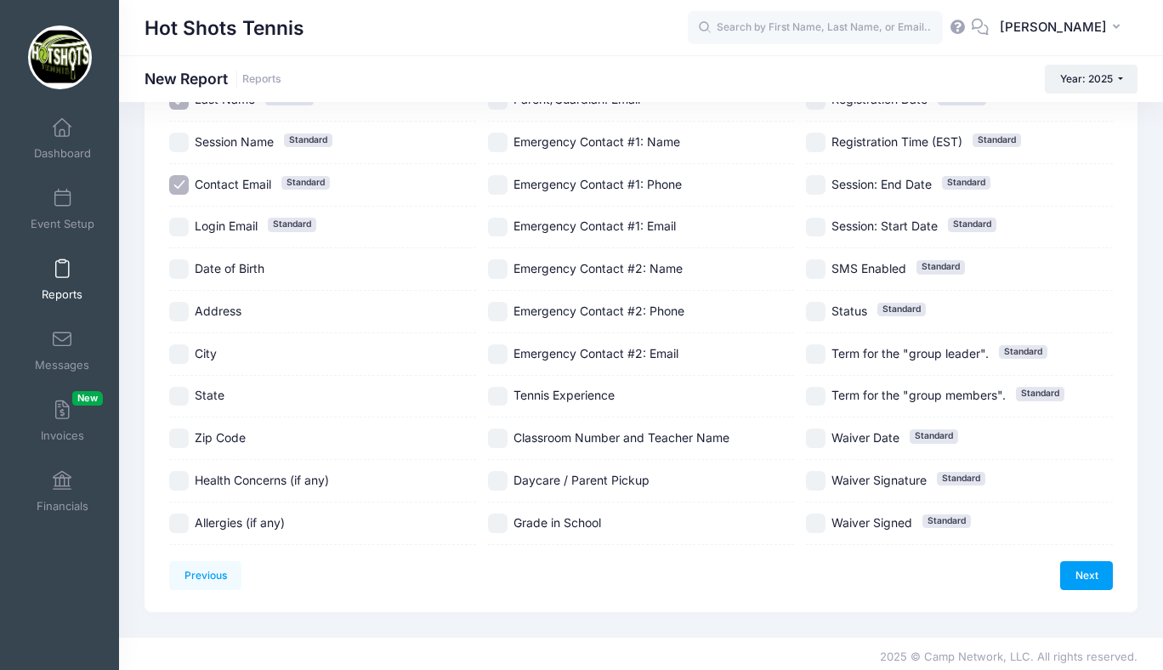
scroll to position [248, 0]
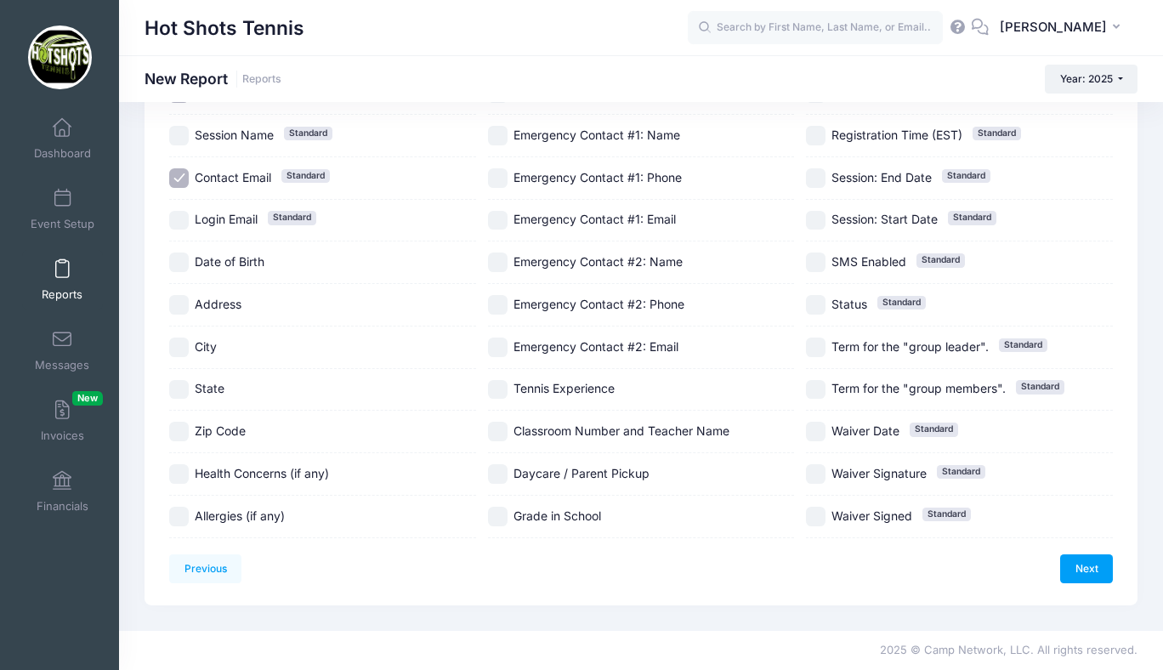
click at [179, 258] on input "Date of Birth" at bounding box center [179, 262] width 20 height 20
checkbox input "true"
click at [495, 476] on input "Daycare / Parent Pickup" at bounding box center [498, 474] width 20 height 20
checkbox input "true"
click at [495, 508] on input "Grade in School" at bounding box center [498, 517] width 20 height 20
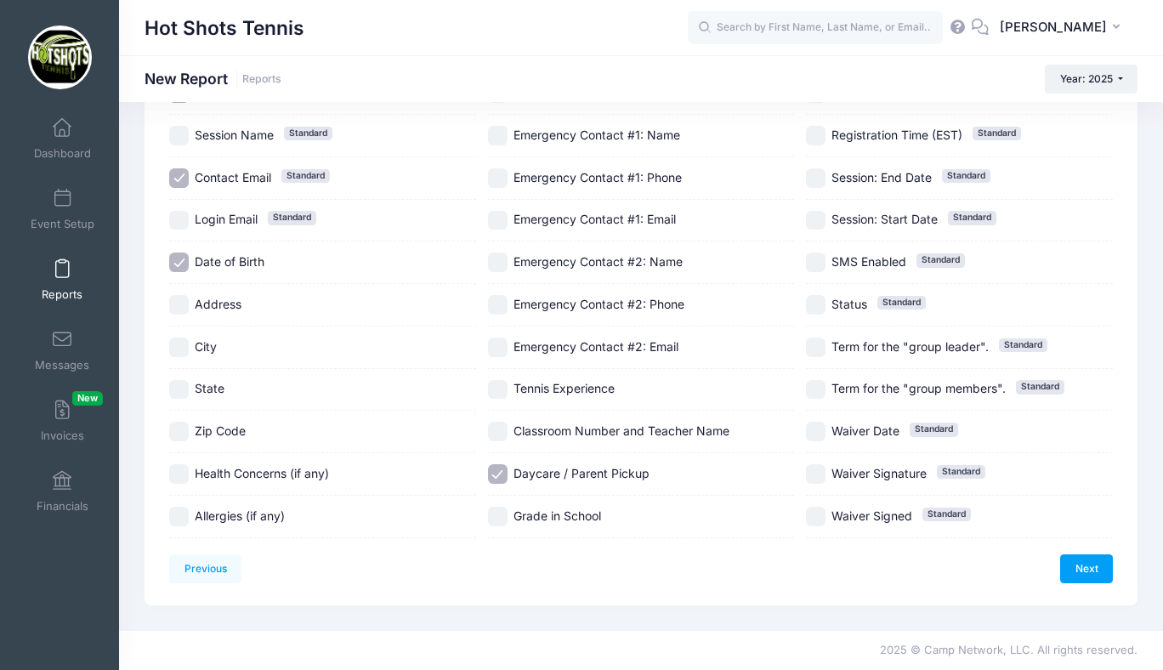
checkbox input "true"
click at [495, 433] on input "Classroom Number and Teacher Name" at bounding box center [498, 432] width 20 height 20
checkbox input "true"
click at [1076, 558] on link "Next" at bounding box center [1086, 568] width 53 height 29
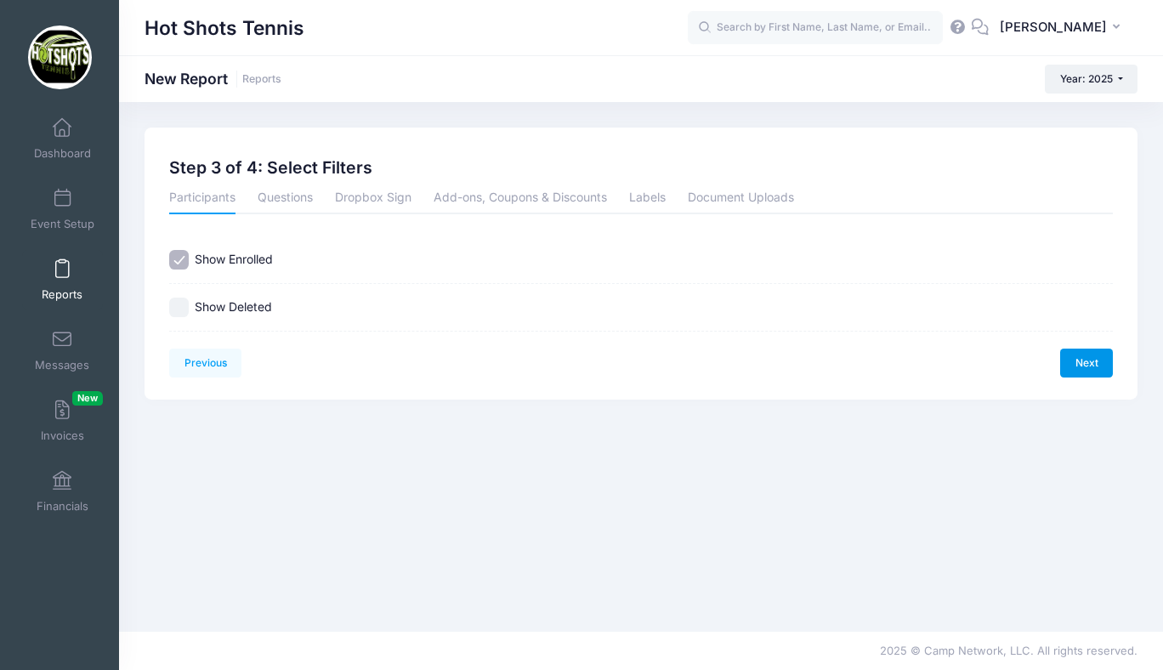
scroll to position [0, 0]
click at [1079, 360] on link "Next" at bounding box center [1086, 363] width 53 height 29
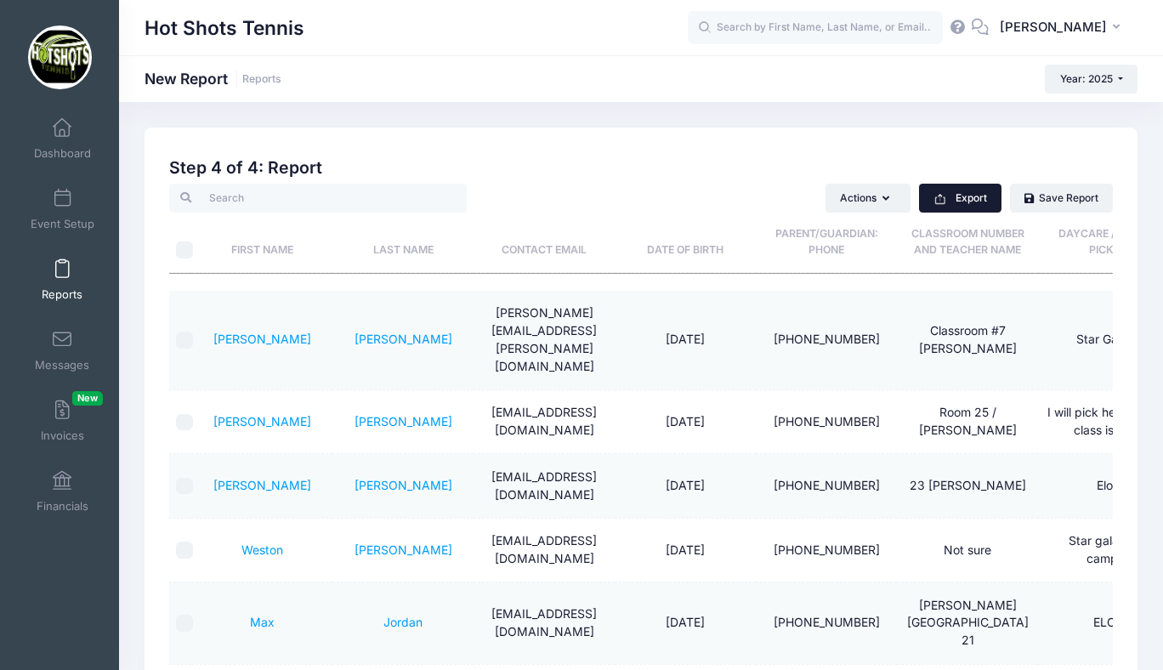
click at [959, 196] on button "Export" at bounding box center [960, 198] width 82 height 29
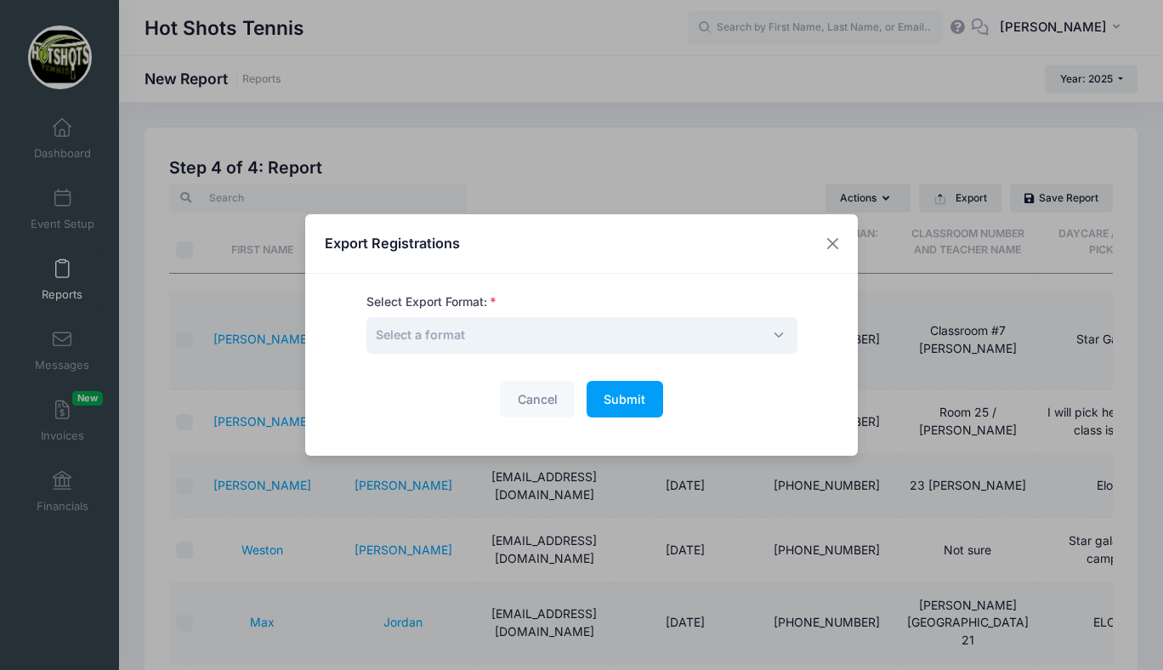
click at [692, 333] on span "Select a format" at bounding box center [581, 335] width 431 height 37
click at [661, 326] on span "CSV" at bounding box center [581, 335] width 431 height 37
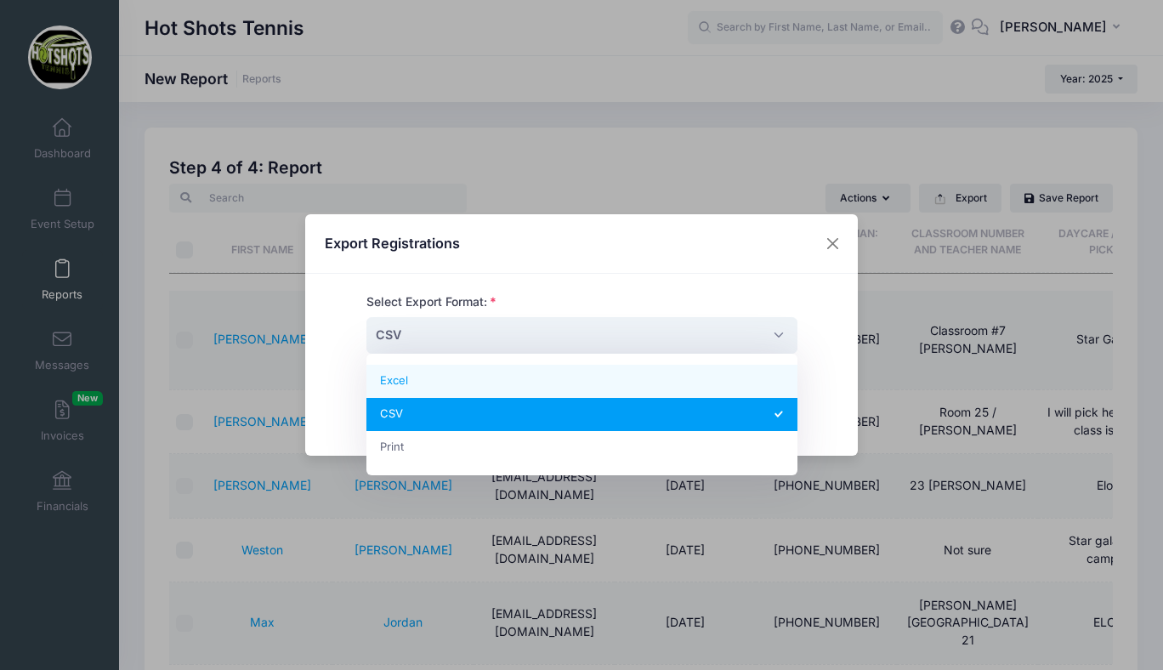
select select "excel"
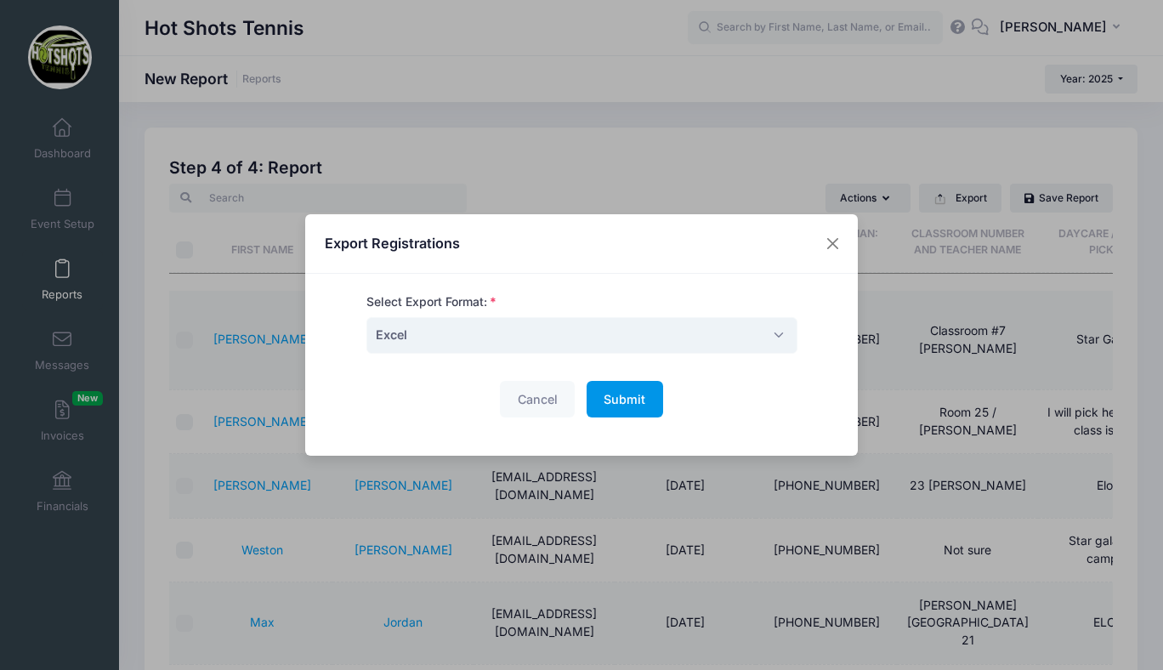
click at [632, 400] on span "Submit" at bounding box center [625, 399] width 42 height 14
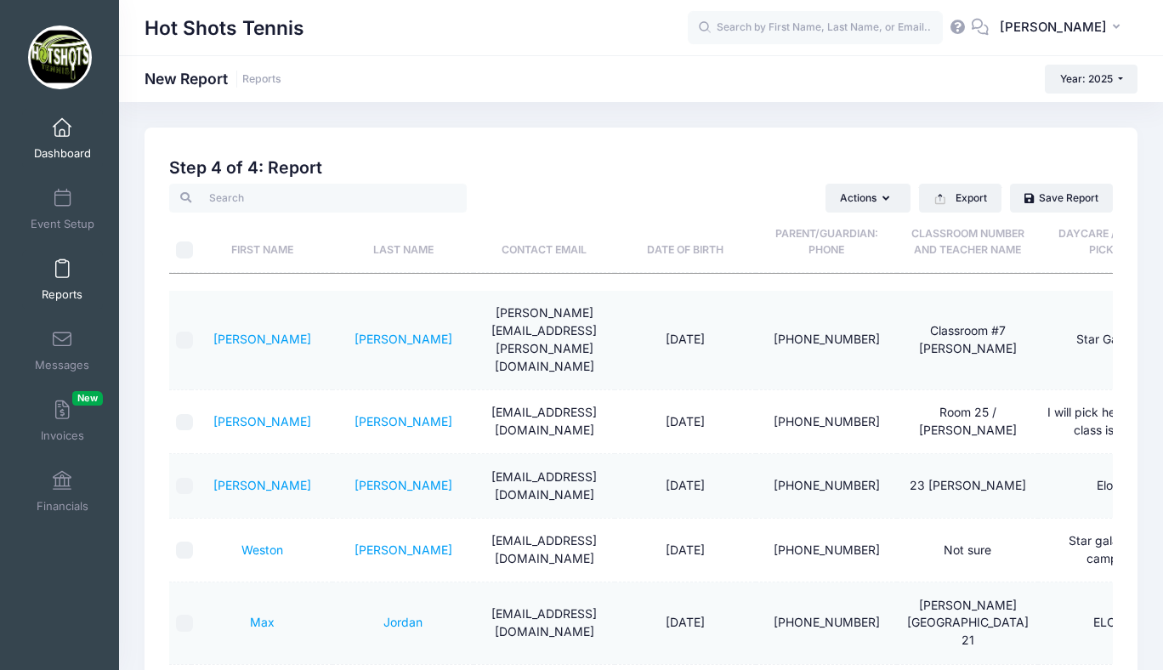
click at [62, 130] on span at bounding box center [62, 128] width 0 height 19
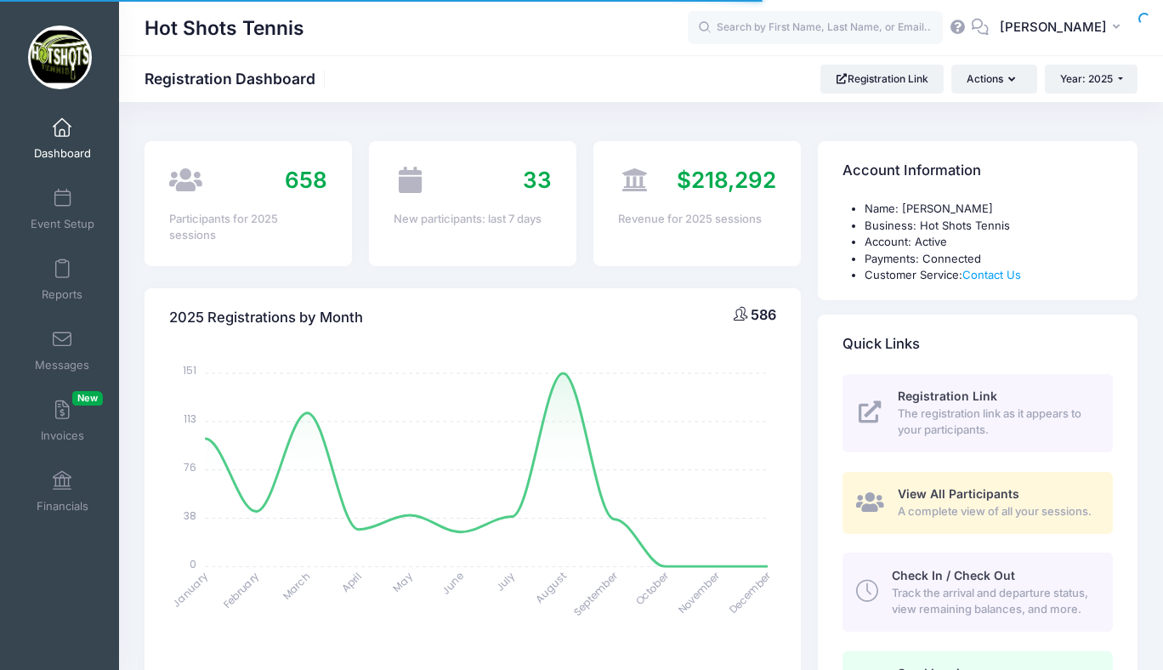
select select
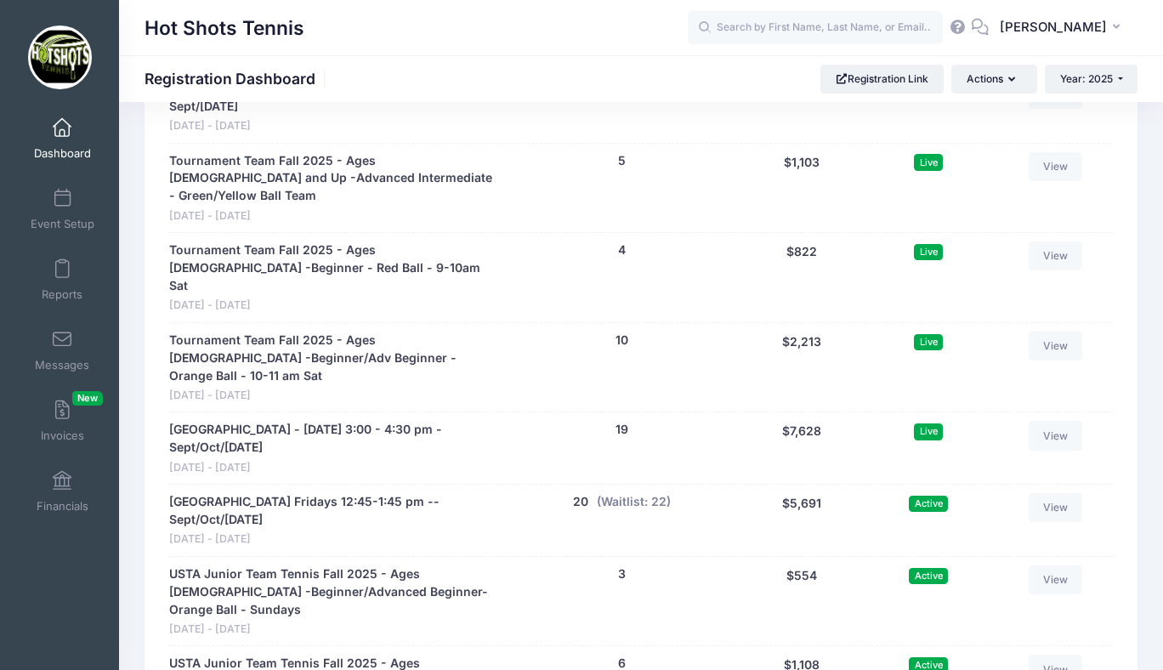
scroll to position [4071, 0]
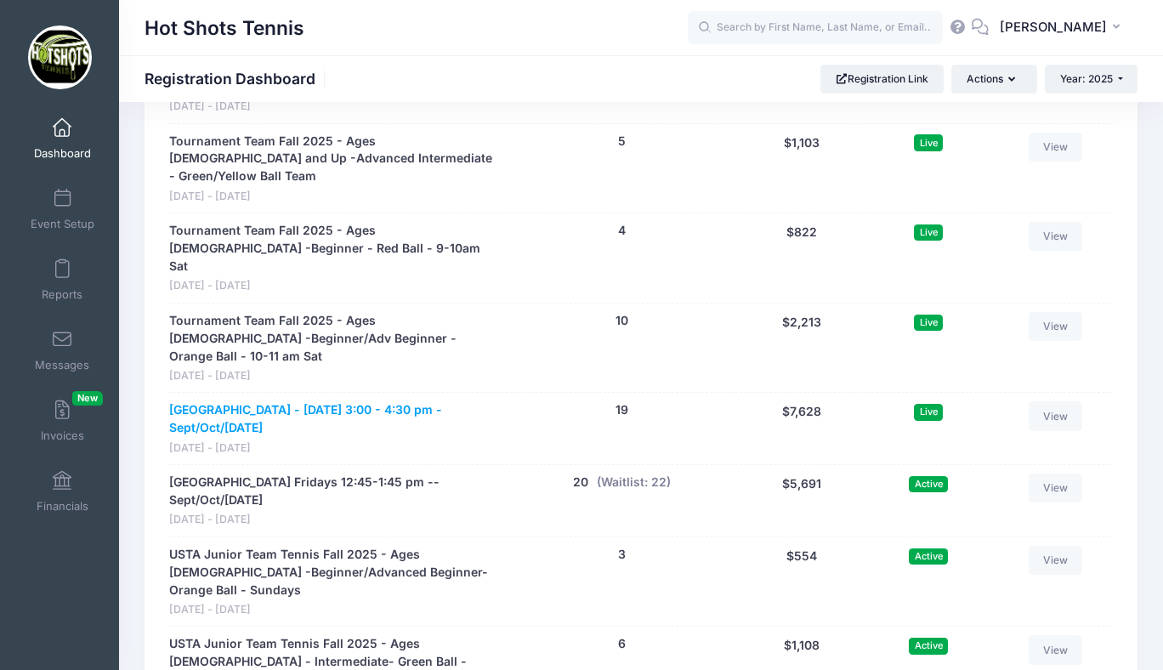
click at [333, 401] on link "[GEOGRAPHIC_DATA] - [DATE] 3:00 - 4:30 pm - Sept/Oct/[DATE]" at bounding box center [335, 419] width 332 height 36
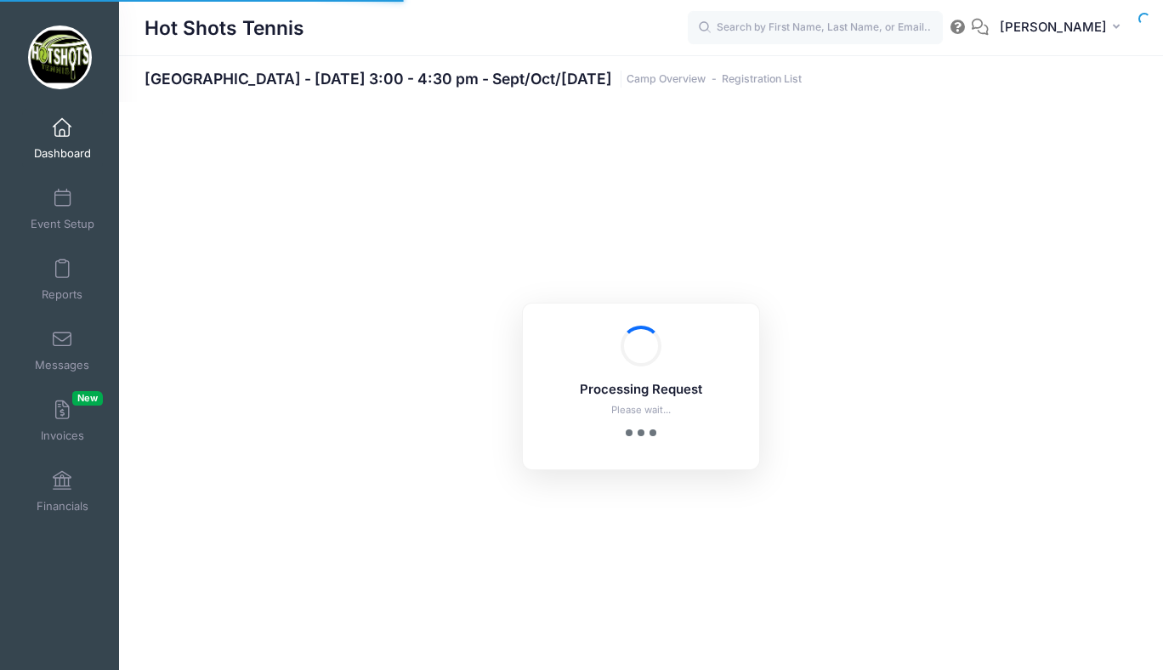
select select "10"
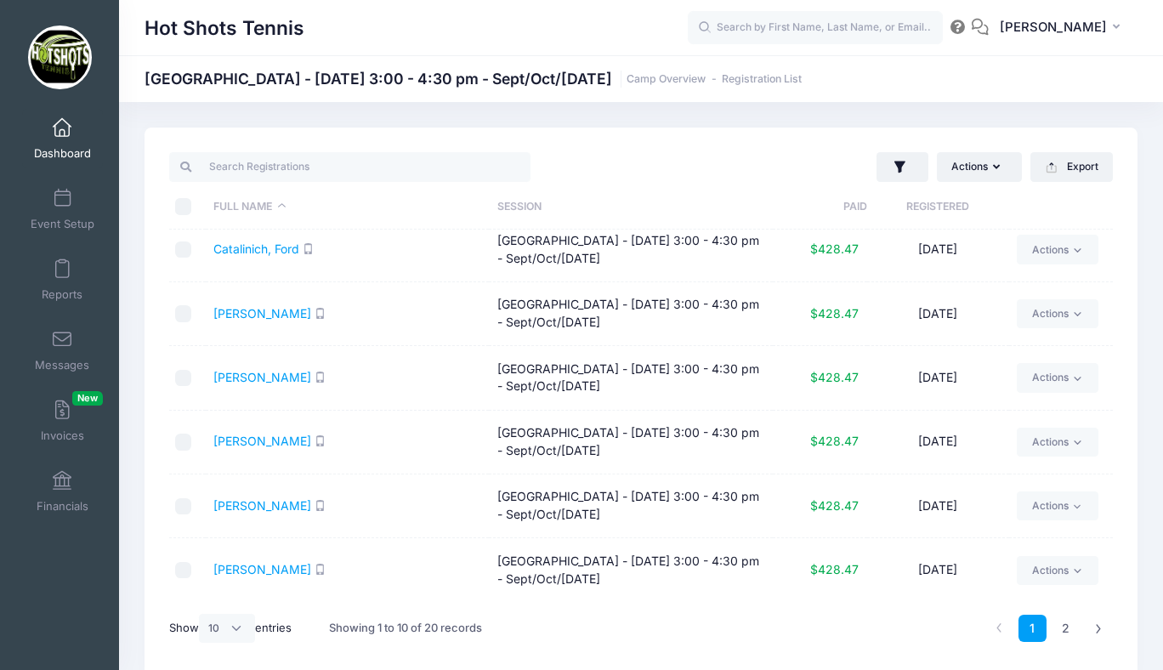
scroll to position [71, 0]
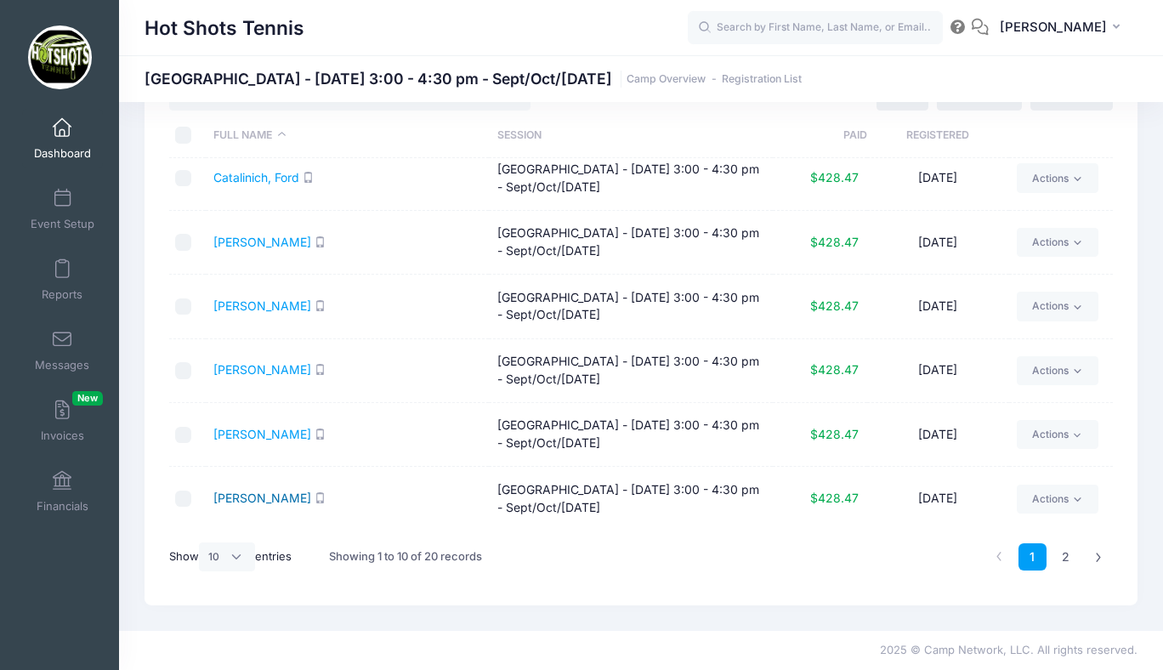
click at [275, 496] on link "[PERSON_NAME]" at bounding box center [262, 497] width 98 height 14
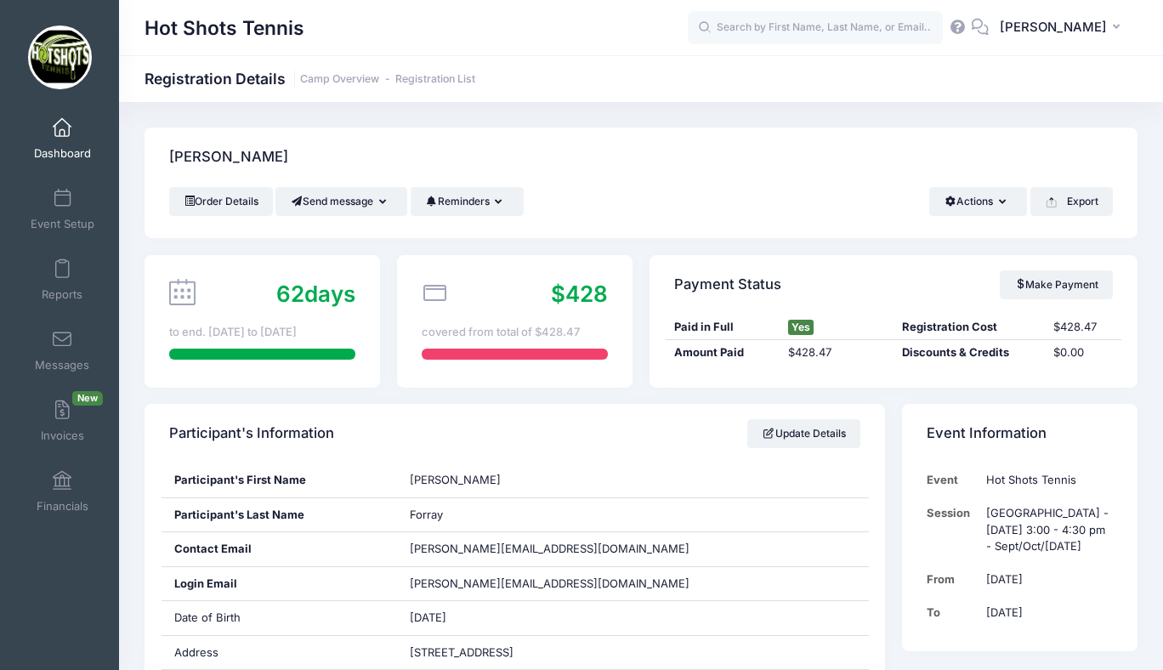
click at [62, 132] on span at bounding box center [62, 128] width 0 height 19
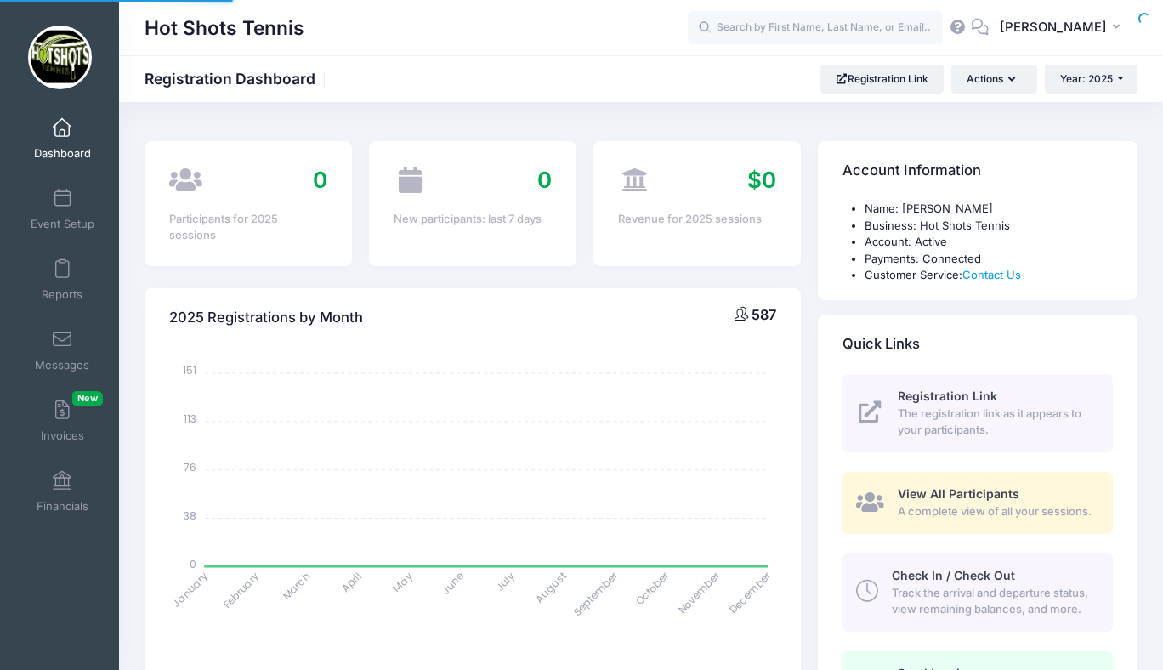
select select
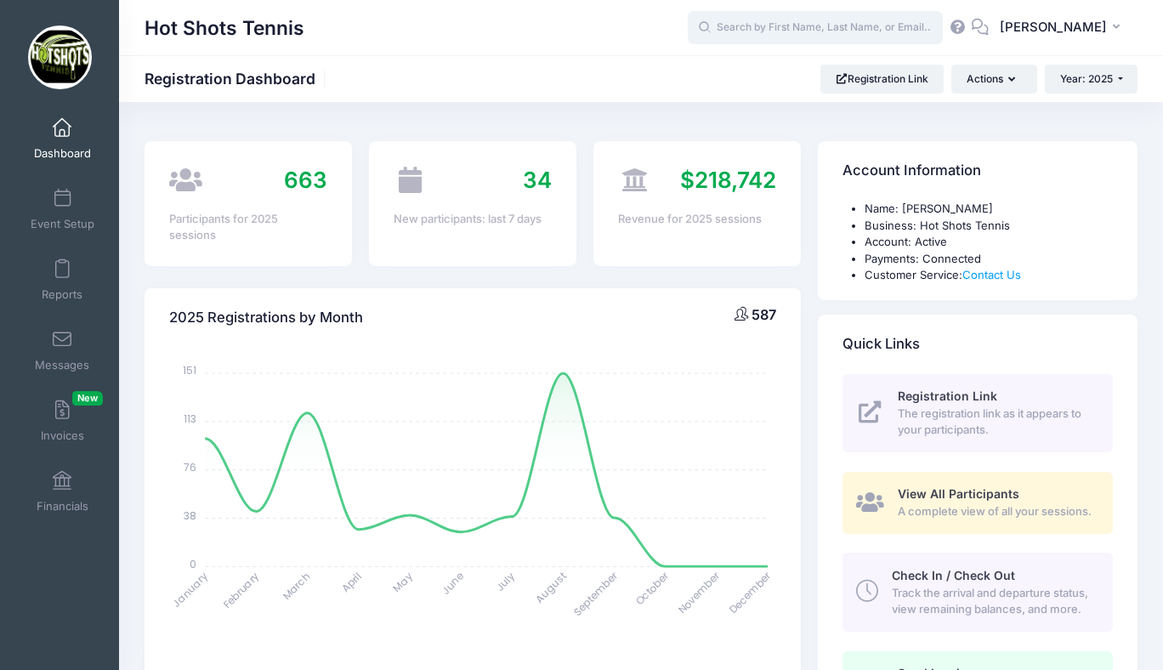
click at [811, 25] on input "text" at bounding box center [815, 28] width 255 height 34
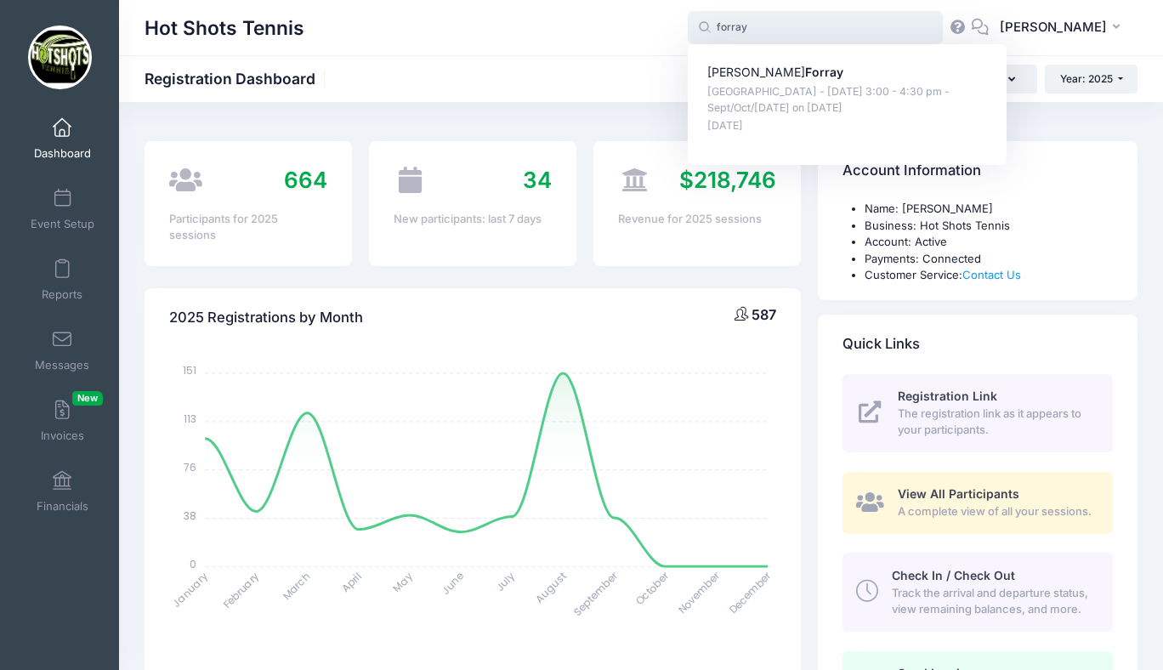
type input "forray"
click at [1073, 51] on div "Hot Shots Tennis forray forray Charles Forray St Anastasia Elementary - Monday …" at bounding box center [641, 27] width 1044 height 55
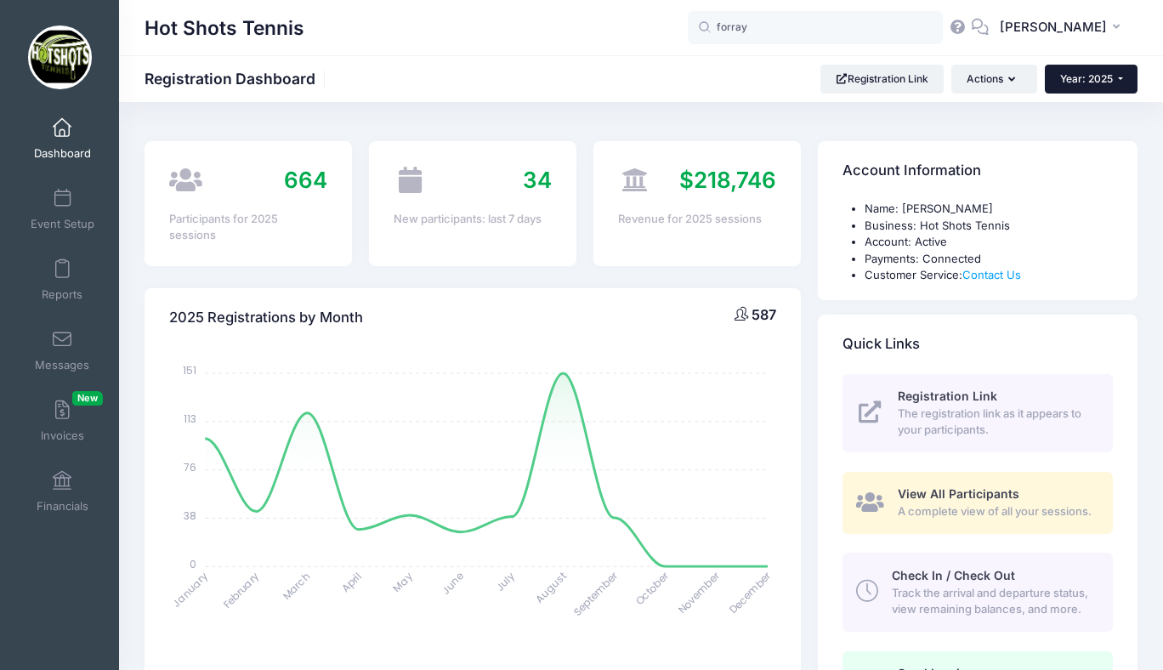
click at [1083, 77] on span "Year: 2025" at bounding box center [1086, 78] width 53 height 13
click at [1080, 128] on link "Year: 2024" at bounding box center [1100, 133] width 111 height 22
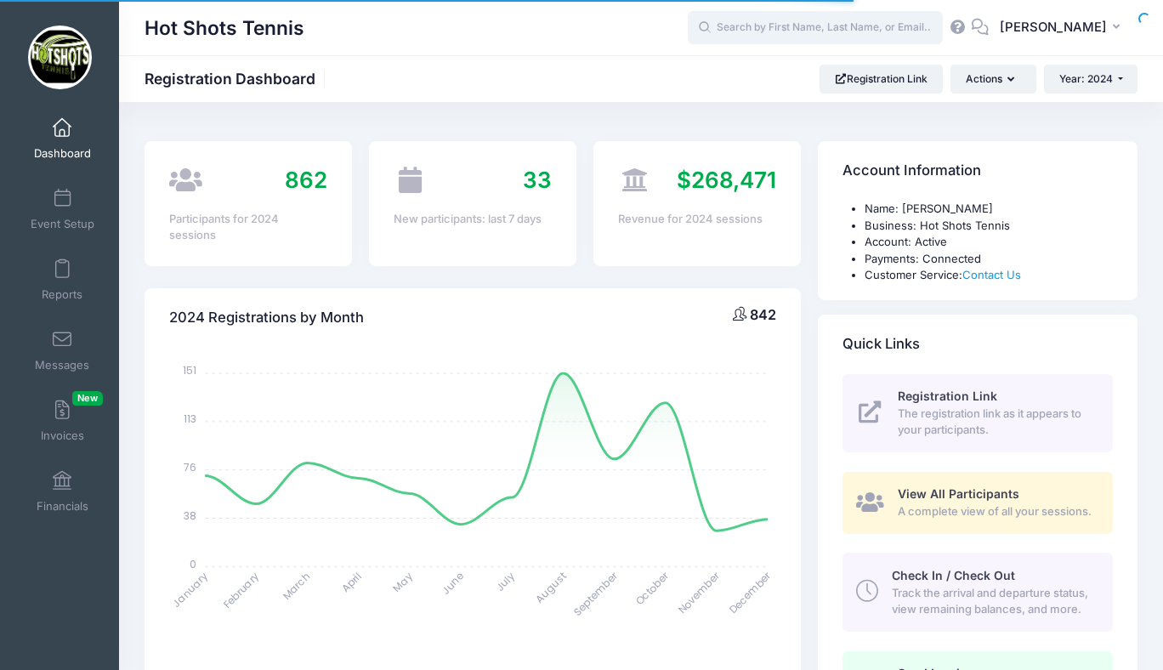
click at [784, 28] on input "text" at bounding box center [815, 28] width 255 height 34
select select
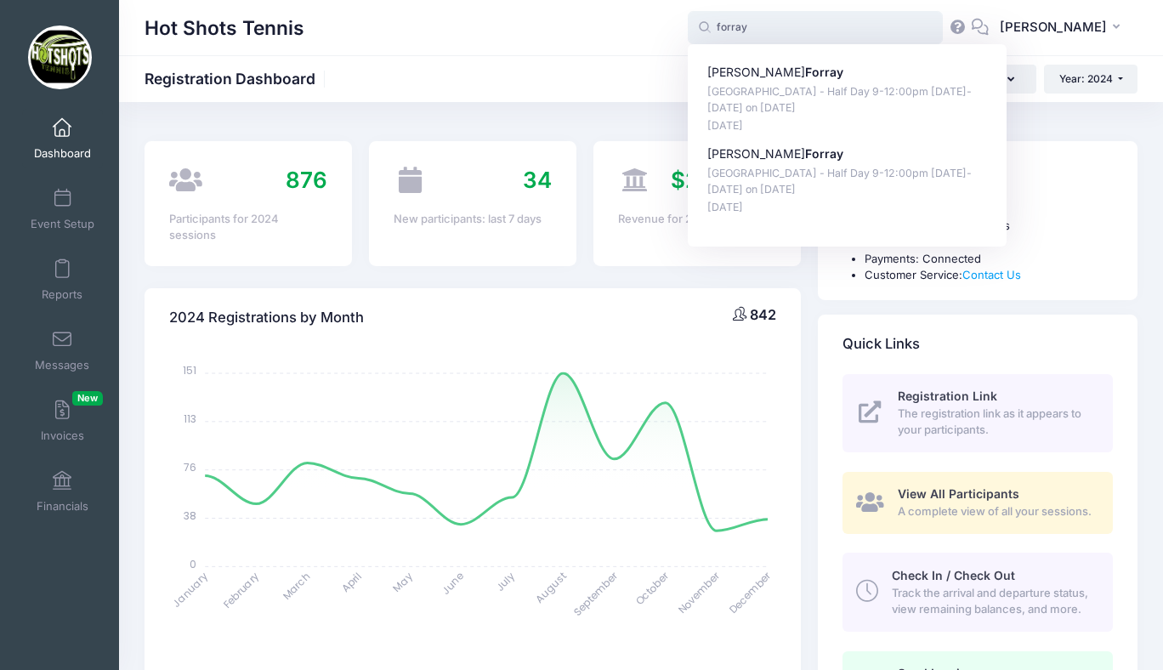
type input "forray"
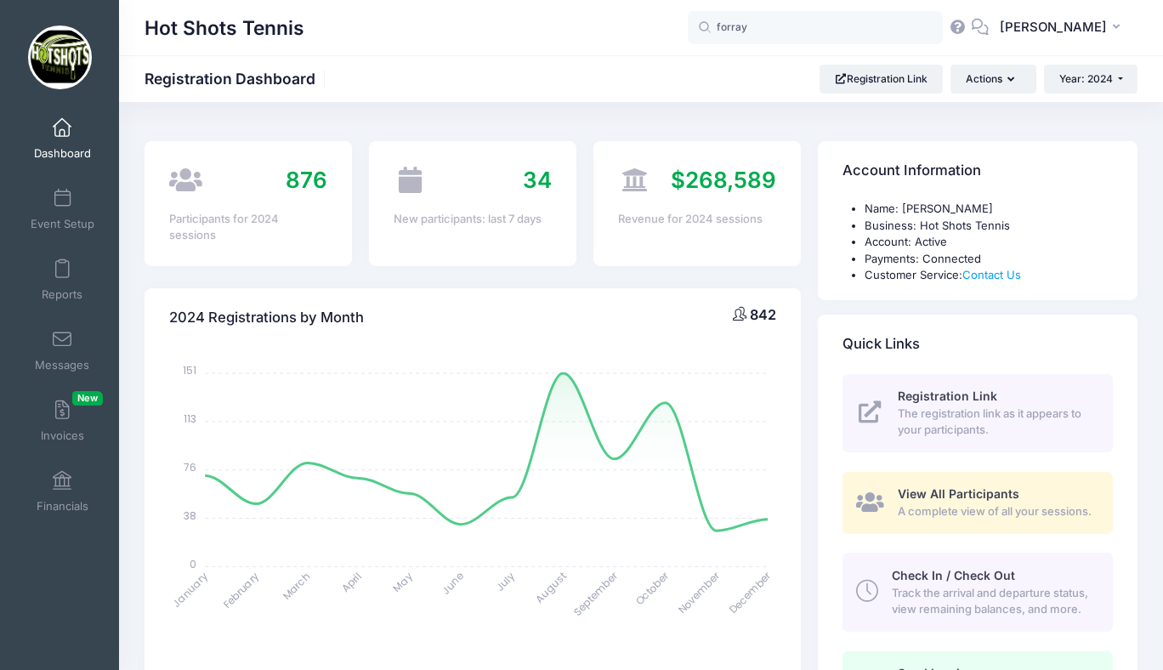
click at [62, 134] on span at bounding box center [62, 128] width 0 height 19
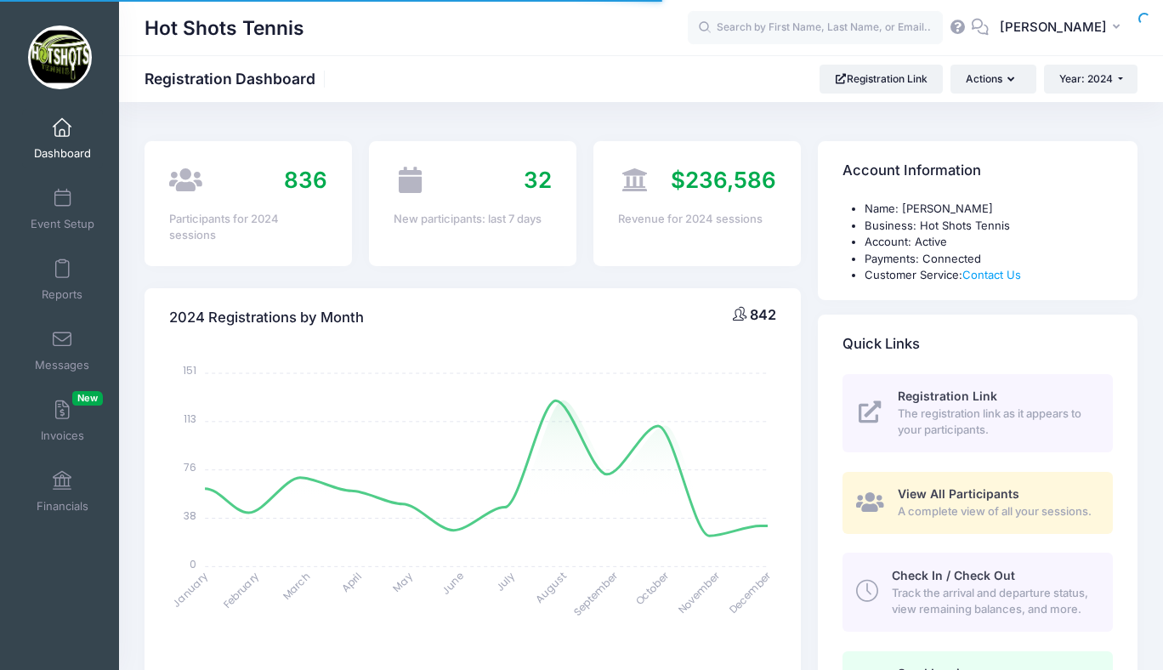
select select
